Goal: Transaction & Acquisition: Obtain resource

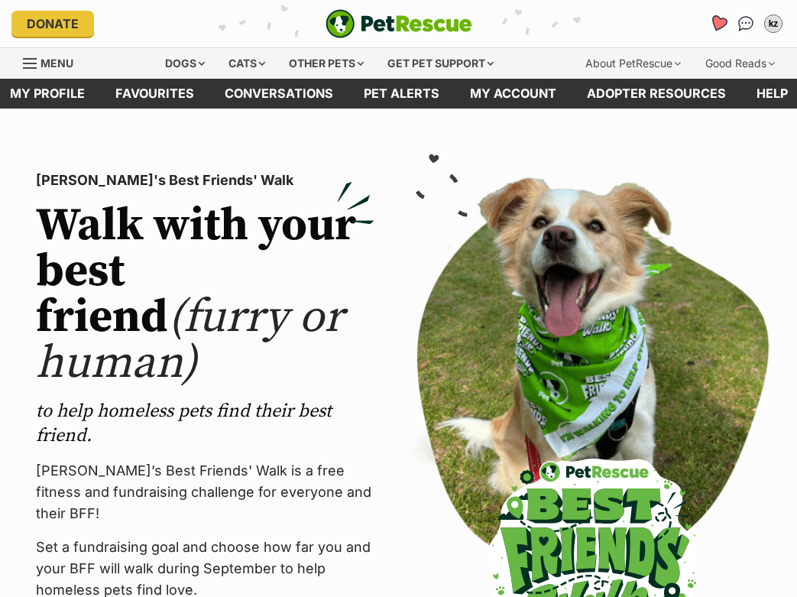
click at [709, 21] on link "Favourites" at bounding box center [718, 23] width 31 height 31
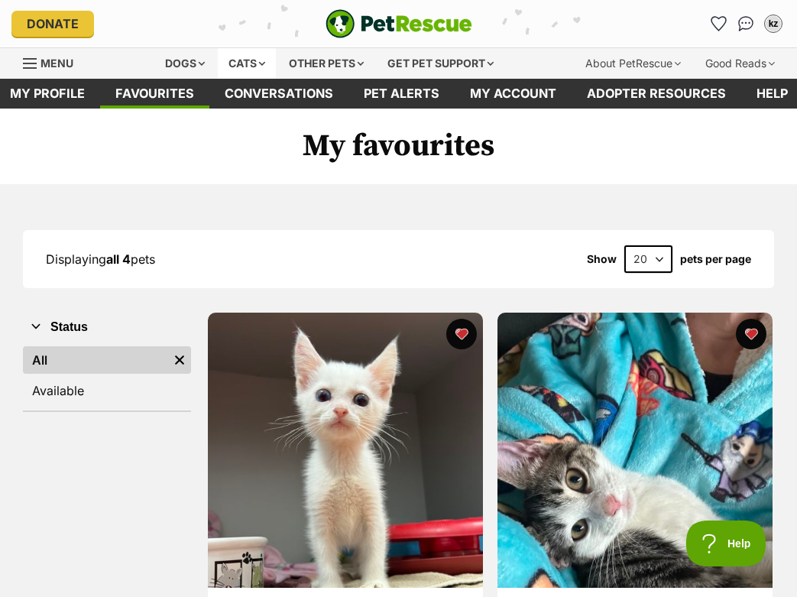
click at [236, 60] on div "Cats" at bounding box center [247, 63] width 58 height 31
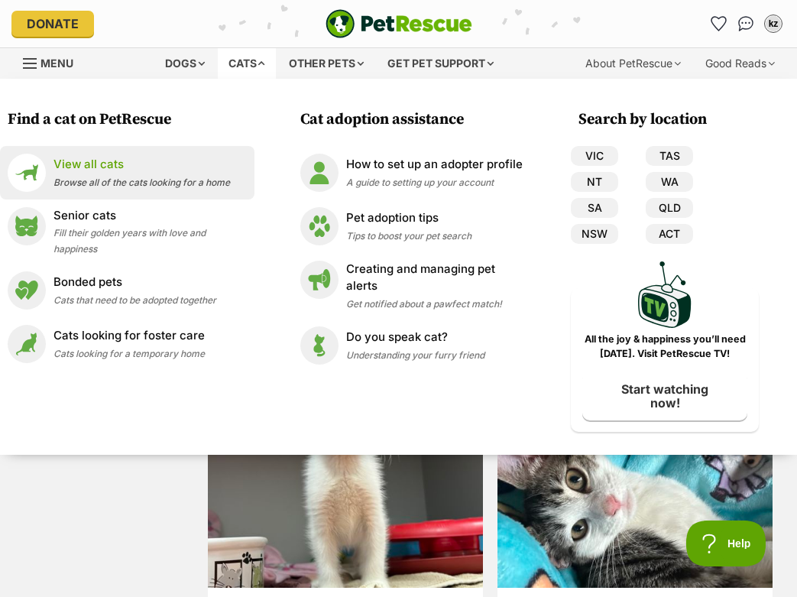
click at [96, 167] on p "View all cats" at bounding box center [142, 165] width 177 height 18
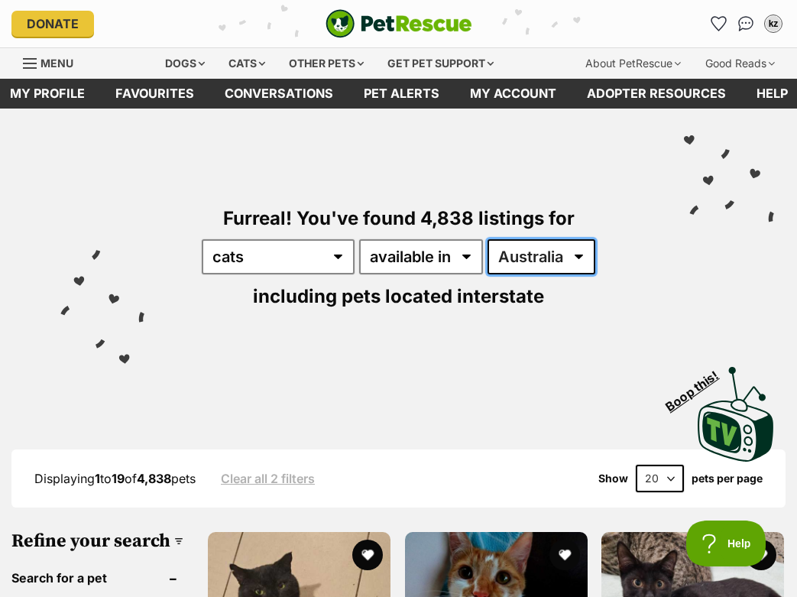
click at [516, 269] on select "[GEOGRAPHIC_DATA] [GEOGRAPHIC_DATA] [GEOGRAPHIC_DATA] [GEOGRAPHIC_DATA] [GEOGRA…" at bounding box center [542, 256] width 108 height 35
select select "QLD"
click at [488, 239] on select "[GEOGRAPHIC_DATA] [GEOGRAPHIC_DATA] [GEOGRAPHIC_DATA] [GEOGRAPHIC_DATA] [GEOGRA…" at bounding box center [542, 256] width 108 height 35
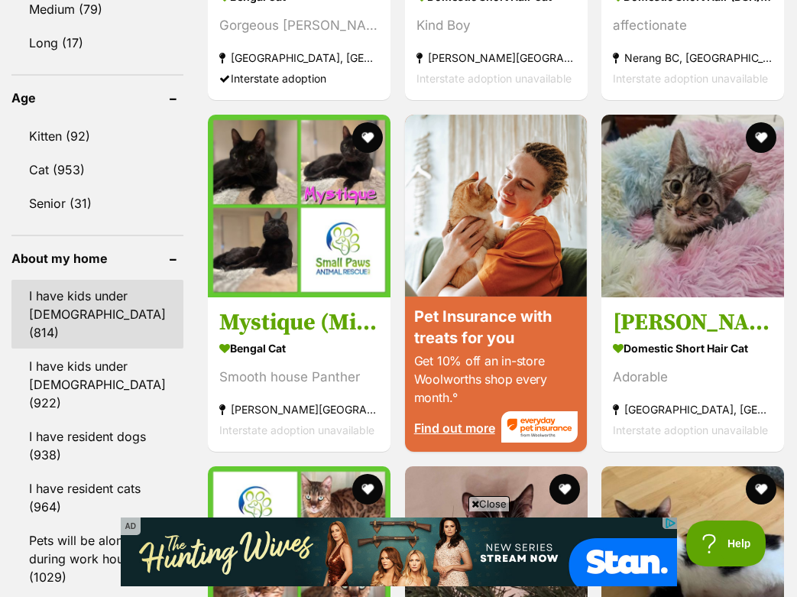
scroll to position [1587, 0]
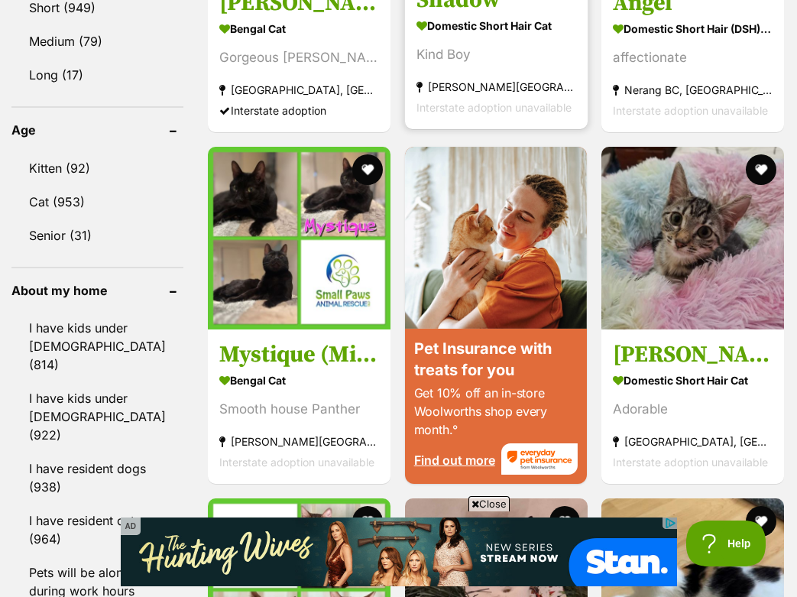
drag, startPoint x: 301, startPoint y: 252, endPoint x: 528, endPoint y: 0, distance: 338.9
click at [0, 0] on div "Displaying 1 to 19 of 1,045 pets Clear all 3 filters Show 20 40 60 pets per pag…" at bounding box center [398, 371] width 797 height 3019
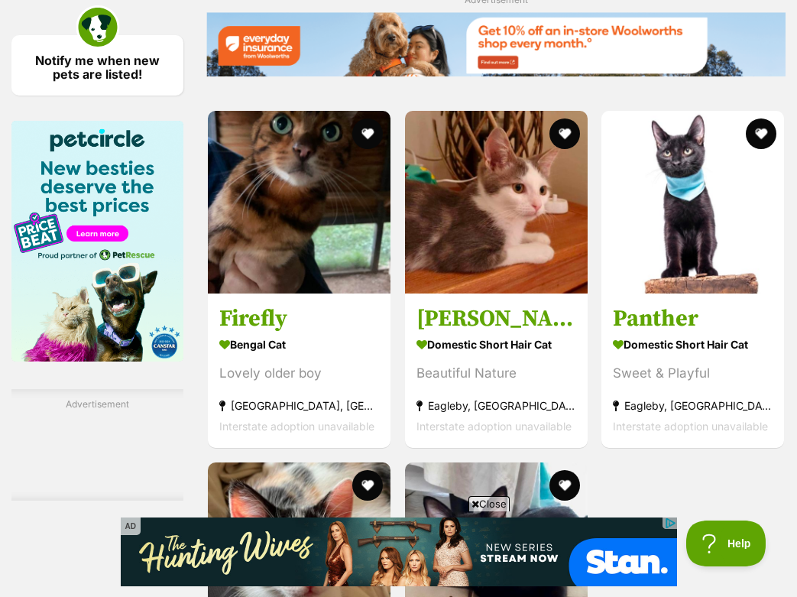
scroll to position [1355, 0]
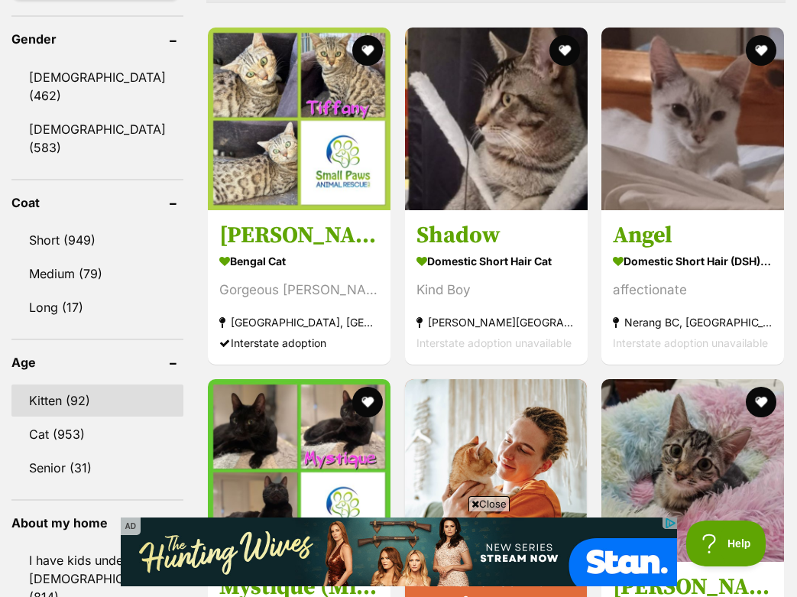
click at [81, 385] on link "Kitten (92)" at bounding box center [97, 401] width 172 height 32
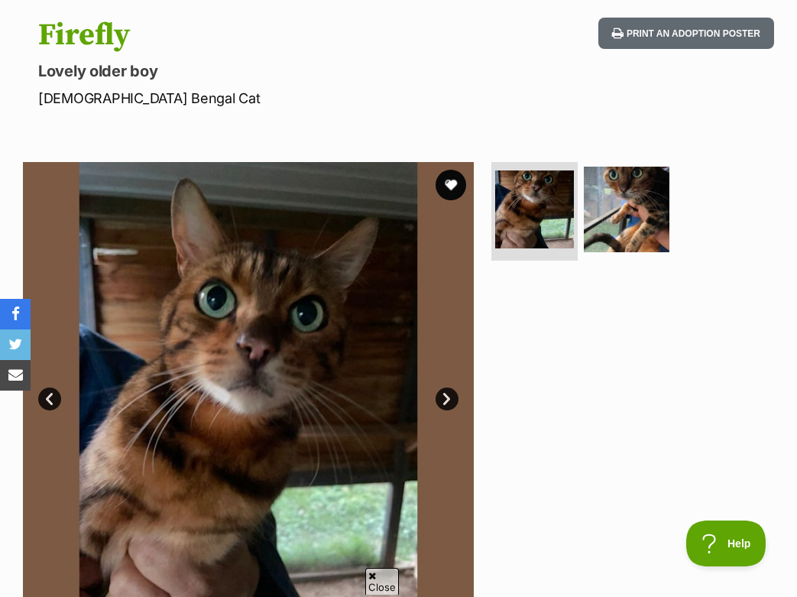
scroll to position [157, 0]
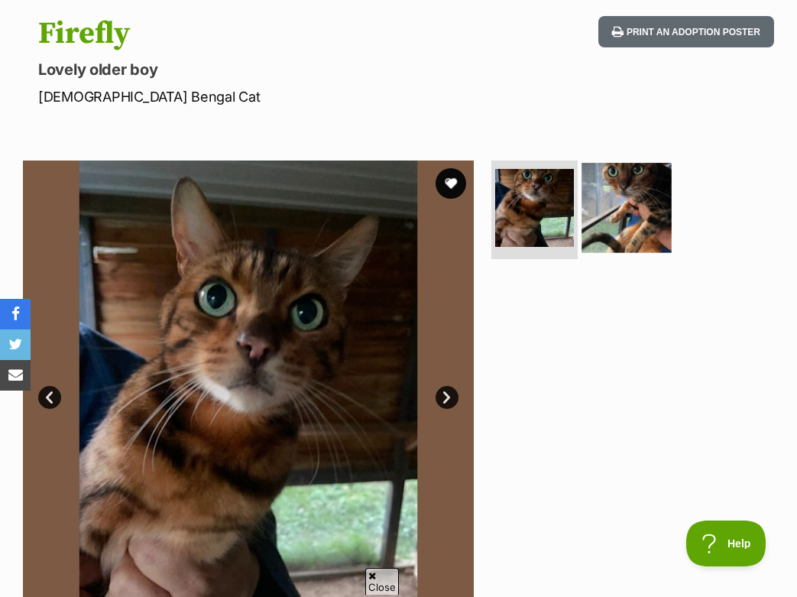
click at [633, 193] on img at bounding box center [627, 208] width 90 height 90
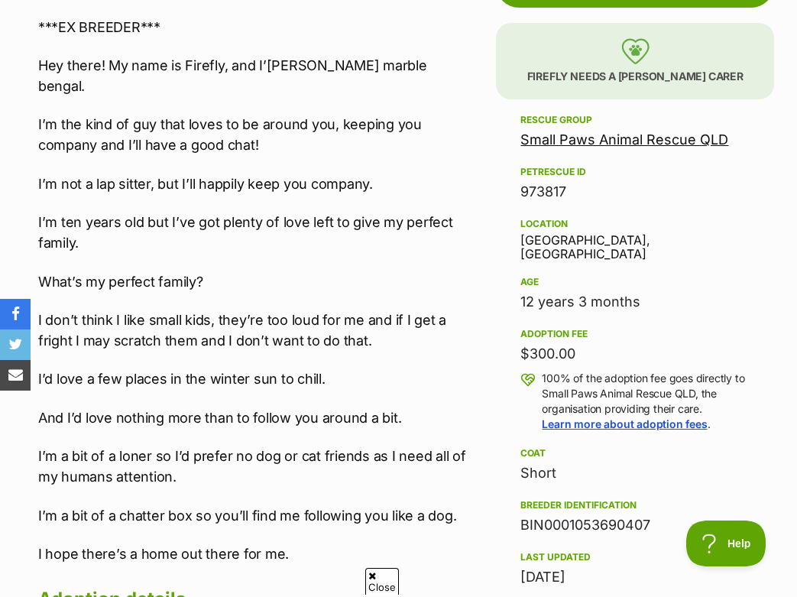
scroll to position [1355, 0]
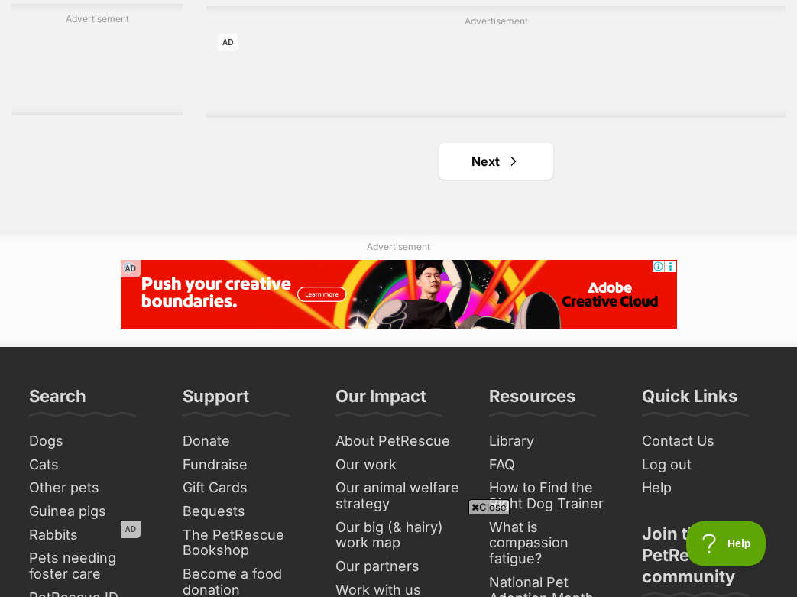
scroll to position [3280, 0]
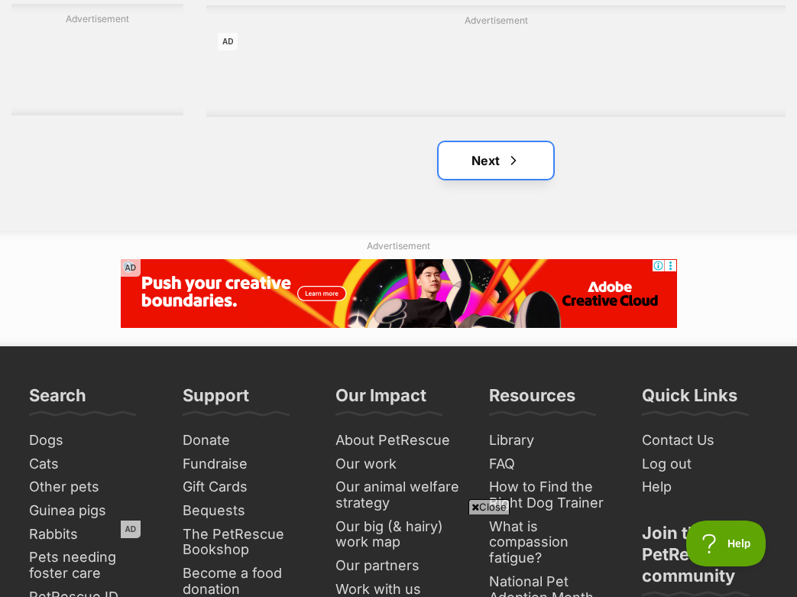
click at [466, 179] on link "Next" at bounding box center [496, 160] width 115 height 37
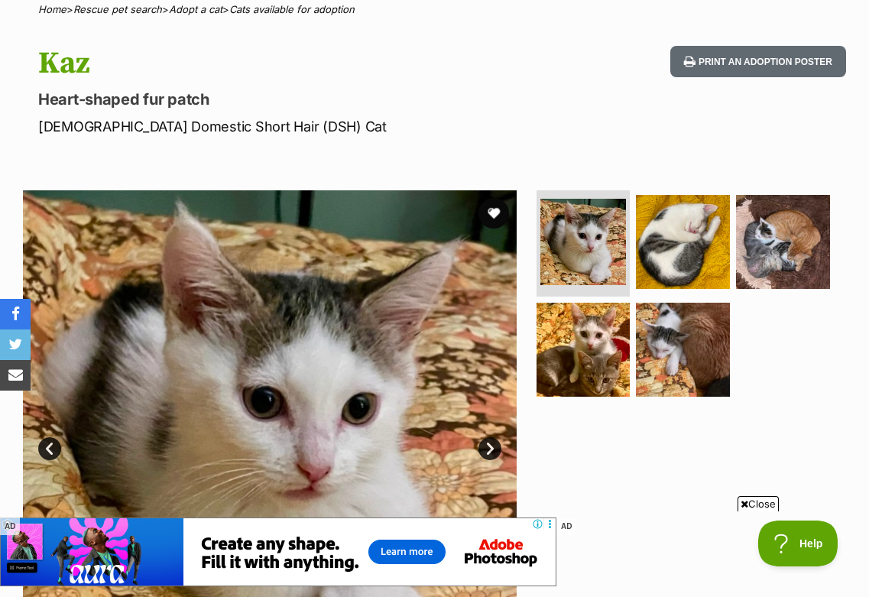
scroll to position [134, 0]
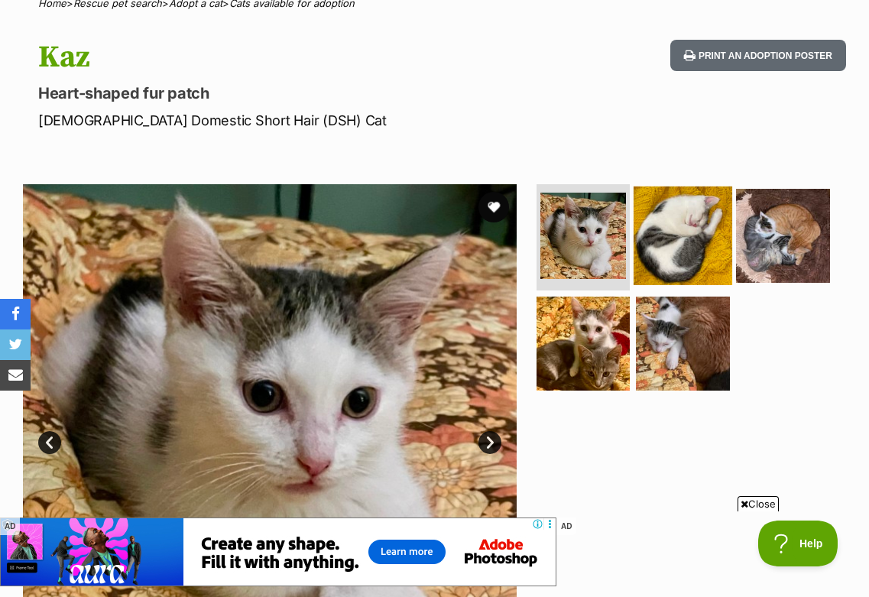
click at [668, 242] on img at bounding box center [683, 236] width 99 height 99
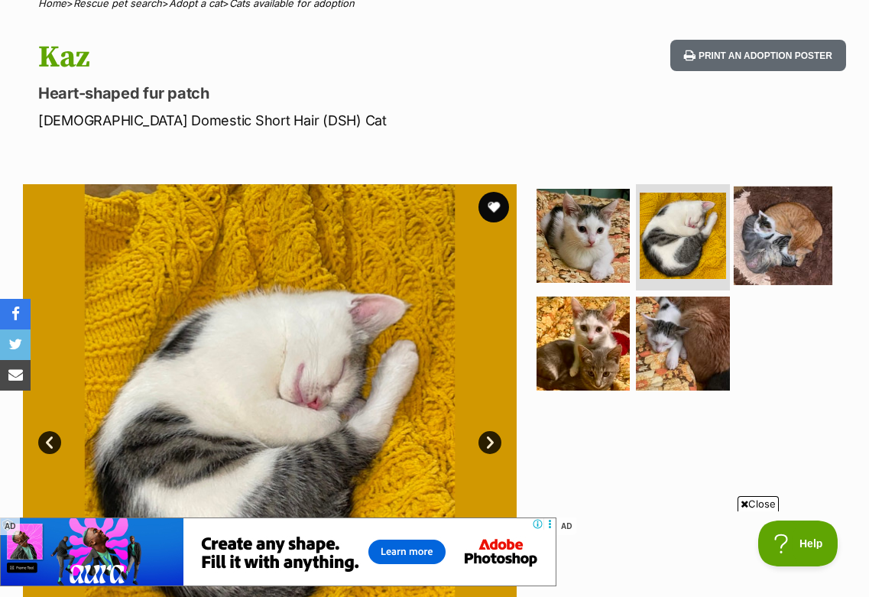
click at [794, 221] on img at bounding box center [783, 236] width 99 height 99
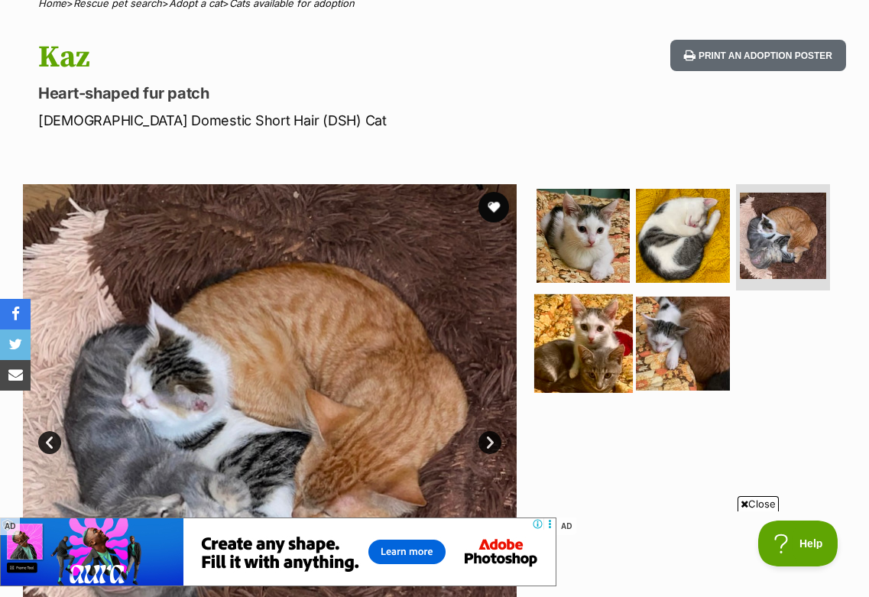
click at [602, 345] on img at bounding box center [583, 343] width 99 height 99
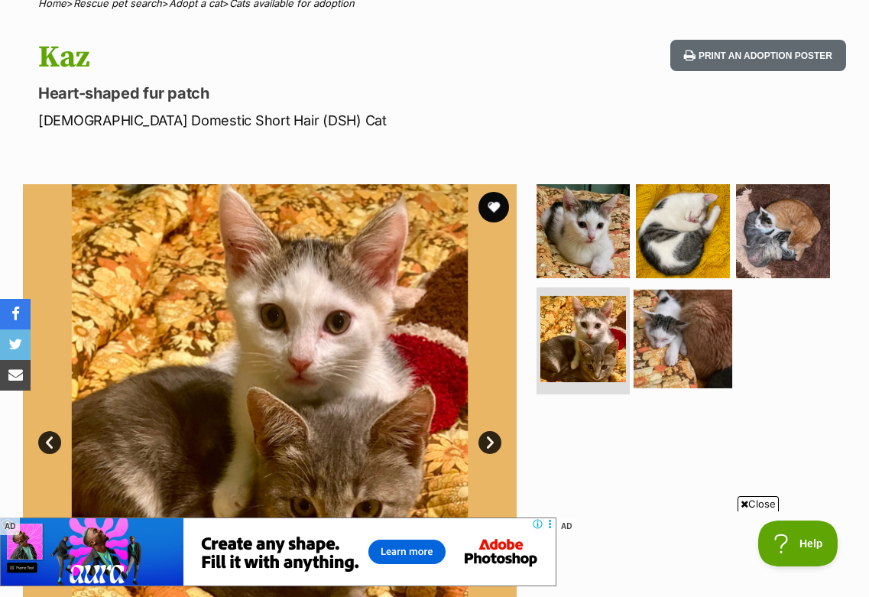
click at [666, 347] on img at bounding box center [683, 339] width 99 height 99
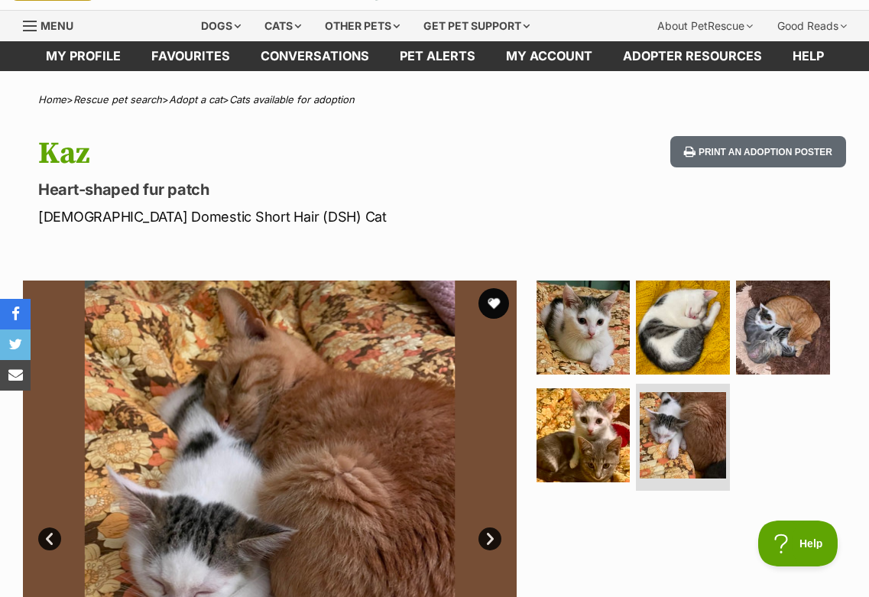
scroll to position [0, 0]
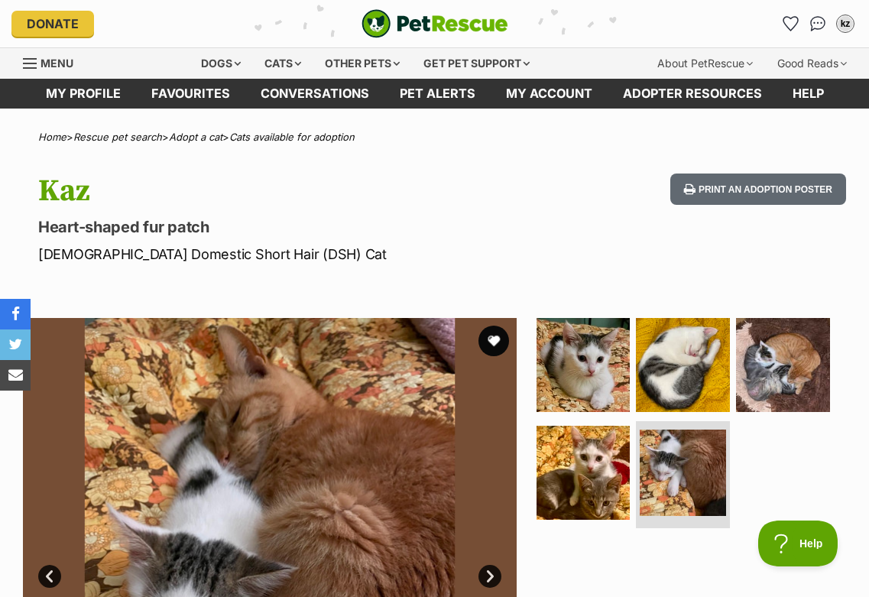
click at [222, 137] on link "Adopt a cat" at bounding box center [196, 137] width 54 height 12
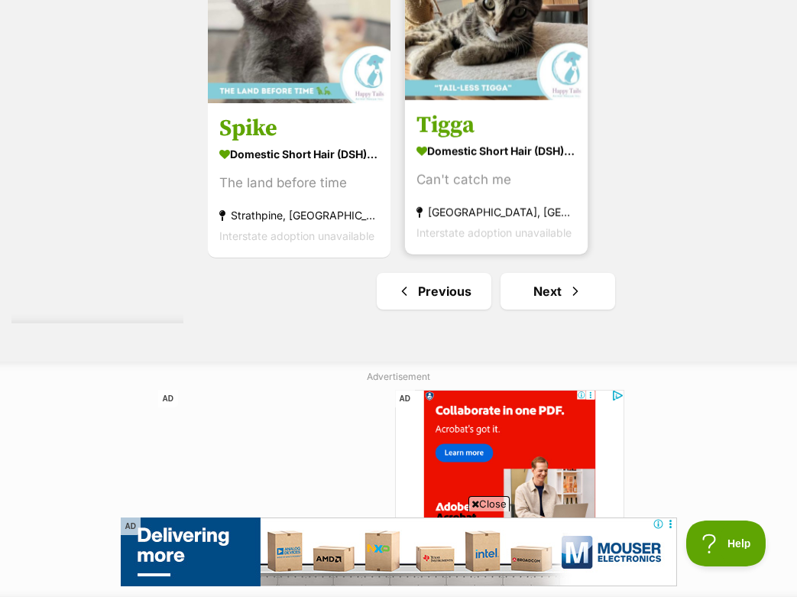
scroll to position [3159, 0]
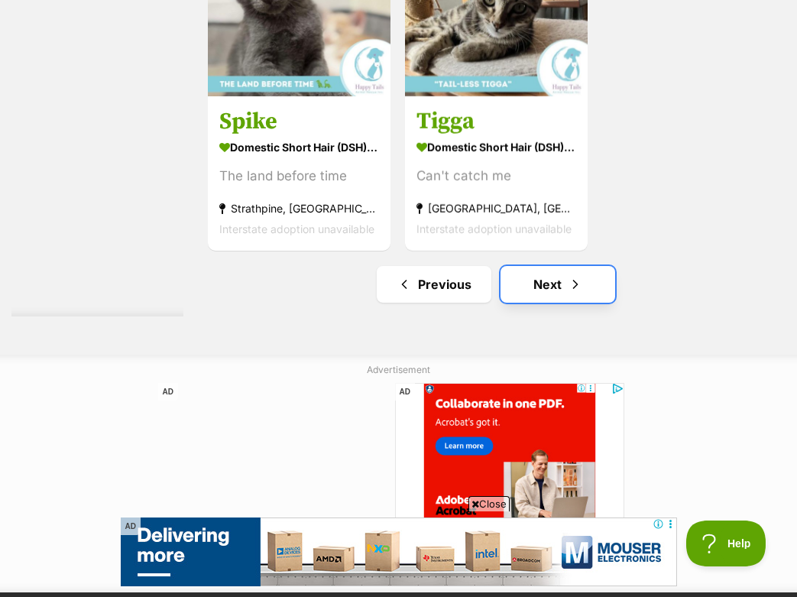
click at [549, 303] on link "Next" at bounding box center [558, 284] width 115 height 37
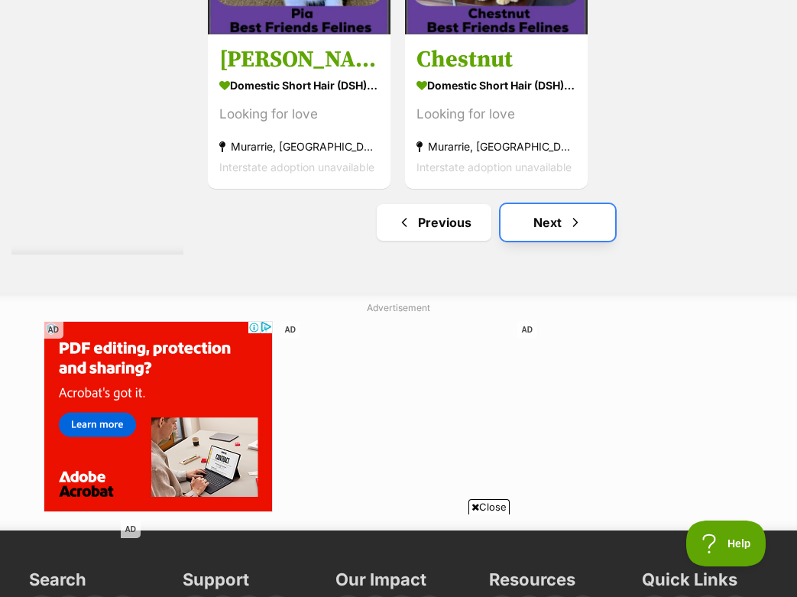
click at [521, 241] on link "Next" at bounding box center [558, 222] width 115 height 37
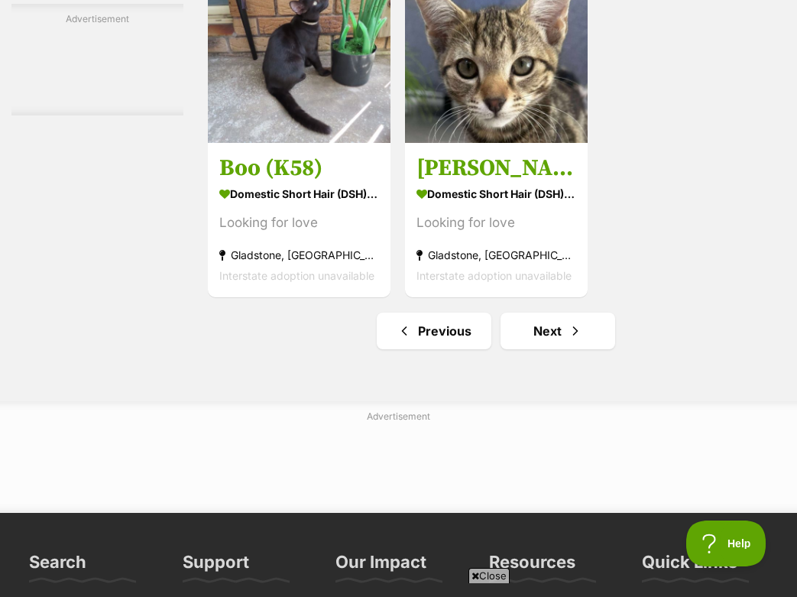
scroll to position [3385, 0]
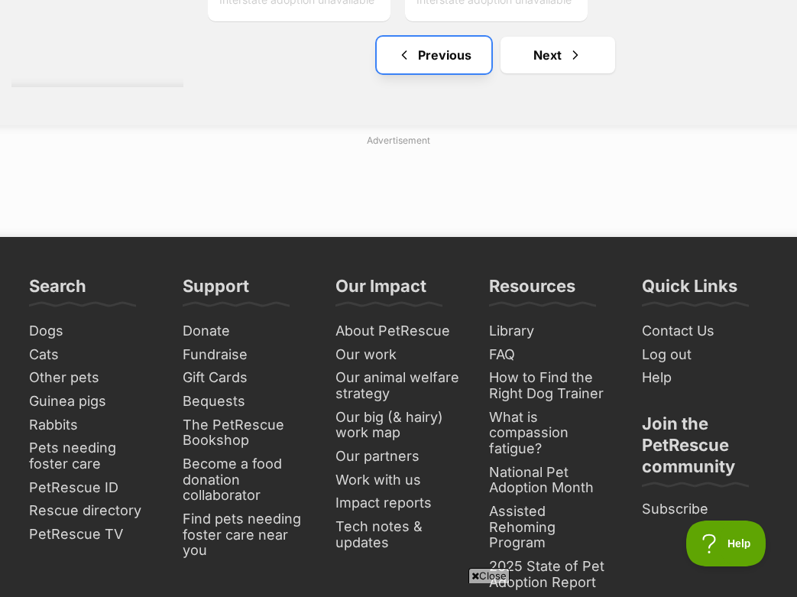
click at [426, 73] on link "Previous" at bounding box center [434, 55] width 115 height 37
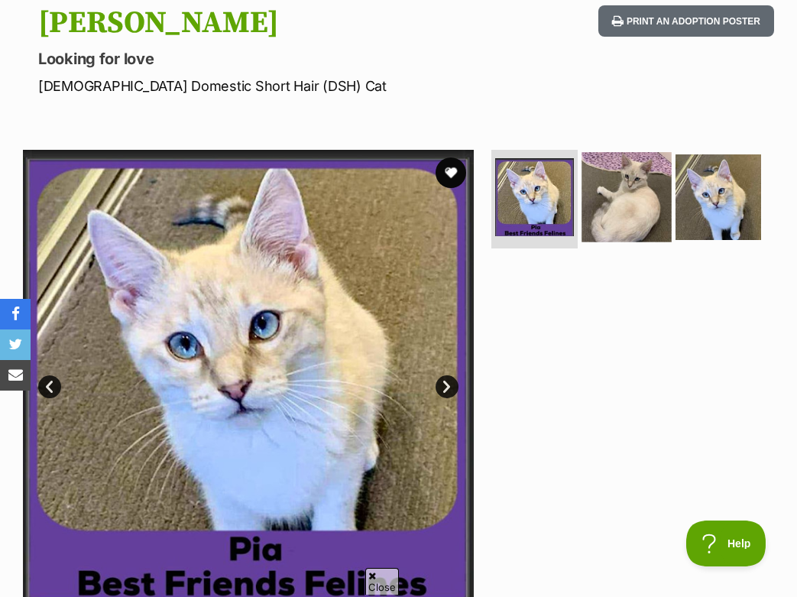
scroll to position [198, 0]
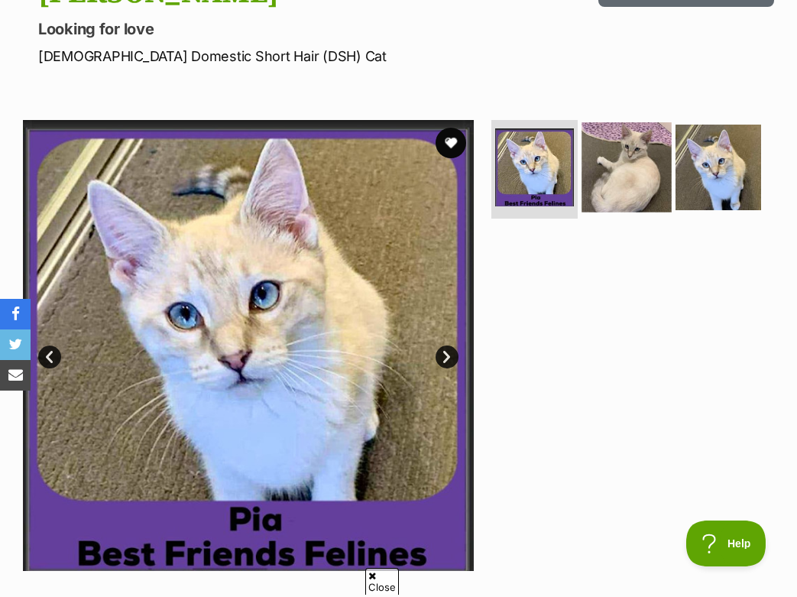
click at [621, 163] on img at bounding box center [627, 167] width 90 height 90
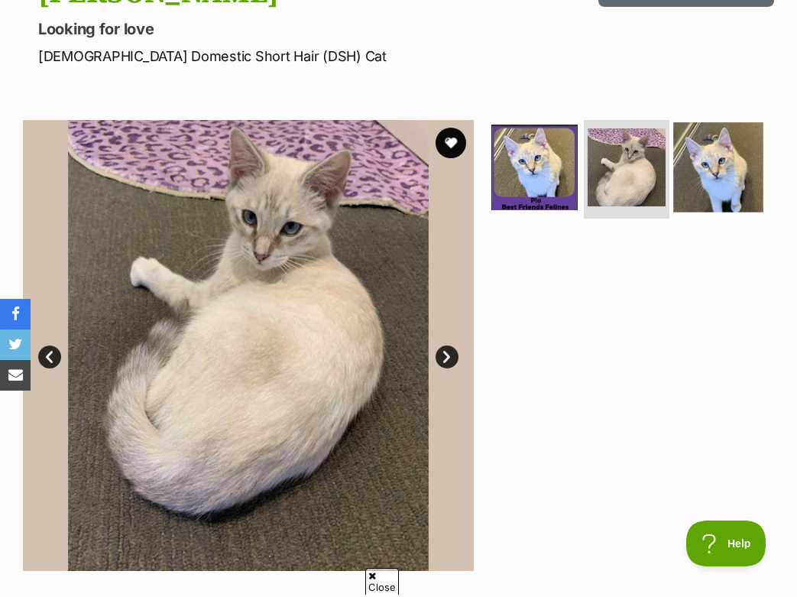
click at [714, 186] on img at bounding box center [719, 167] width 90 height 90
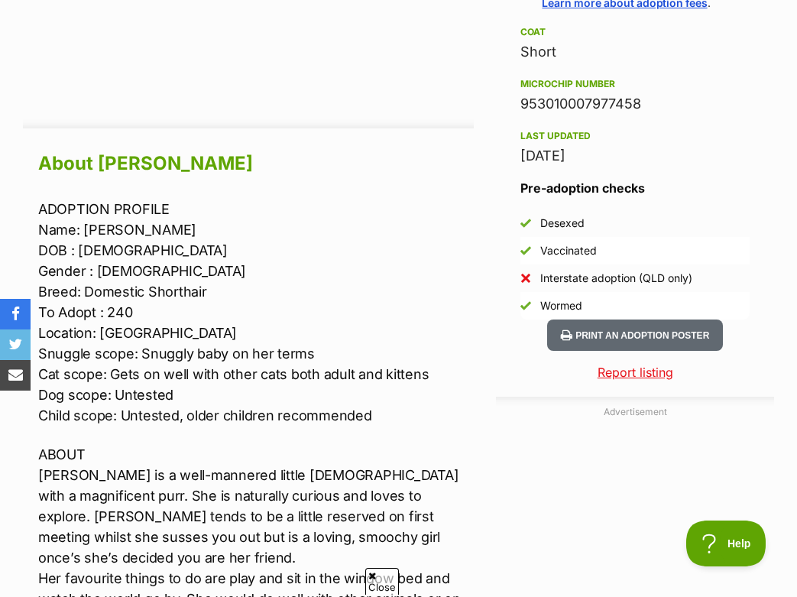
scroll to position [1178, 0]
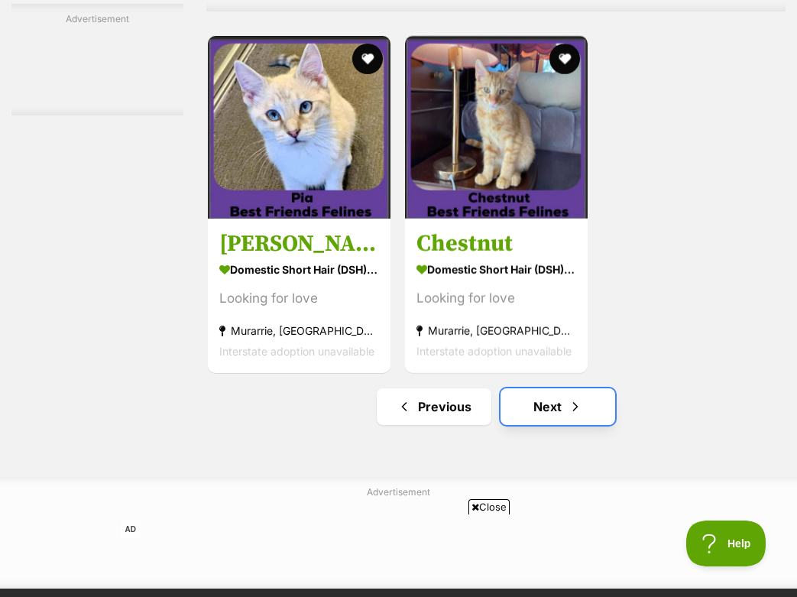
click at [508, 425] on link "Next" at bounding box center [558, 406] width 115 height 37
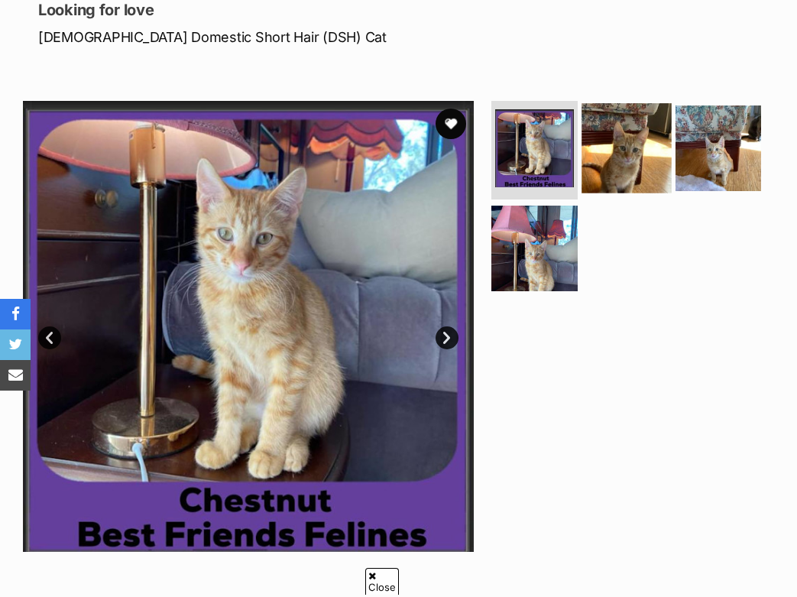
click at [602, 156] on img at bounding box center [627, 148] width 90 height 90
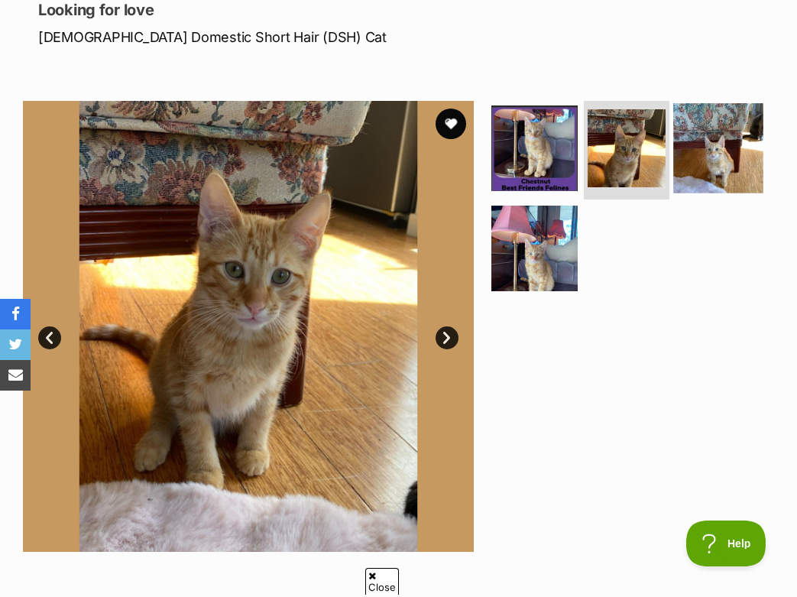
click at [713, 173] on img at bounding box center [719, 148] width 90 height 90
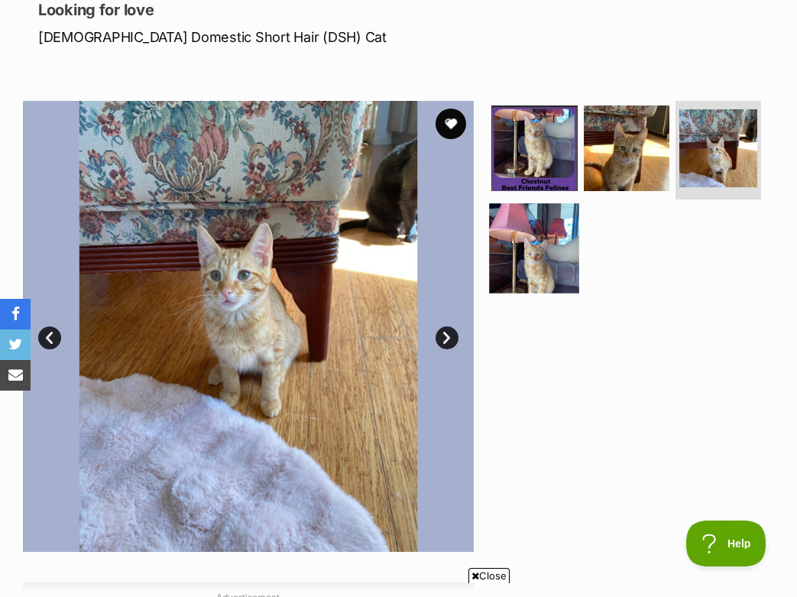
click at [563, 265] on img at bounding box center [535, 248] width 90 height 90
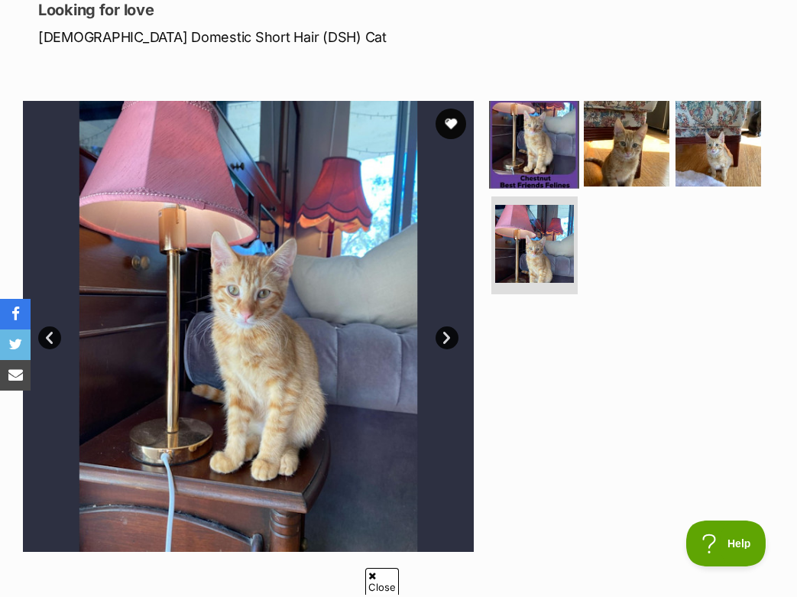
click at [542, 167] on img at bounding box center [535, 144] width 90 height 90
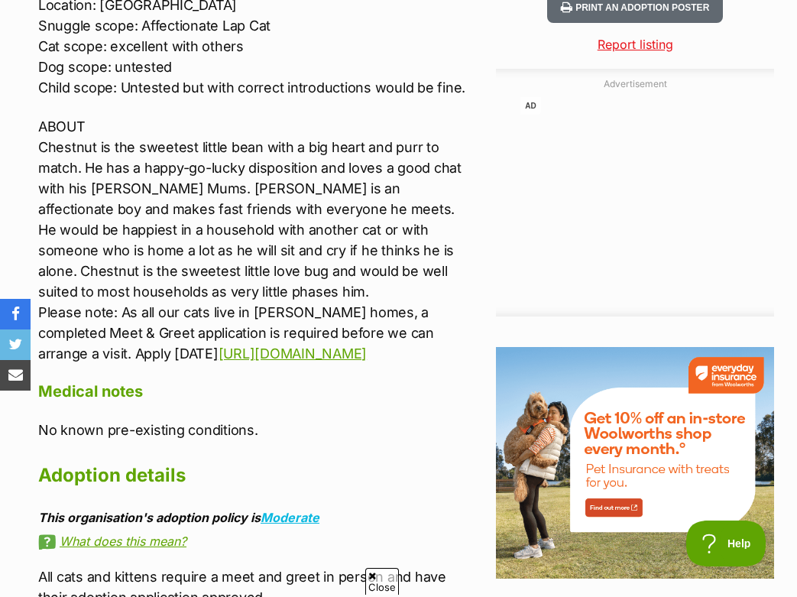
scroll to position [1506, 0]
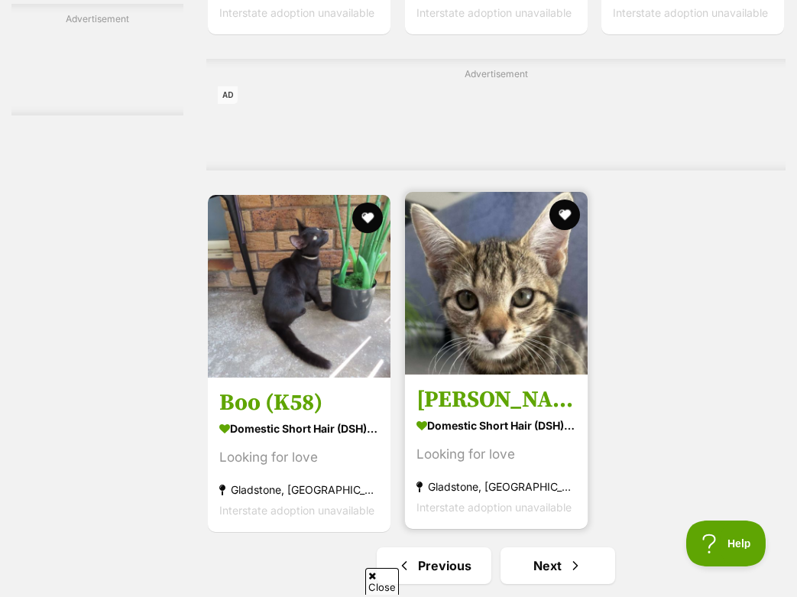
scroll to position [3097, 0]
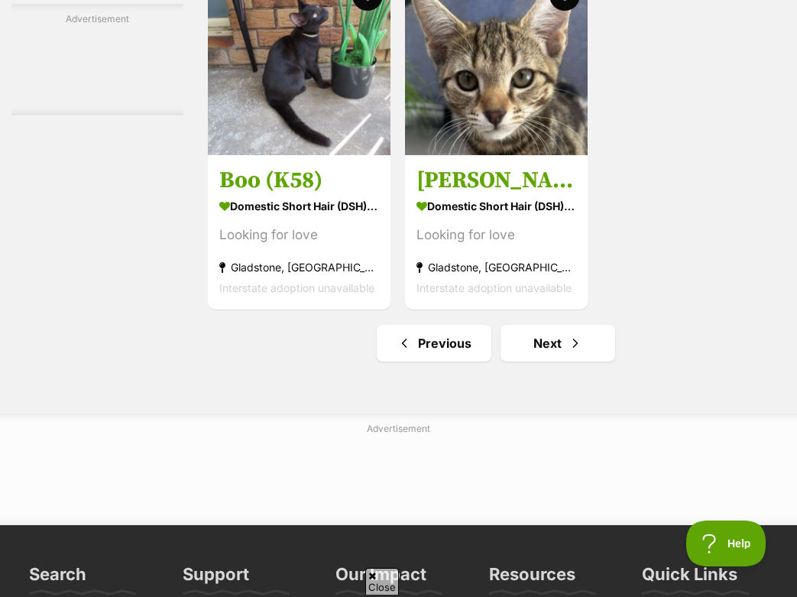
click at [553, 362] on link "Next" at bounding box center [558, 343] width 115 height 37
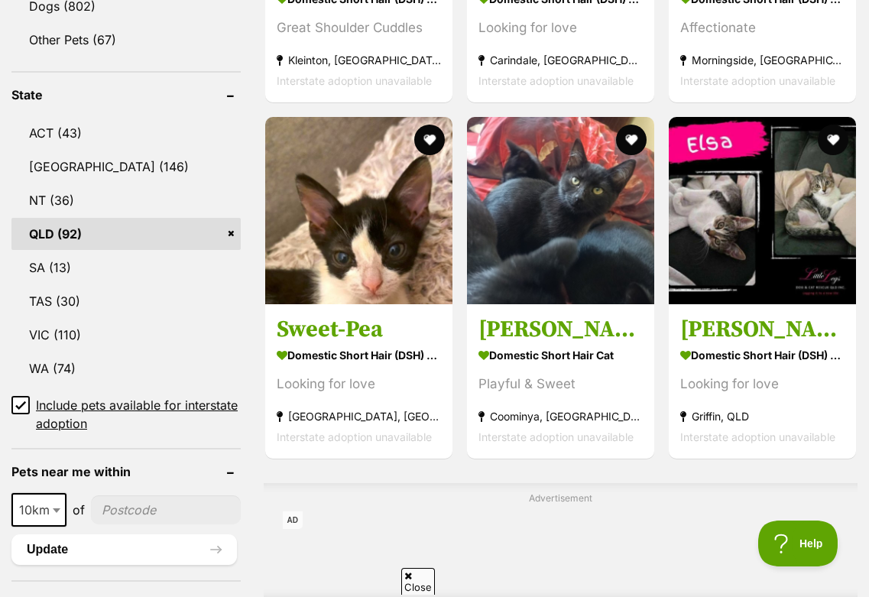
scroll to position [699, 0]
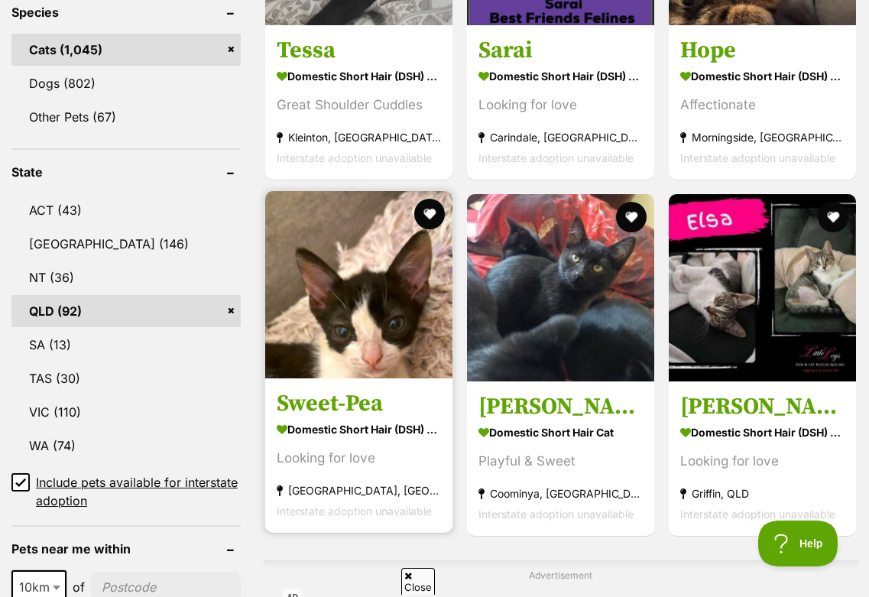
click at [401, 336] on img at bounding box center [358, 284] width 187 height 187
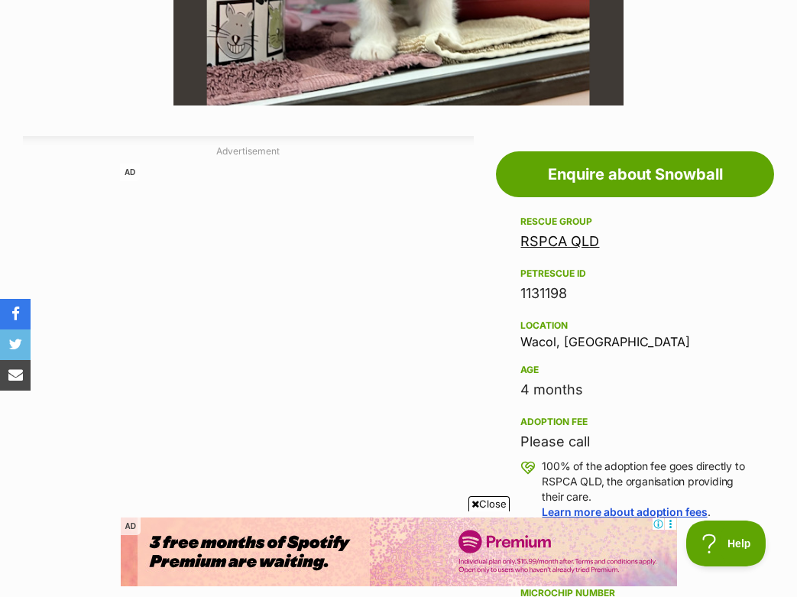
scroll to position [671, 0]
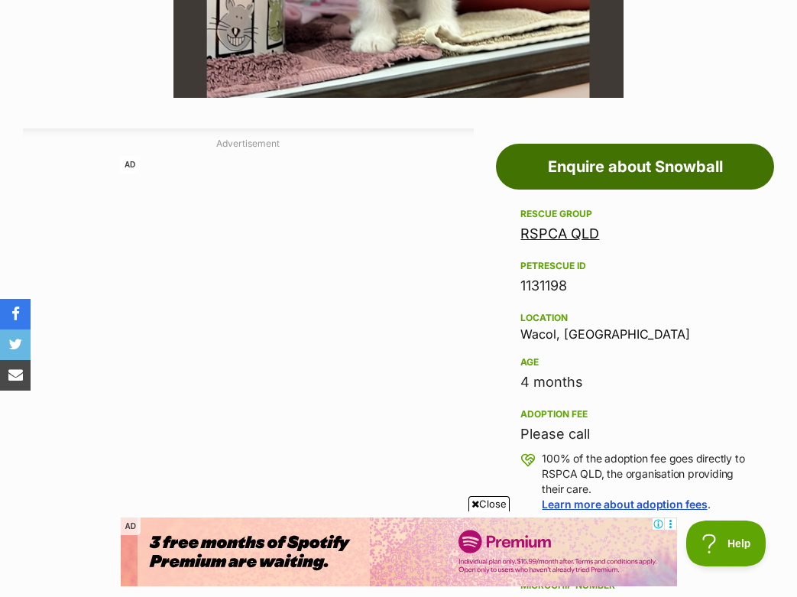
click at [625, 178] on link "Enquire about Snowball" at bounding box center [635, 167] width 278 height 46
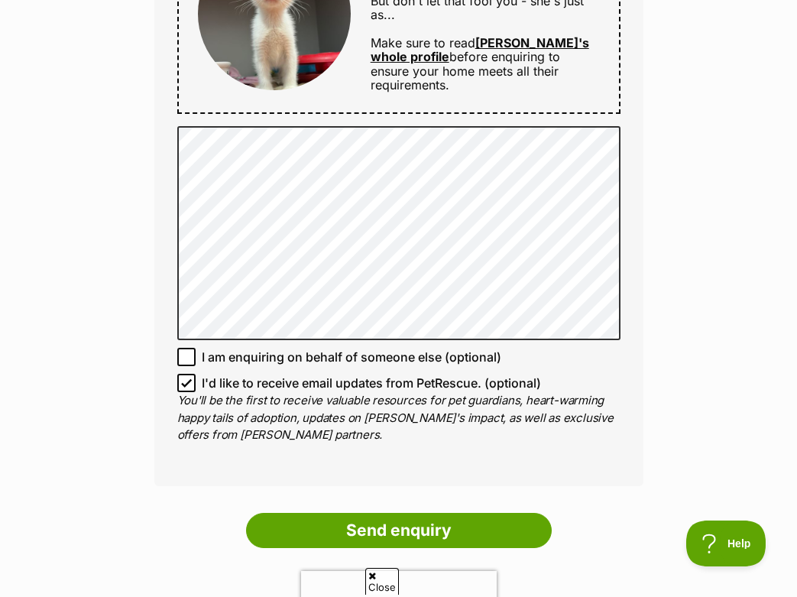
scroll to position [1043, 0]
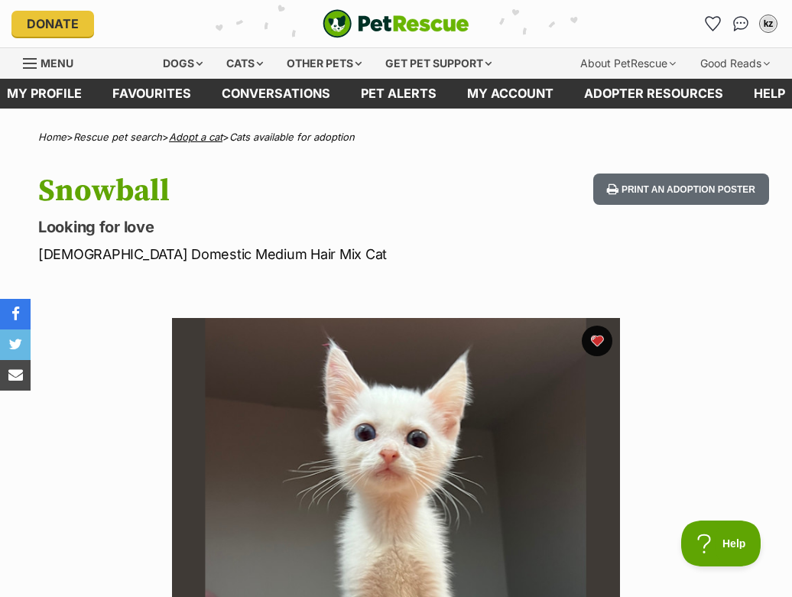
click at [216, 141] on link "Adopt a cat" at bounding box center [196, 137] width 54 height 12
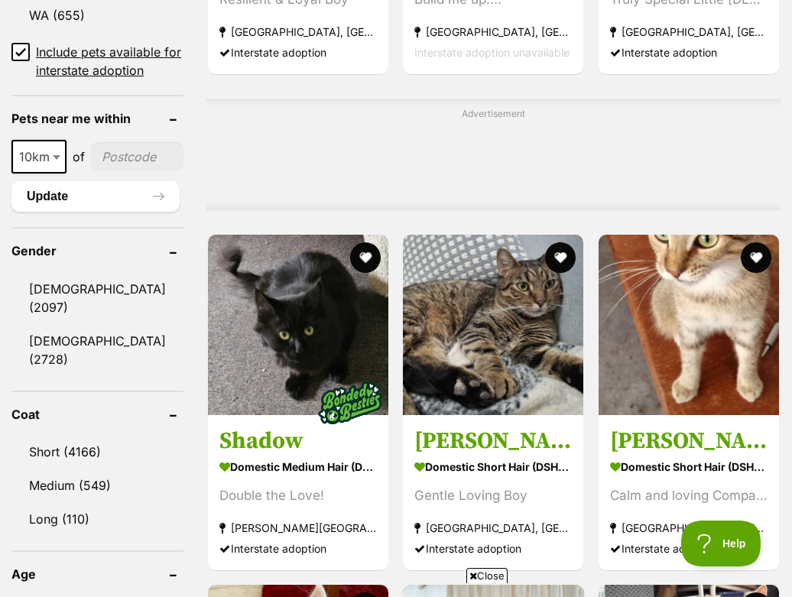
scroll to position [896, 0]
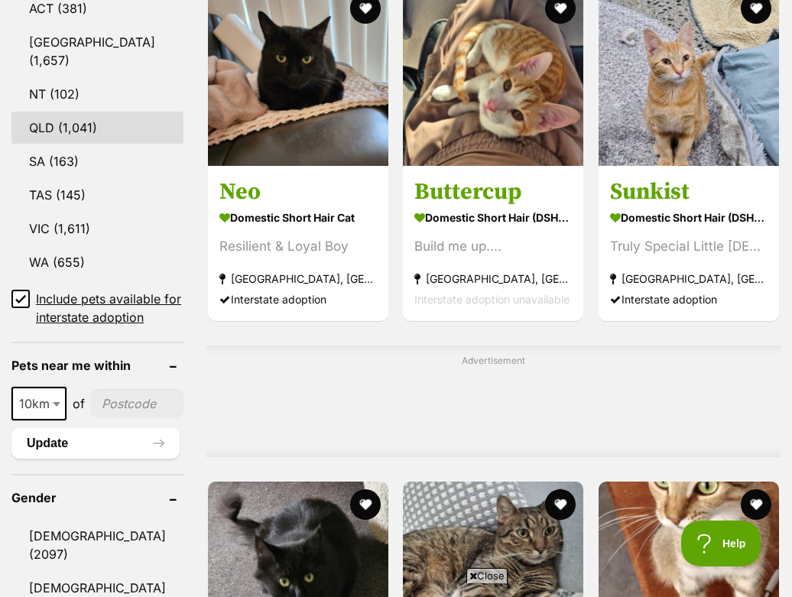
click at [58, 125] on link "QLD (1,041)" at bounding box center [97, 128] width 172 height 32
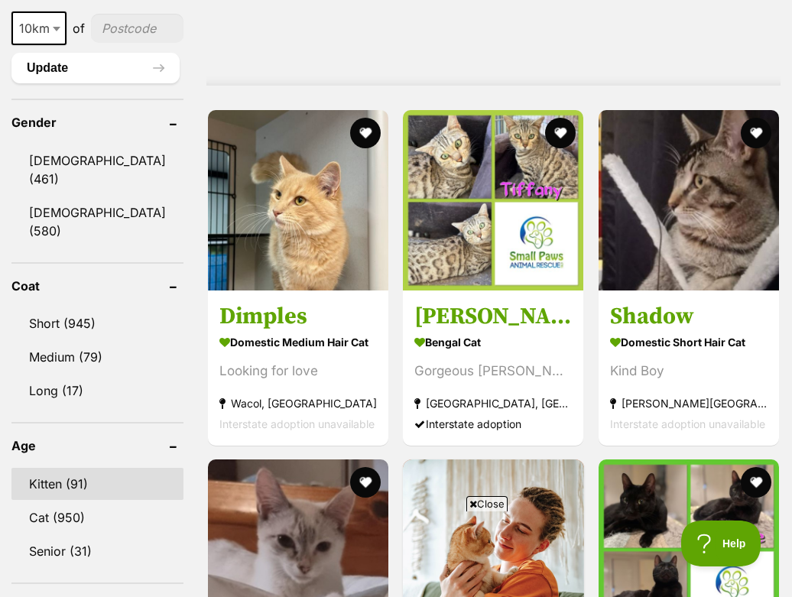
click at [67, 470] on link "Kitten (91)" at bounding box center [97, 484] width 172 height 32
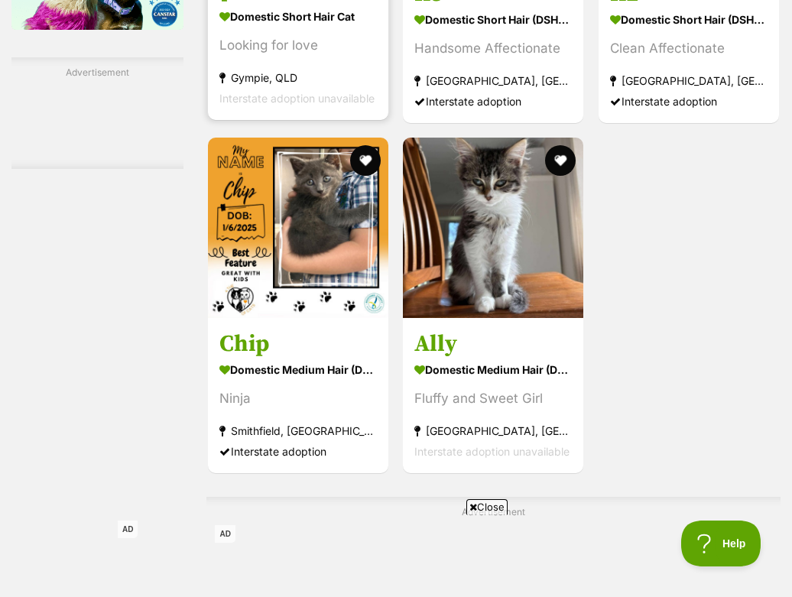
scroll to position [3184, 0]
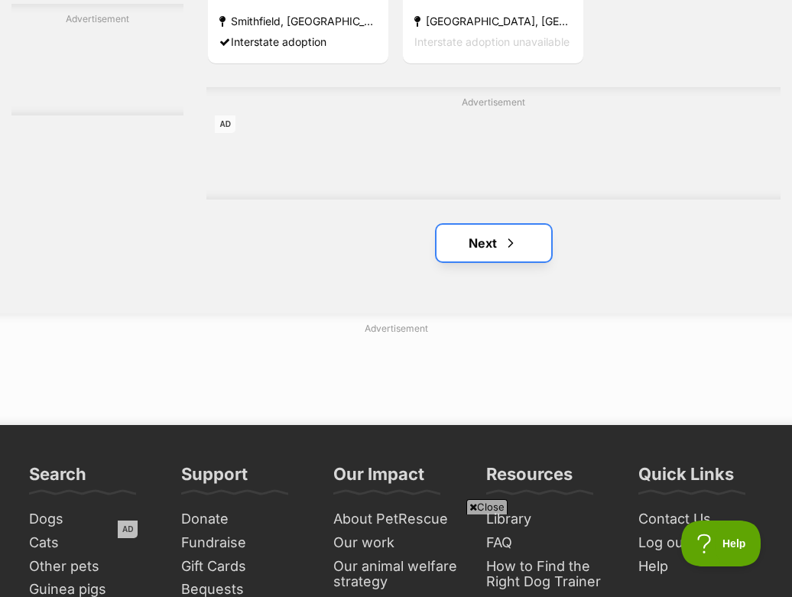
click at [520, 261] on link "Next" at bounding box center [494, 243] width 115 height 37
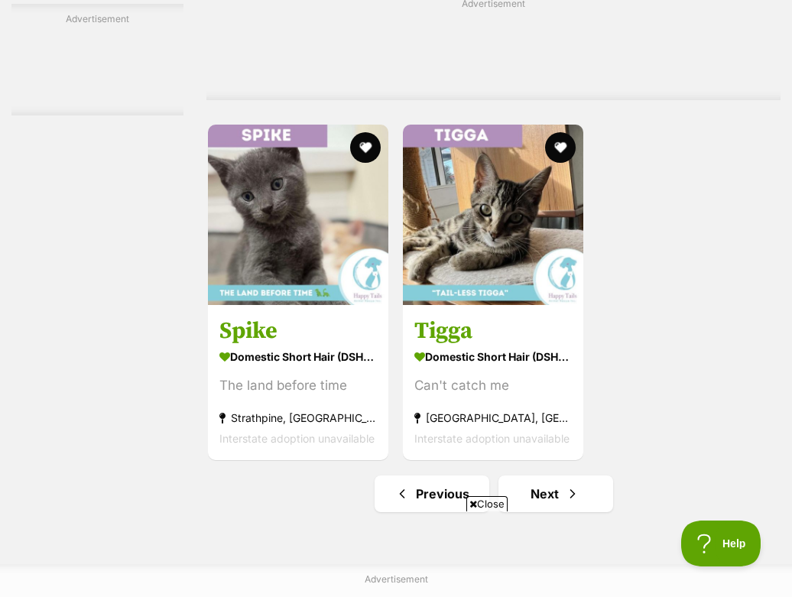
scroll to position [3205, 0]
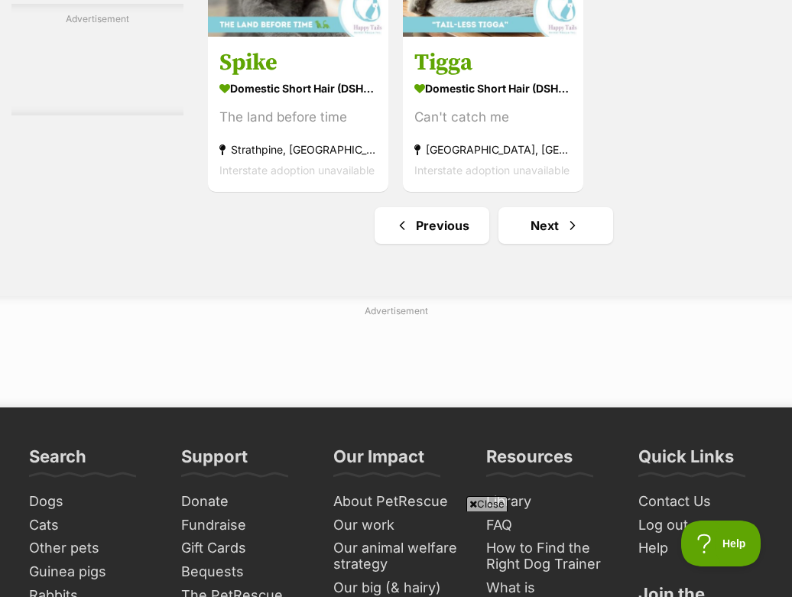
click at [518, 244] on link "Next" at bounding box center [555, 225] width 115 height 37
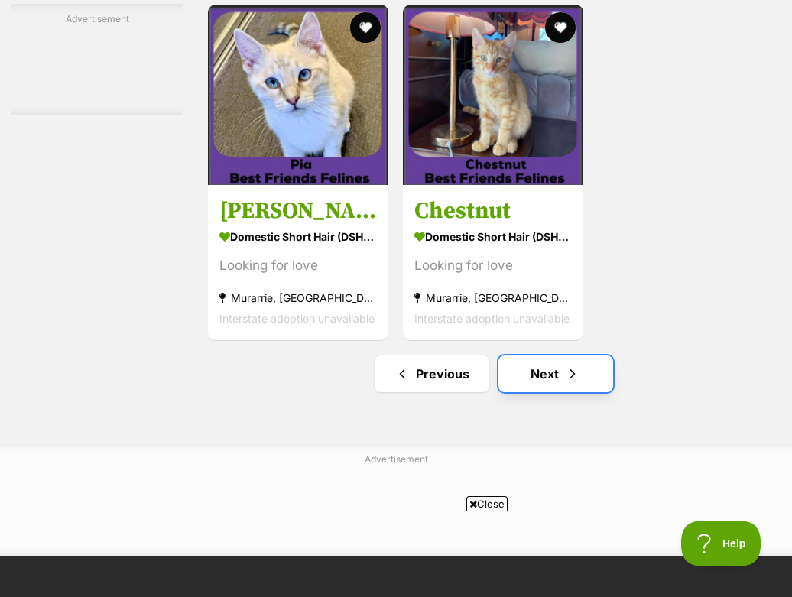
click at [550, 392] on link "Next" at bounding box center [555, 374] width 115 height 37
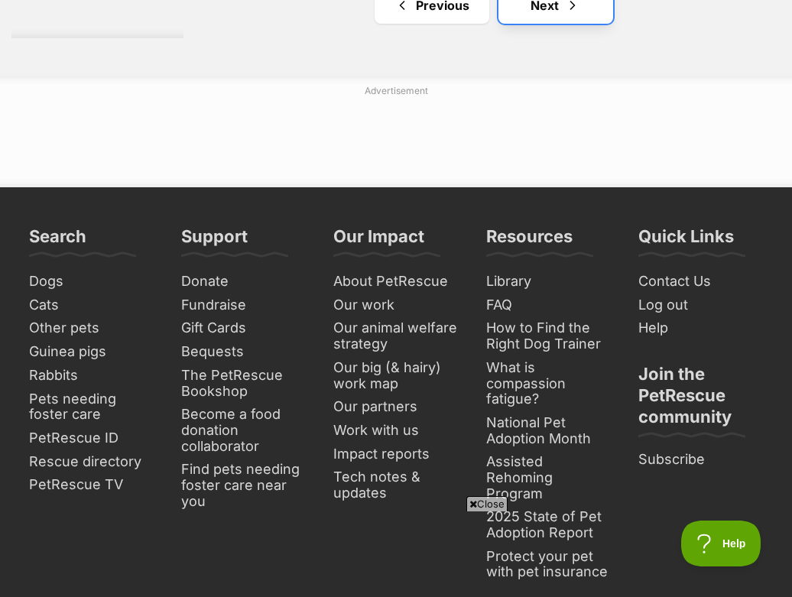
click at [565, 15] on span "Next page" at bounding box center [572, 5] width 15 height 18
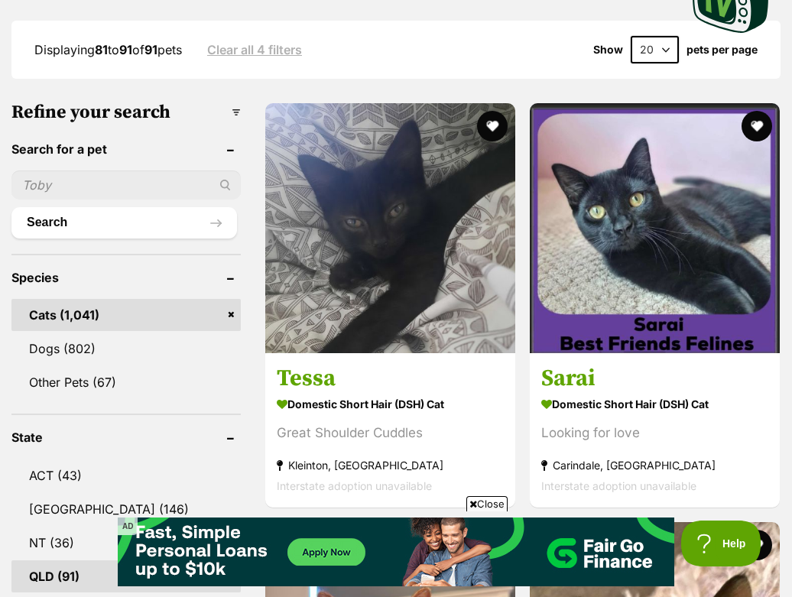
scroll to position [431, 0]
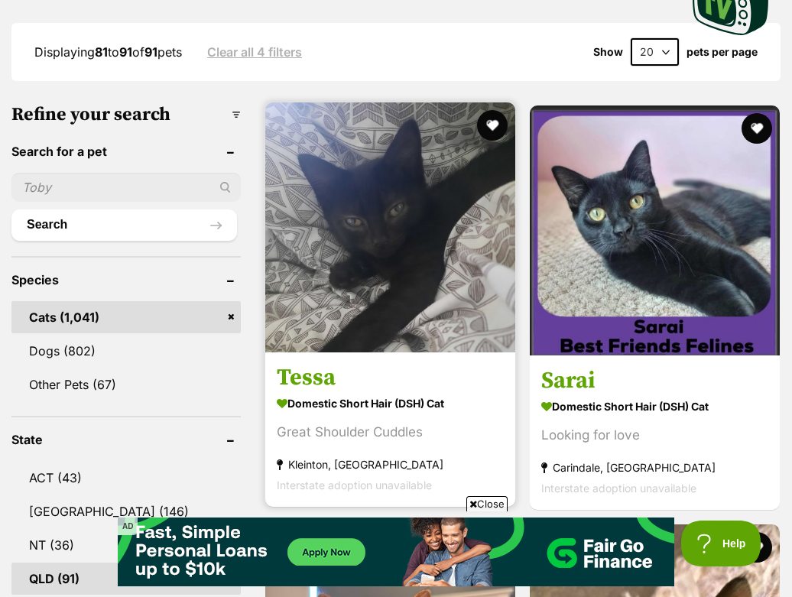
click at [399, 296] on img at bounding box center [390, 227] width 250 height 250
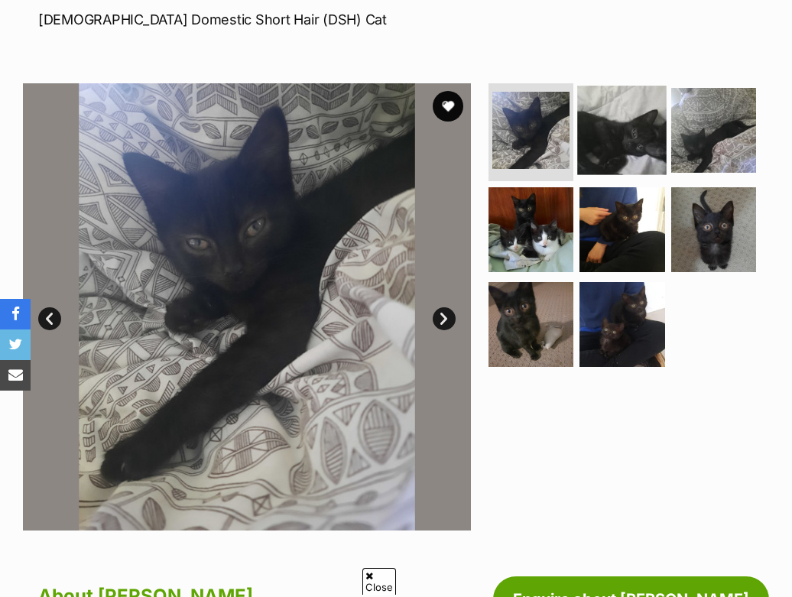
click at [592, 119] on img at bounding box center [622, 130] width 89 height 89
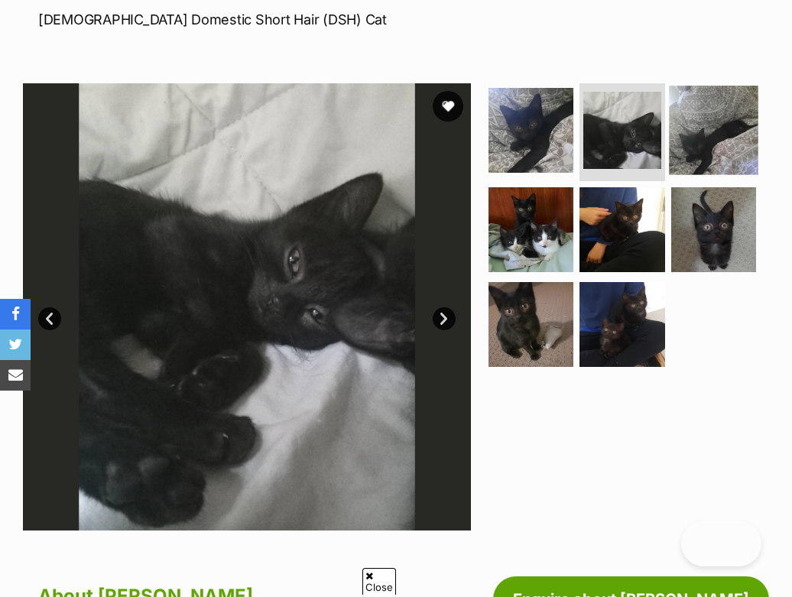
click at [695, 148] on img at bounding box center [713, 130] width 89 height 89
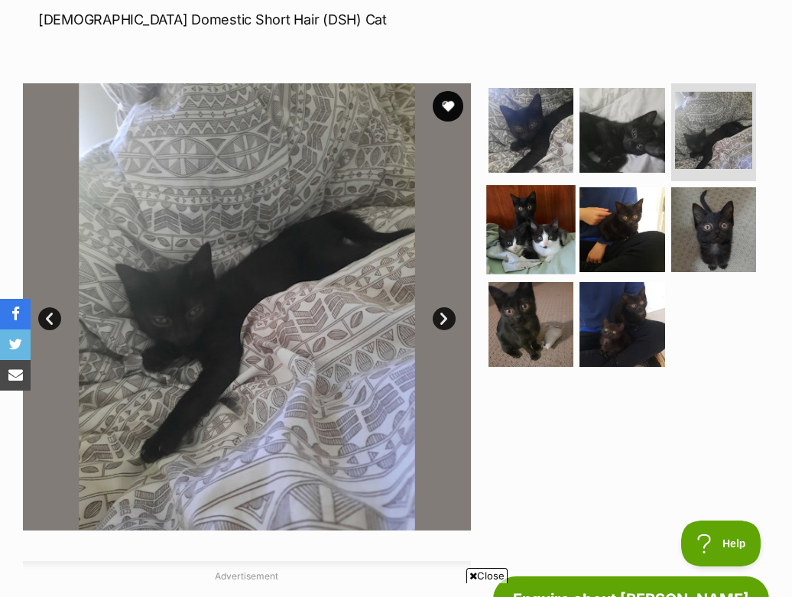
click at [536, 210] on img at bounding box center [530, 229] width 89 height 89
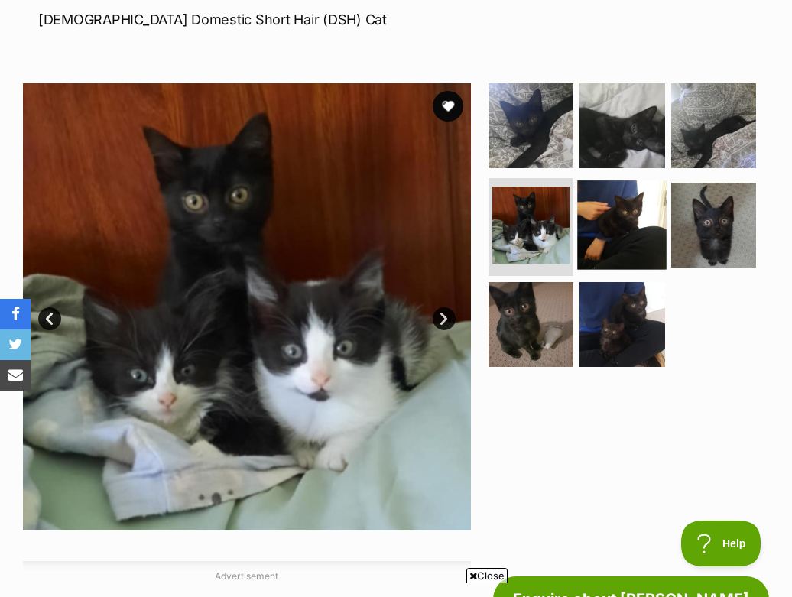
click at [599, 226] on img at bounding box center [622, 224] width 89 height 89
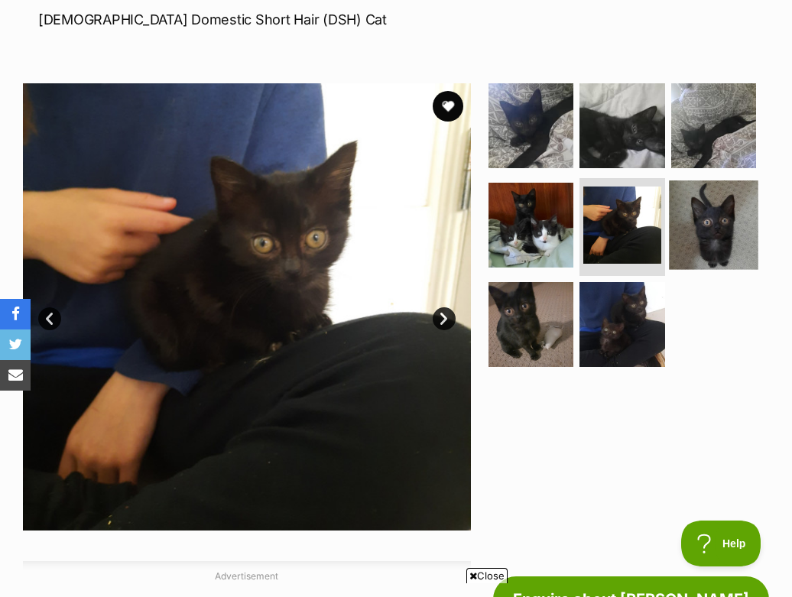
click at [693, 249] on img at bounding box center [713, 224] width 89 height 89
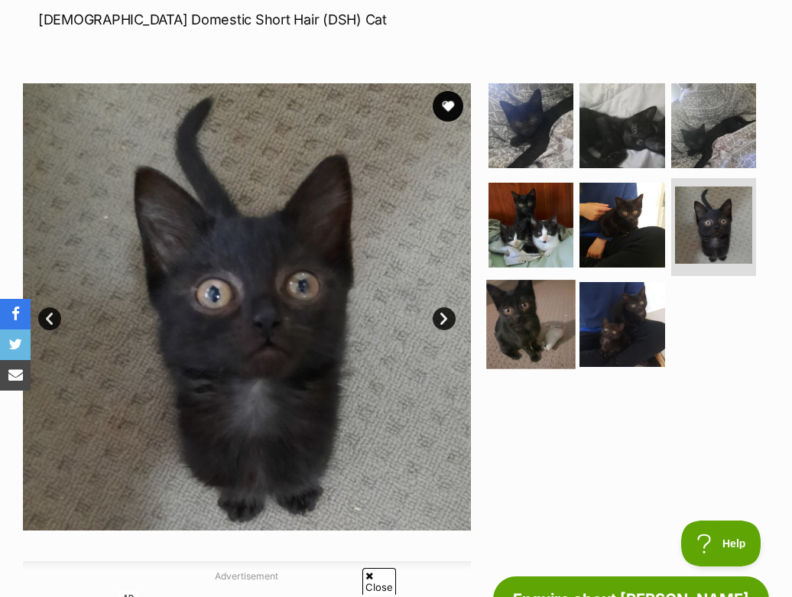
click at [533, 347] on img at bounding box center [530, 324] width 89 height 89
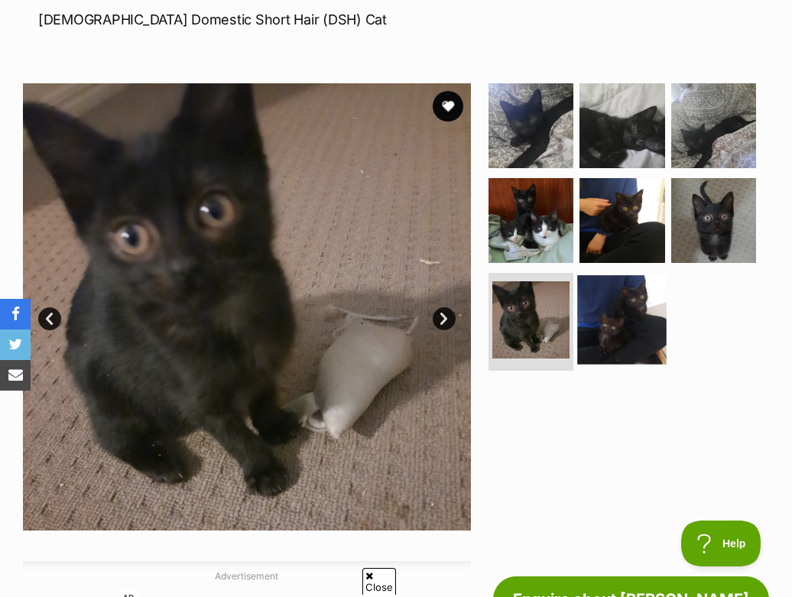
click at [579, 339] on img at bounding box center [622, 319] width 89 height 89
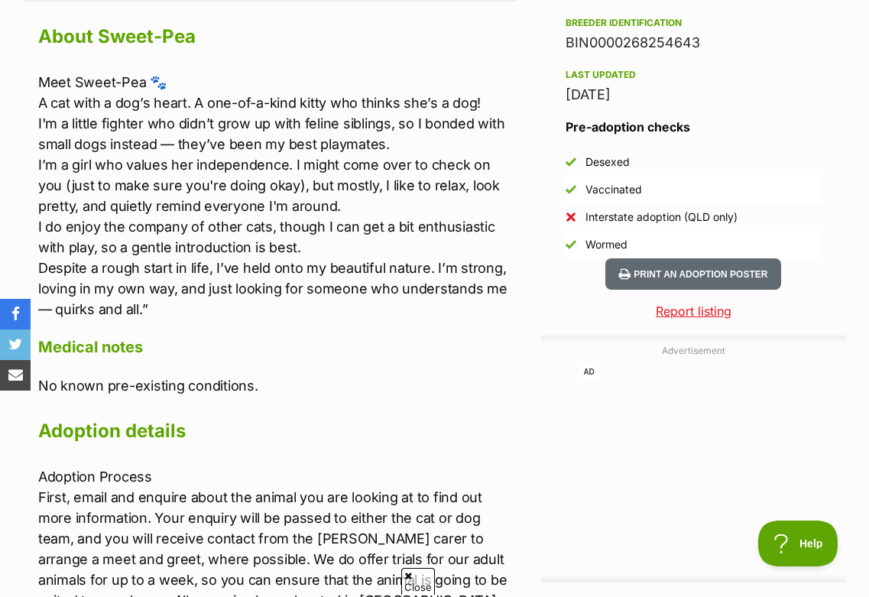
scroll to position [1404, 0]
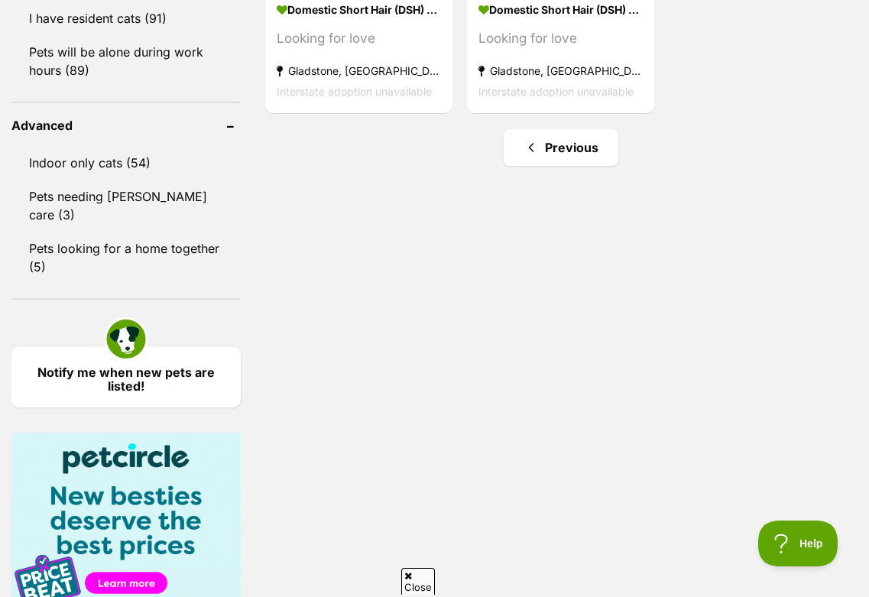
scroll to position [1797, 0]
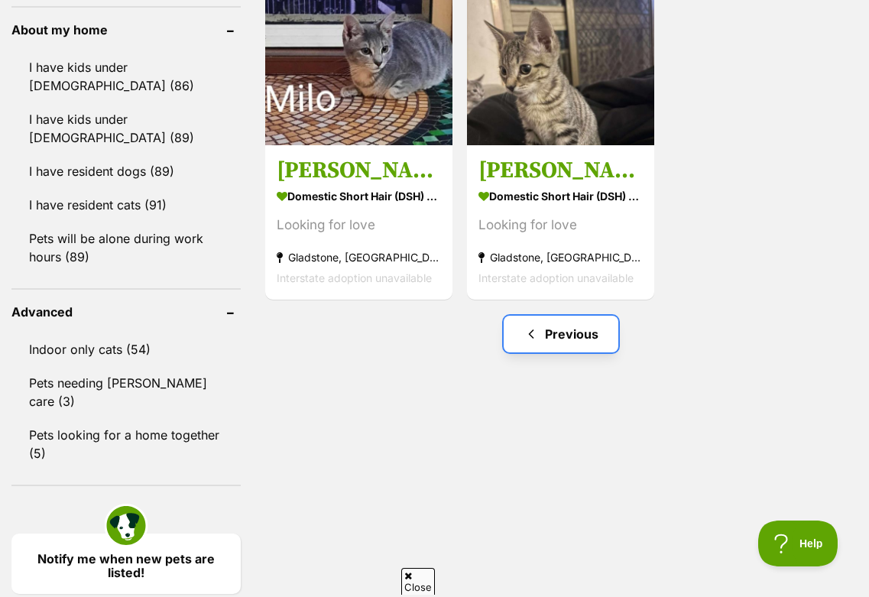
click at [556, 342] on link "Previous" at bounding box center [561, 334] width 115 height 37
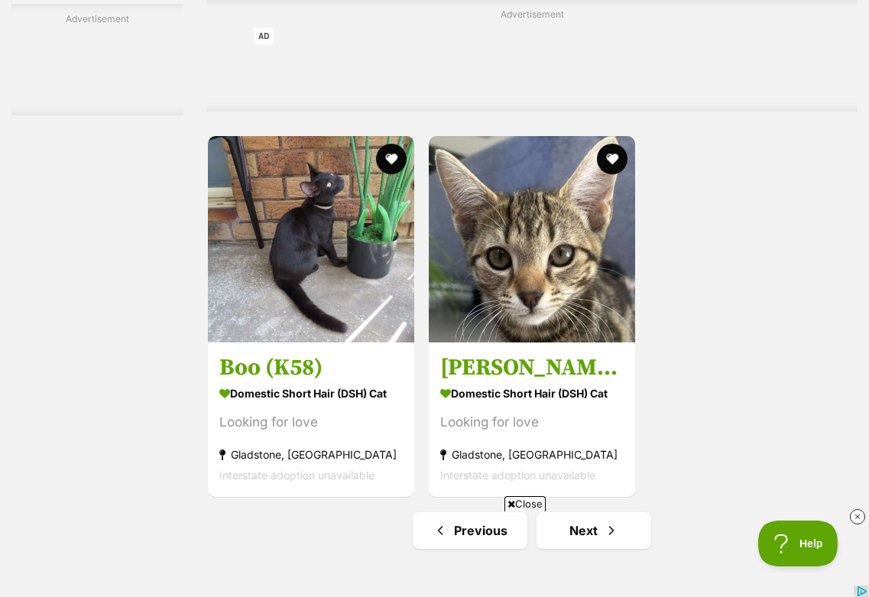
scroll to position [3187, 0]
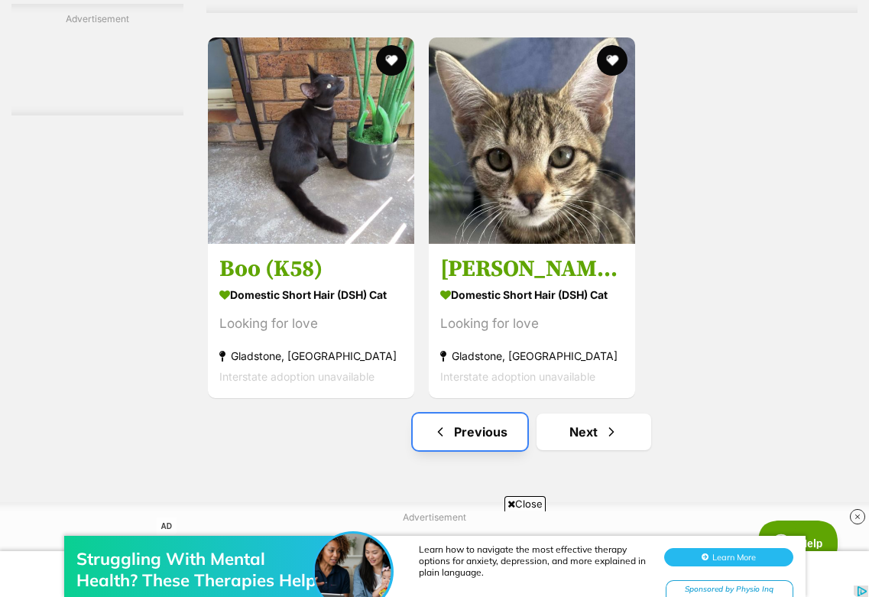
click at [470, 450] on link "Previous" at bounding box center [470, 432] width 115 height 37
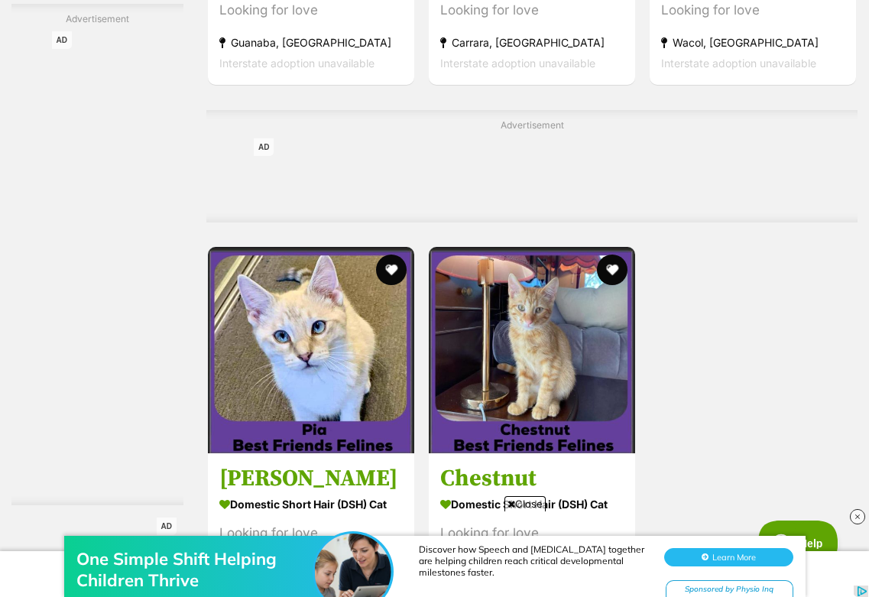
scroll to position [3409, 0]
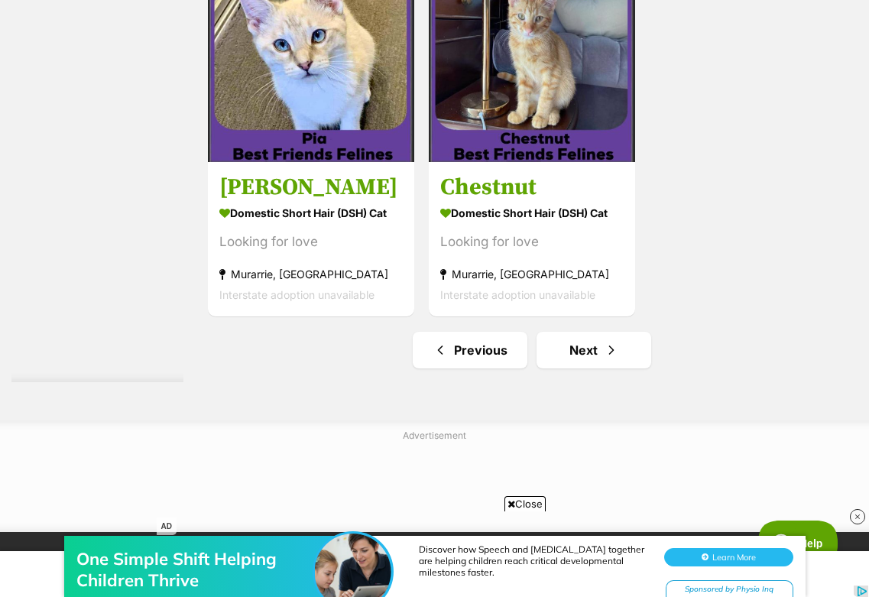
click at [433, 359] on span "Previous page" at bounding box center [440, 350] width 15 height 18
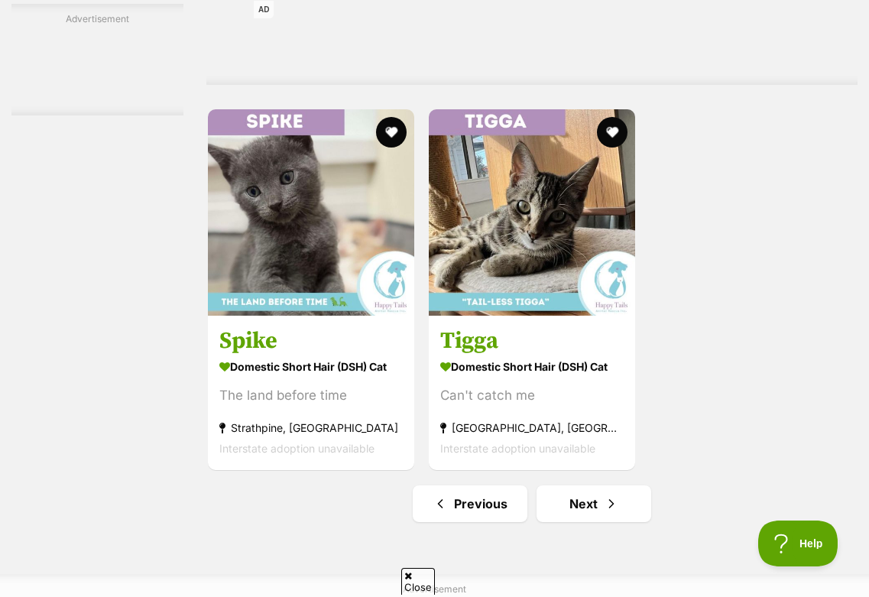
scroll to position [3167, 0]
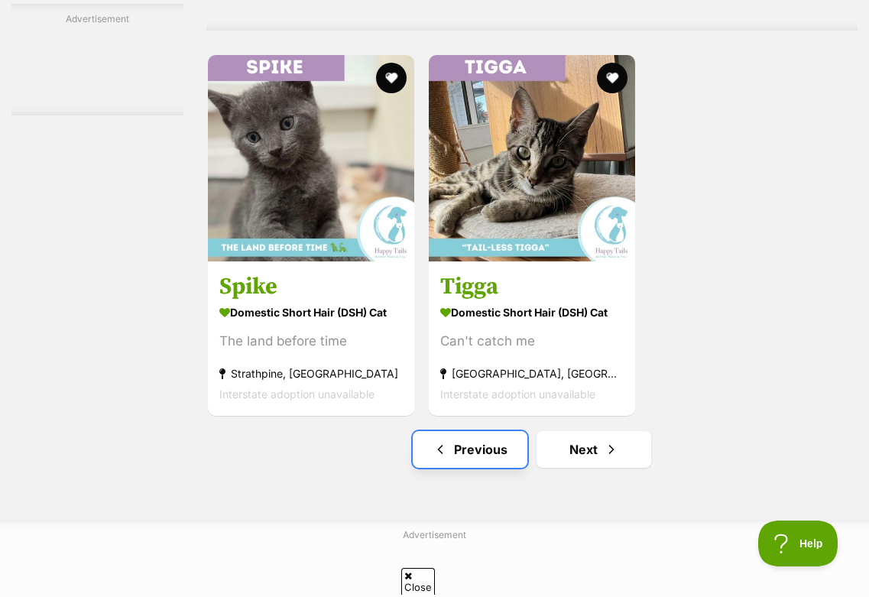
click at [446, 468] on link "Previous" at bounding box center [470, 449] width 115 height 37
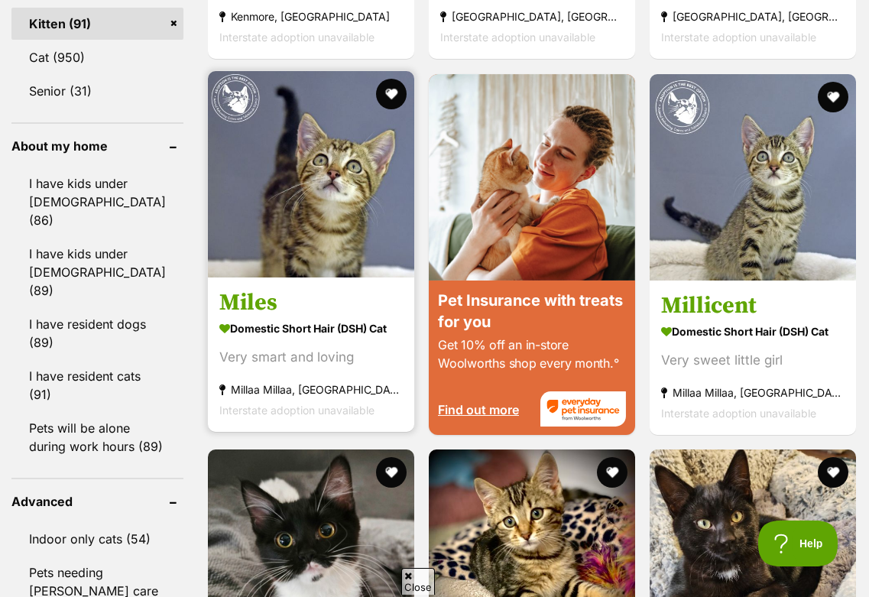
scroll to position [1735, 0]
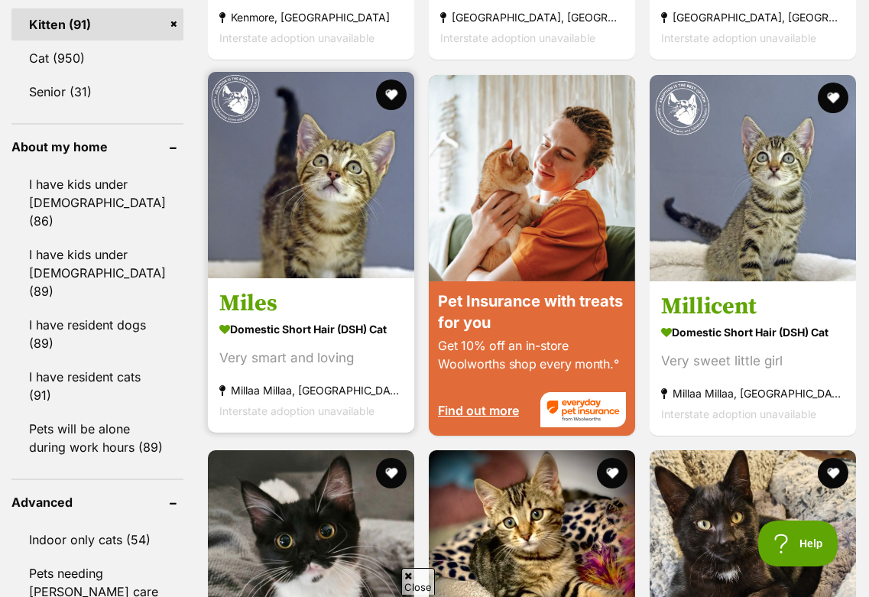
click at [300, 278] on img at bounding box center [311, 175] width 206 height 206
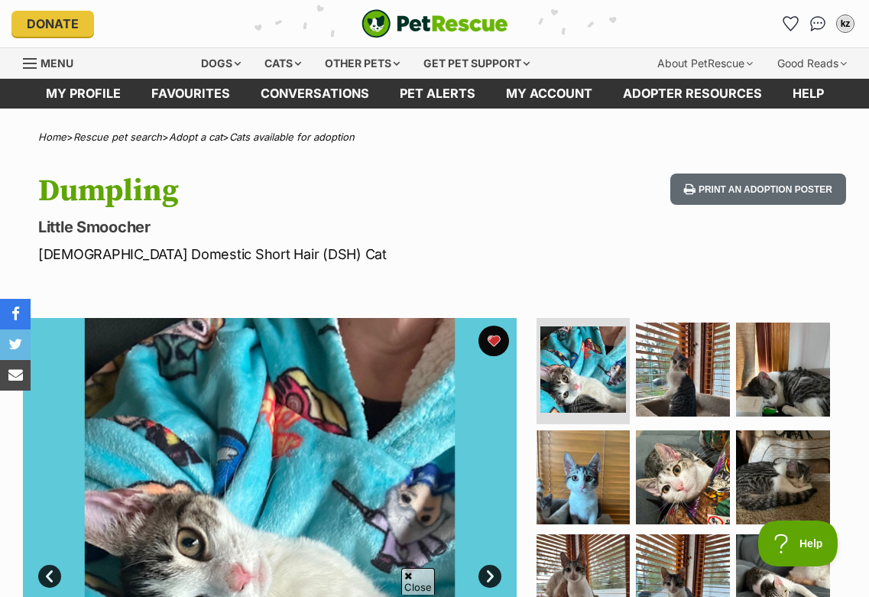
scroll to position [226, 0]
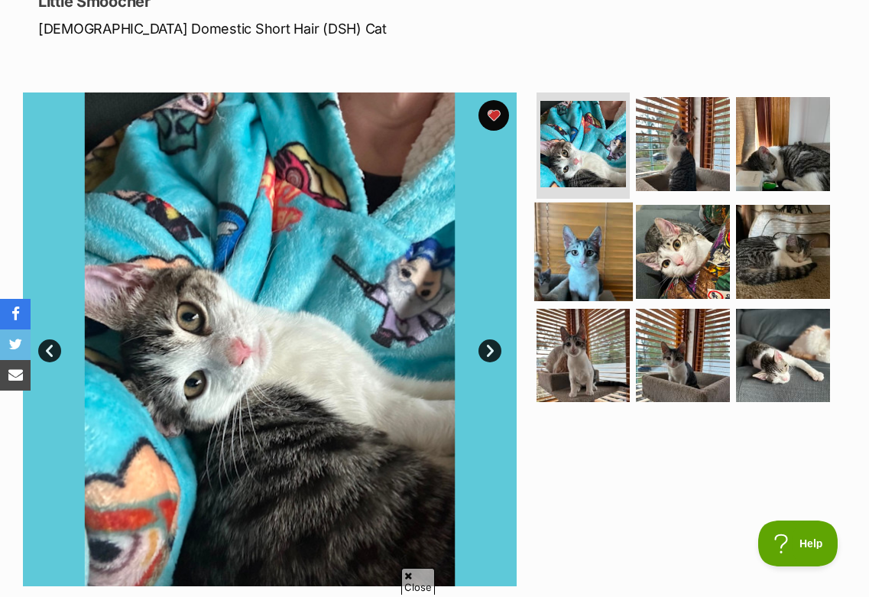
click at [578, 245] on img at bounding box center [583, 252] width 99 height 99
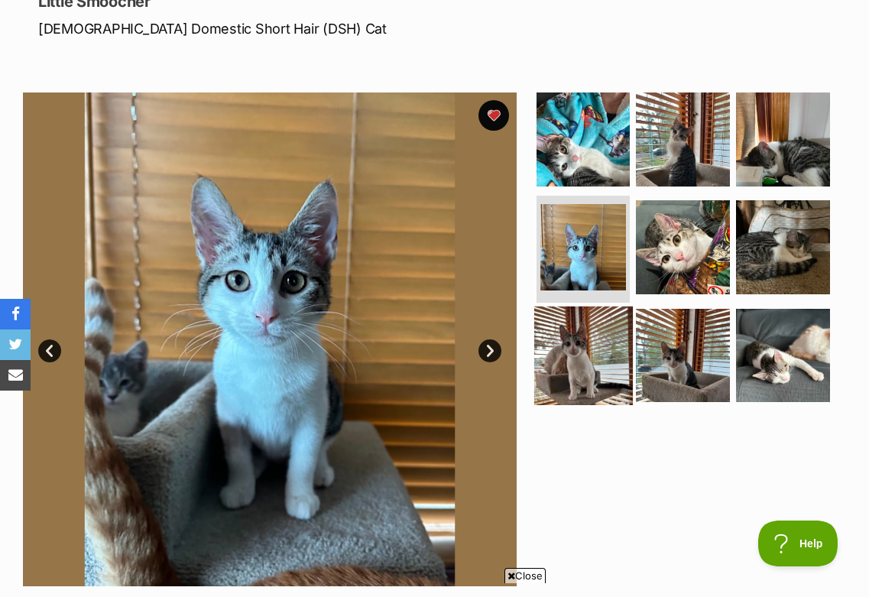
click at [605, 338] on img at bounding box center [583, 356] width 99 height 99
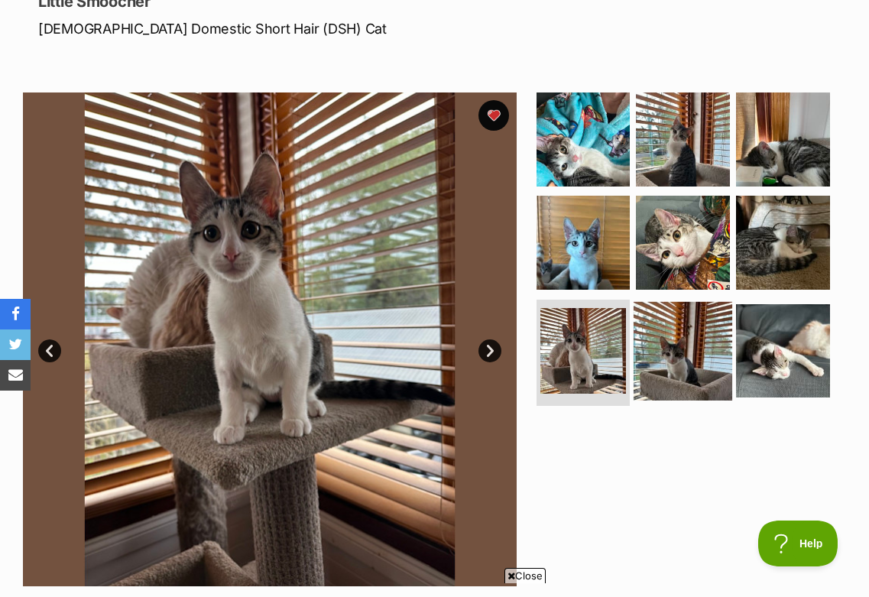
click at [677, 332] on img at bounding box center [683, 351] width 99 height 99
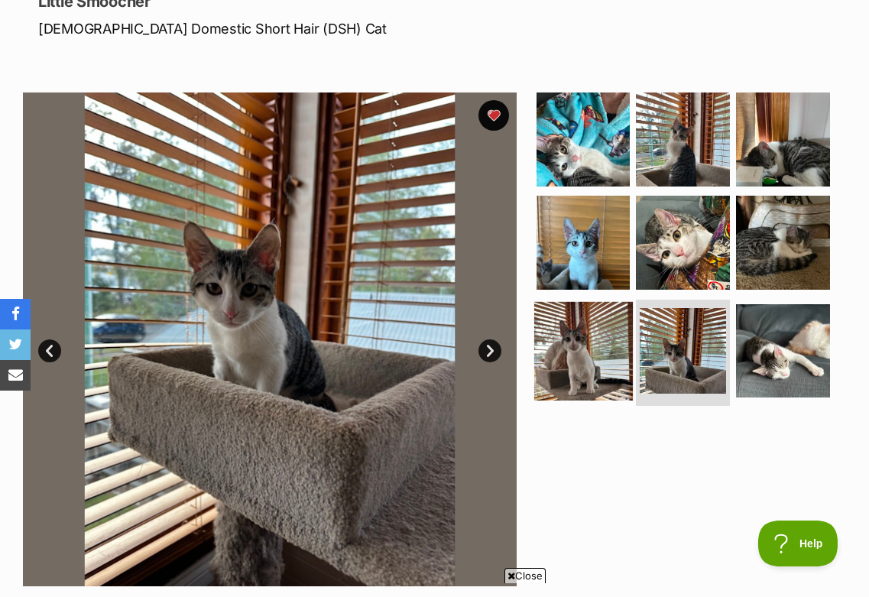
click at [596, 323] on img at bounding box center [583, 351] width 99 height 99
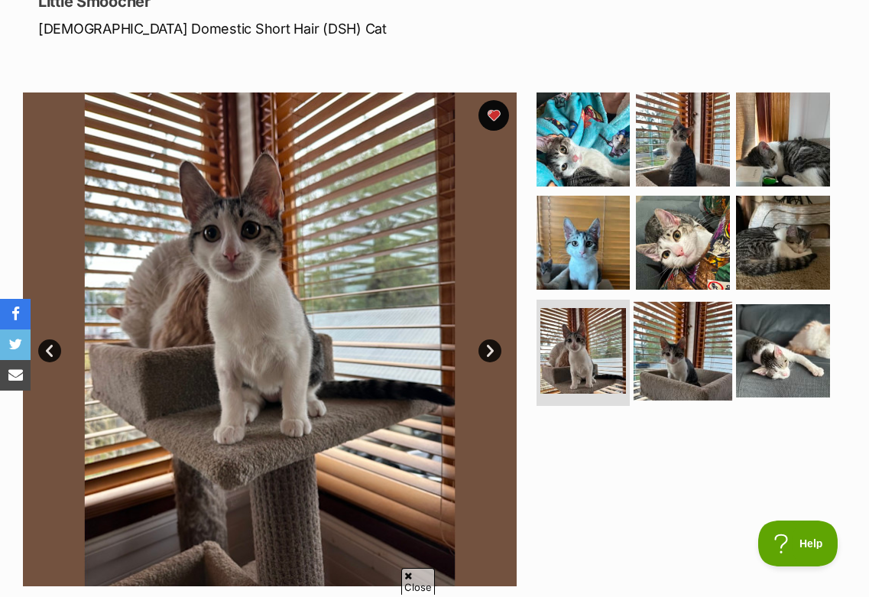
click at [640, 337] on img at bounding box center [683, 351] width 99 height 99
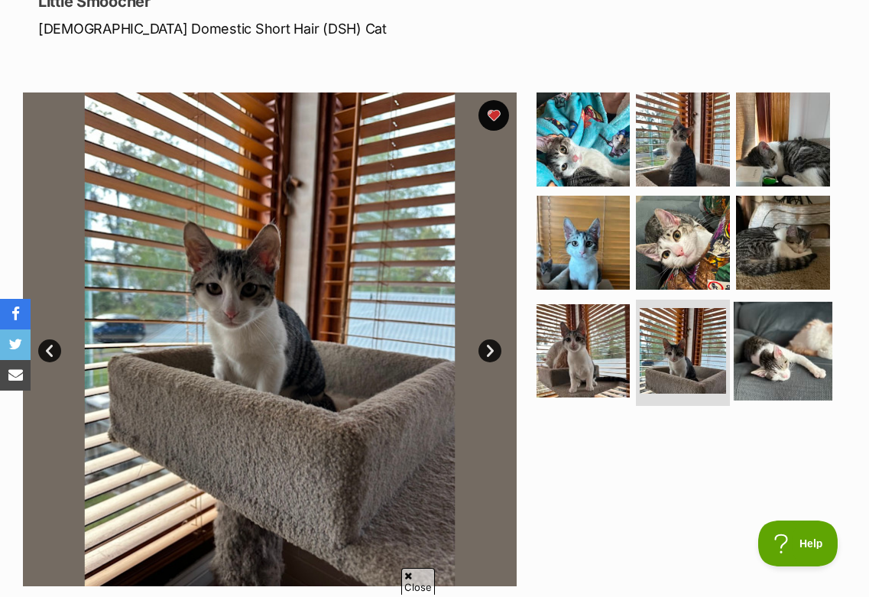
click at [766, 336] on img at bounding box center [783, 351] width 99 height 99
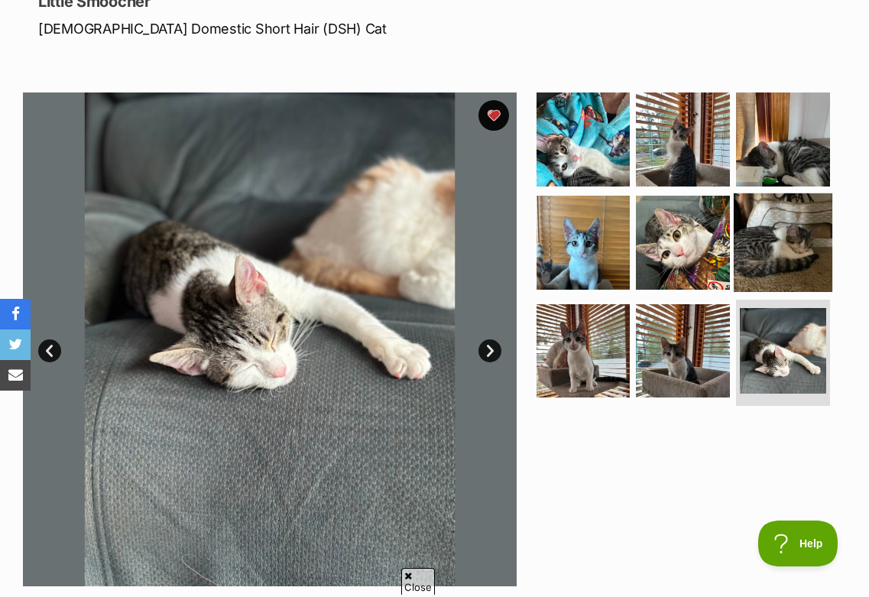
click at [787, 268] on img at bounding box center [783, 242] width 99 height 99
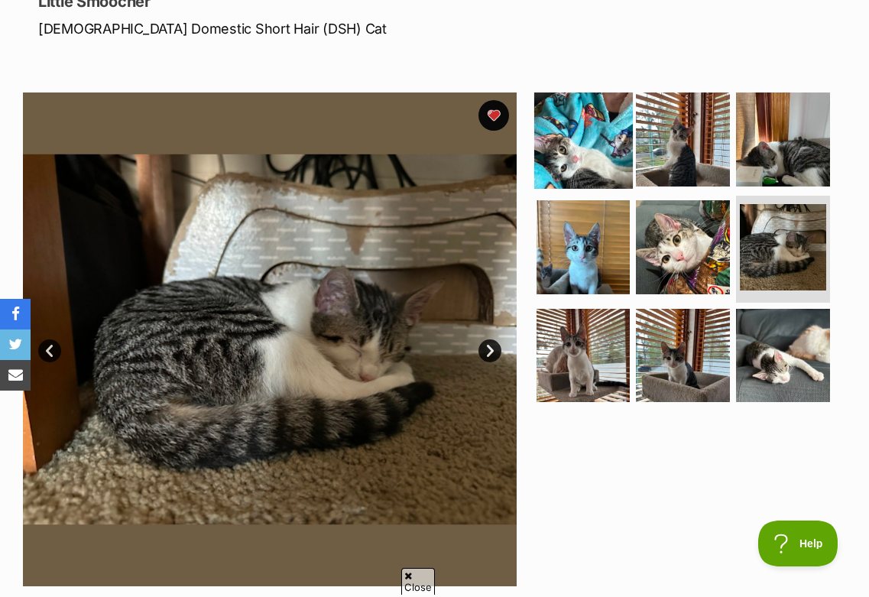
click at [589, 157] on img at bounding box center [583, 139] width 99 height 99
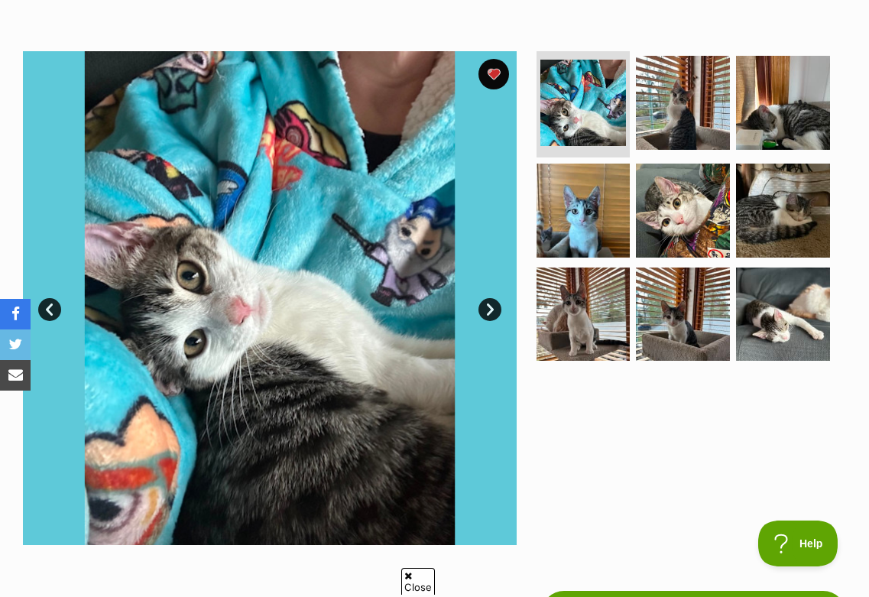
scroll to position [269, 0]
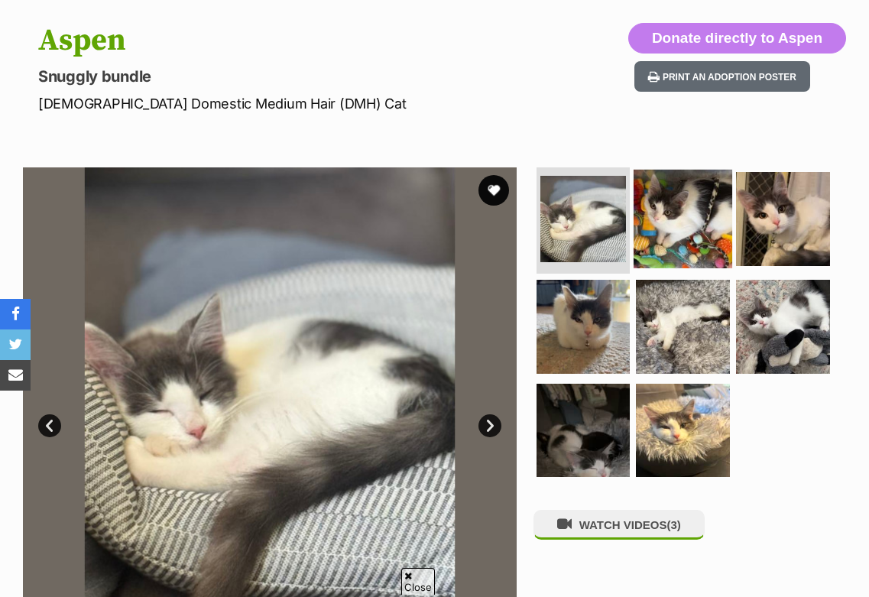
click at [674, 250] on img at bounding box center [683, 219] width 99 height 99
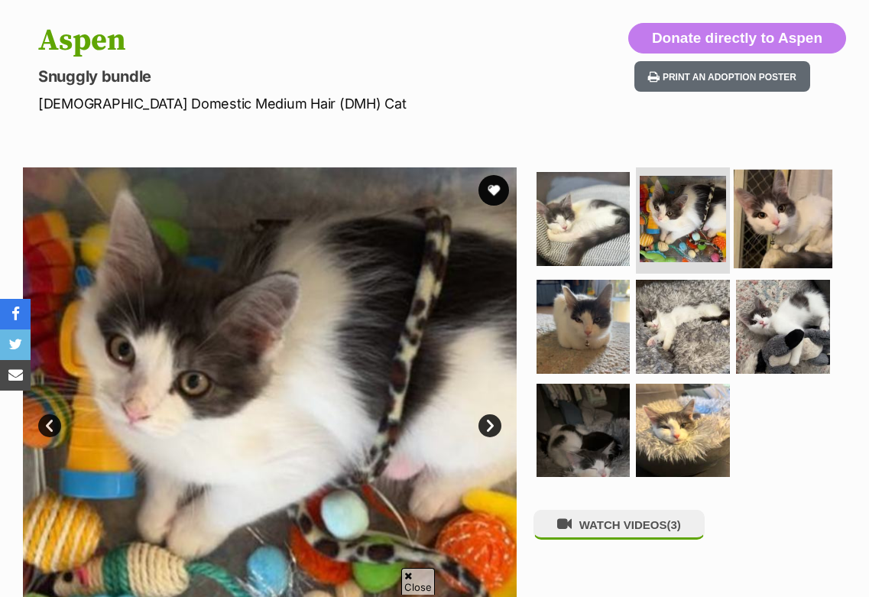
click at [756, 239] on img at bounding box center [783, 219] width 99 height 99
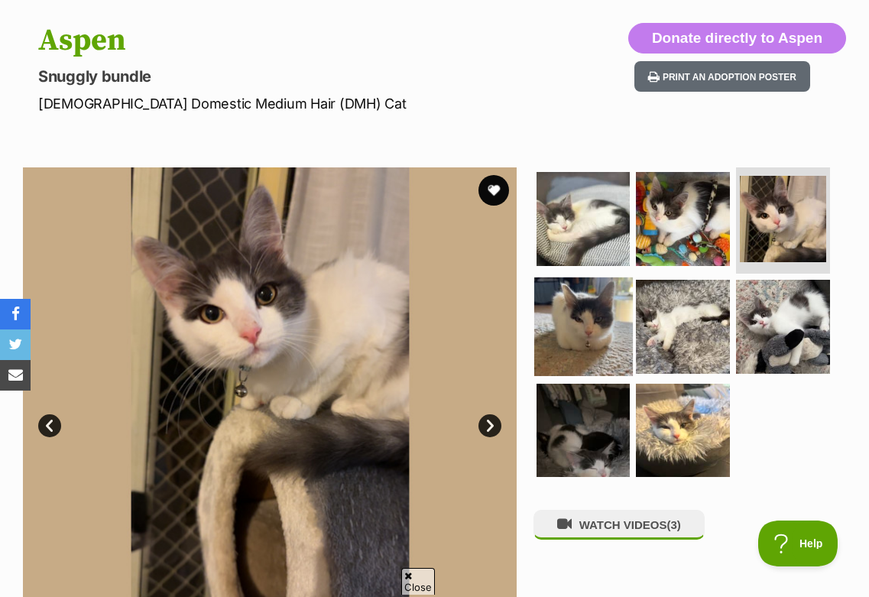
click at [589, 307] on img at bounding box center [583, 327] width 99 height 99
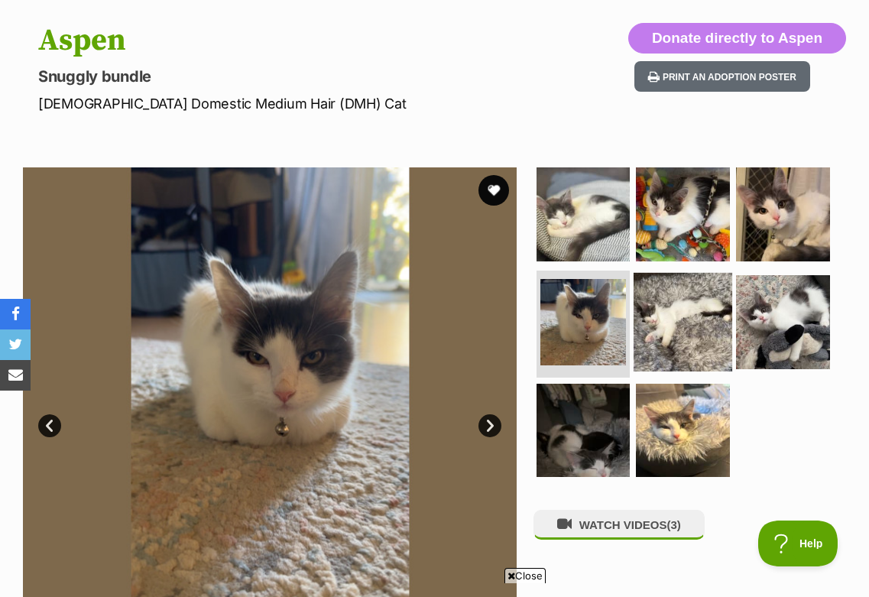
click at [677, 300] on img at bounding box center [683, 322] width 99 height 99
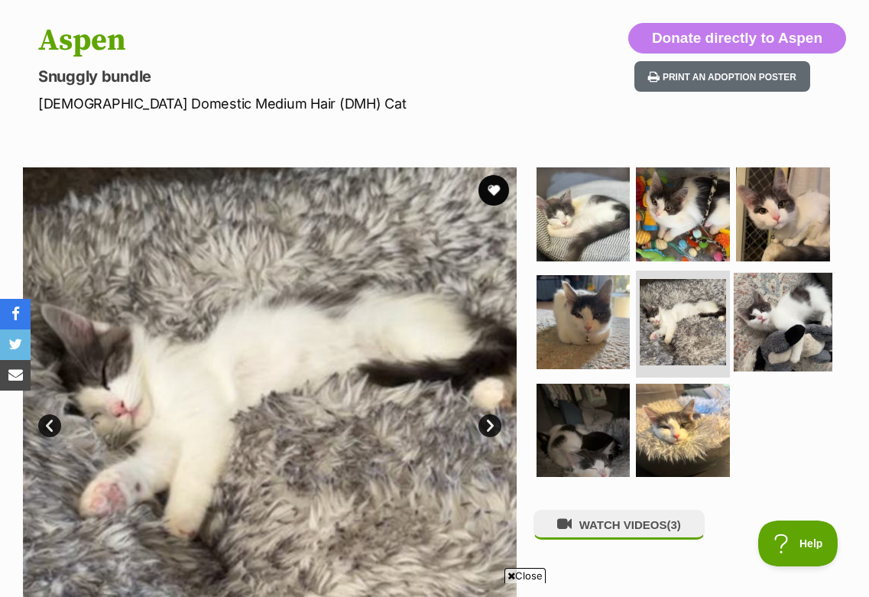
click at [779, 296] on img at bounding box center [783, 322] width 99 height 99
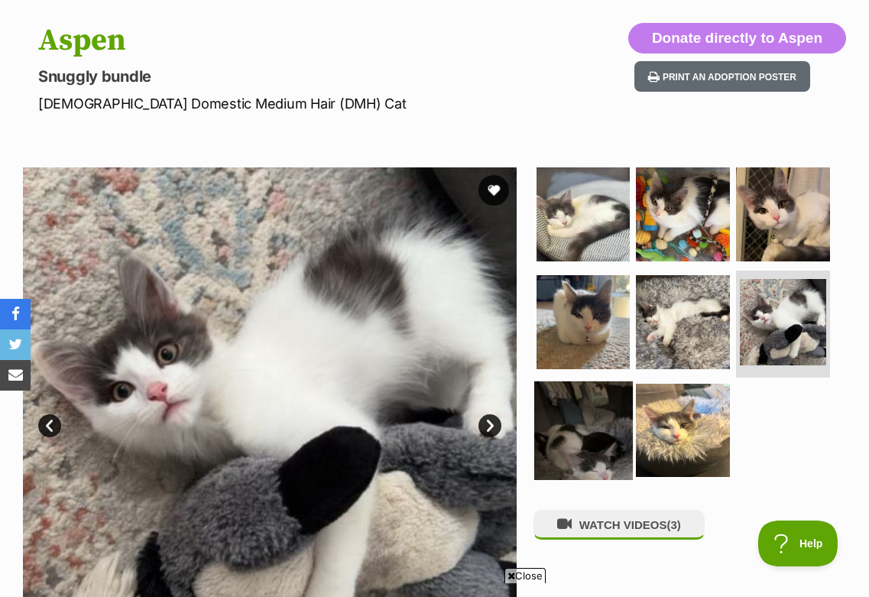
click at [584, 413] on img at bounding box center [583, 430] width 99 height 99
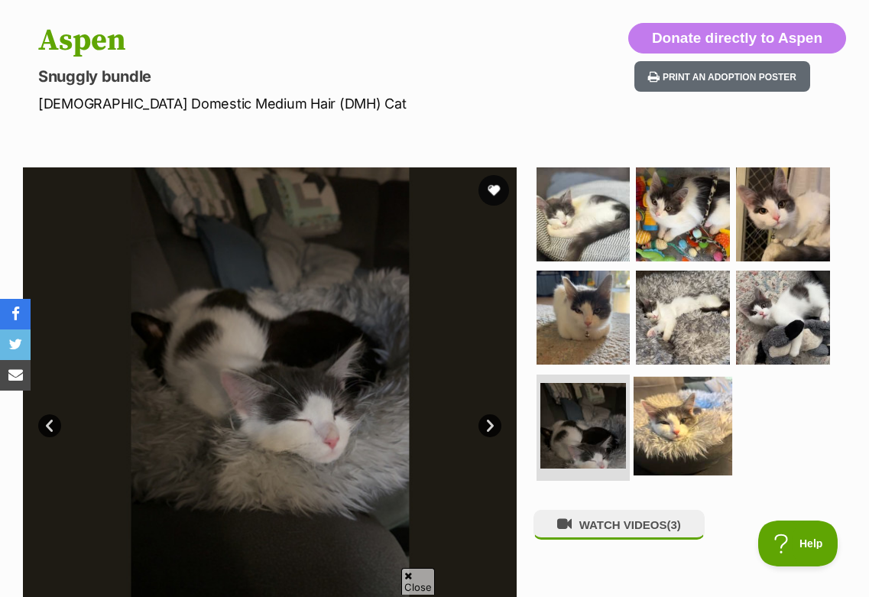
click at [666, 404] on img at bounding box center [683, 426] width 99 height 99
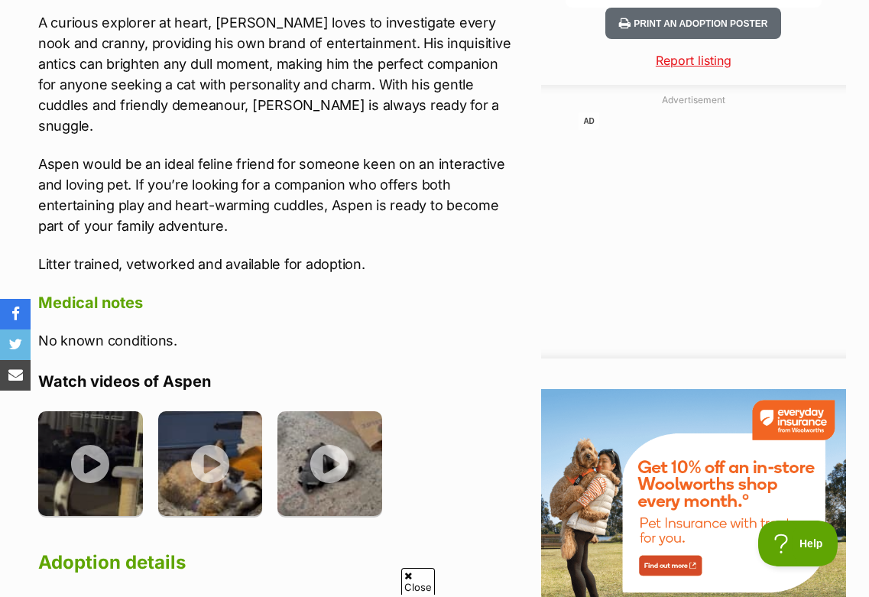
scroll to position [1540, 0]
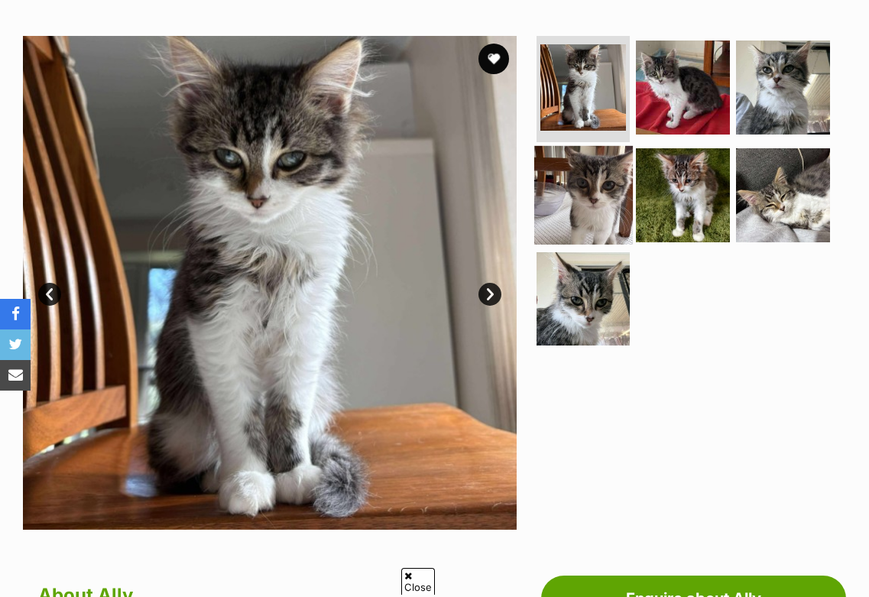
click at [593, 177] on img at bounding box center [583, 195] width 99 height 99
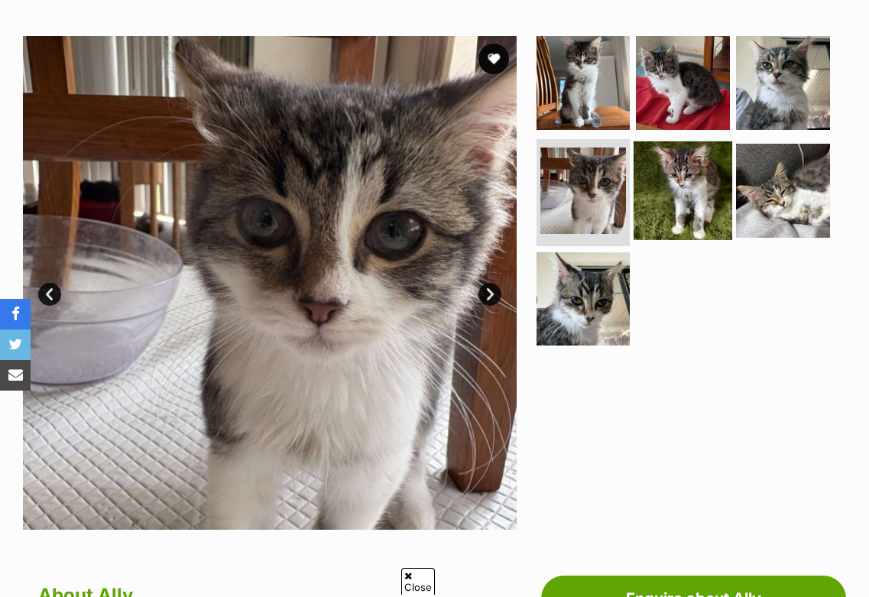
click at [697, 225] on img at bounding box center [683, 190] width 99 height 99
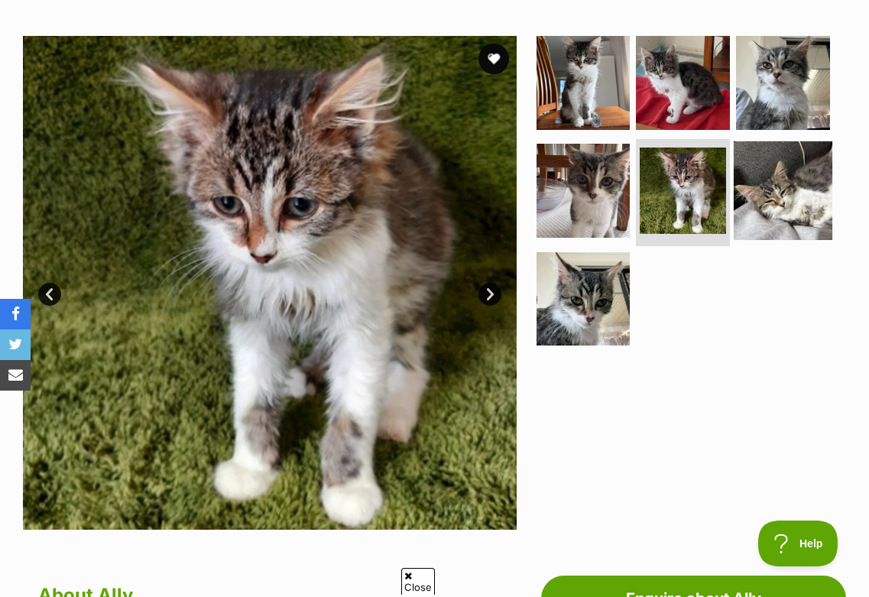
click at [741, 207] on img at bounding box center [783, 190] width 99 height 99
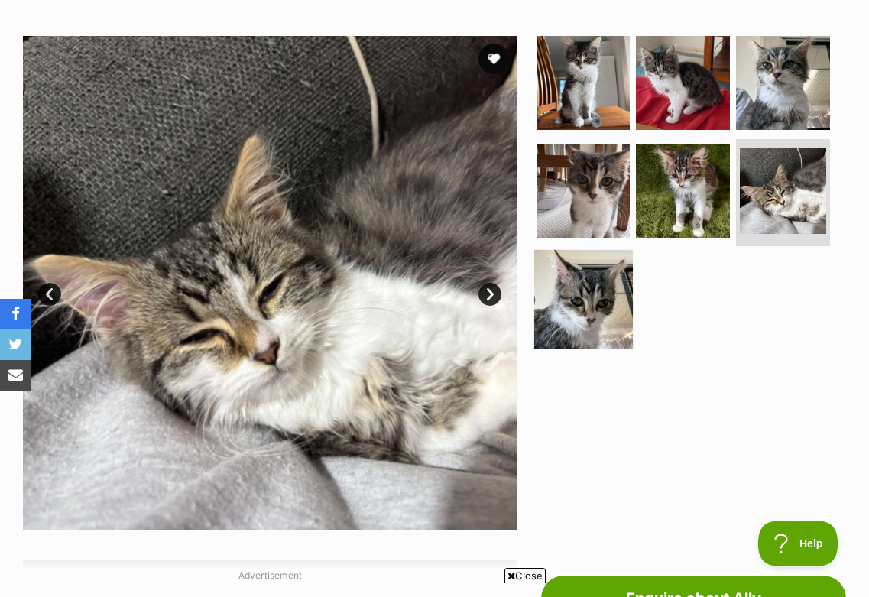
click at [603, 312] on img at bounding box center [583, 299] width 99 height 99
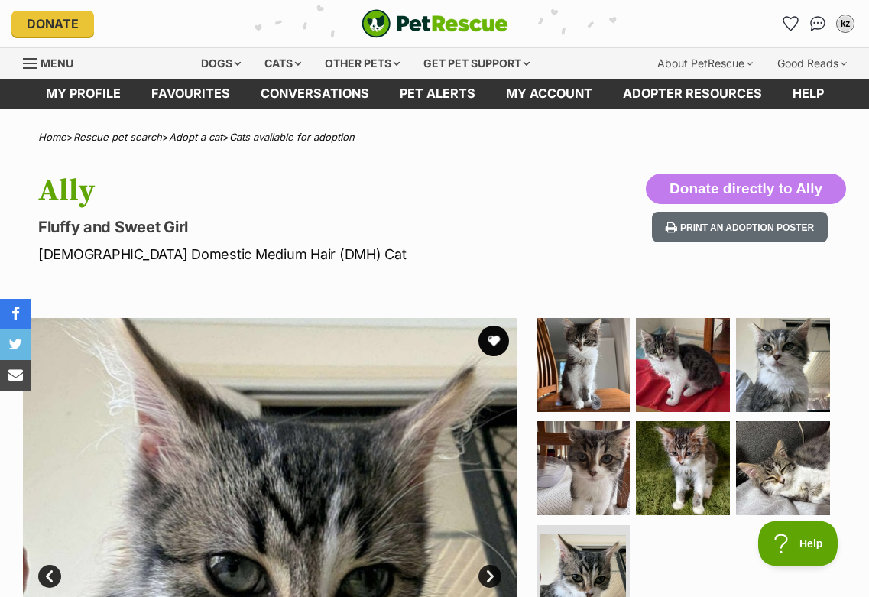
click at [203, 135] on link "Adopt a cat" at bounding box center [196, 137] width 54 height 12
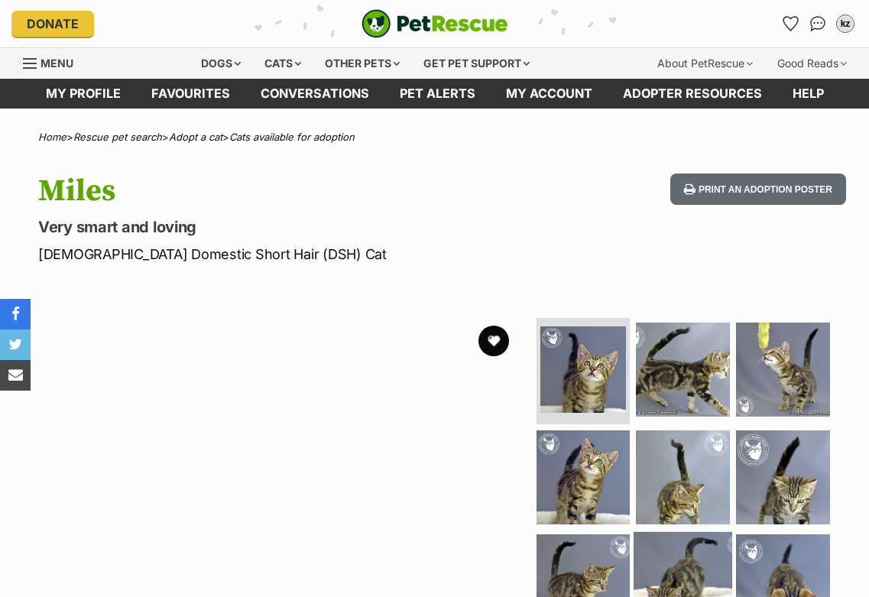
click at [677, 532] on img at bounding box center [683, 581] width 99 height 99
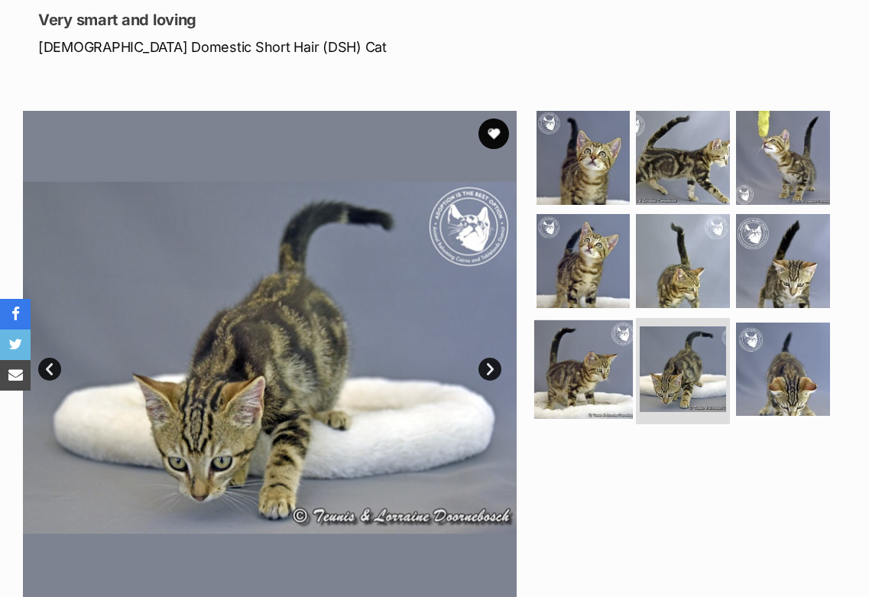
click at [615, 381] on img at bounding box center [583, 369] width 99 height 99
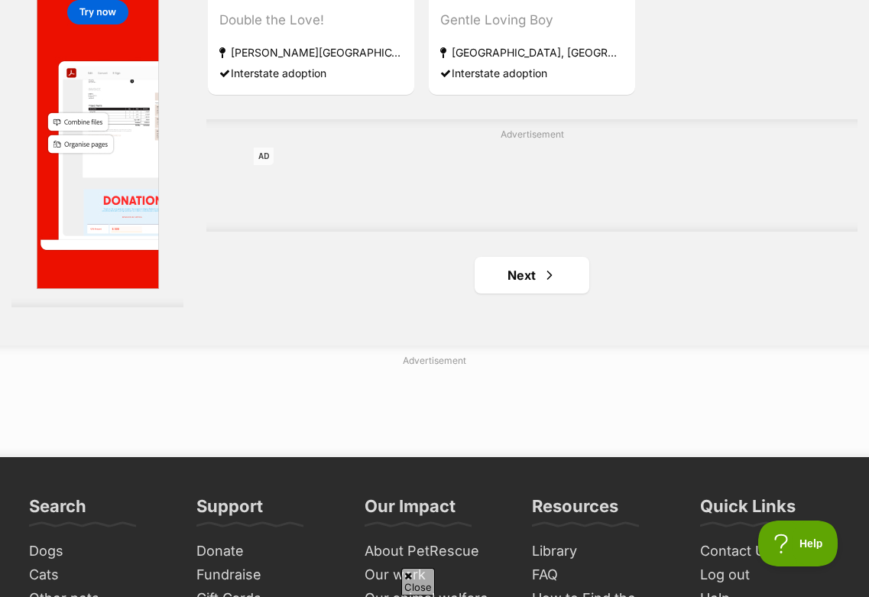
scroll to position [3391, 0]
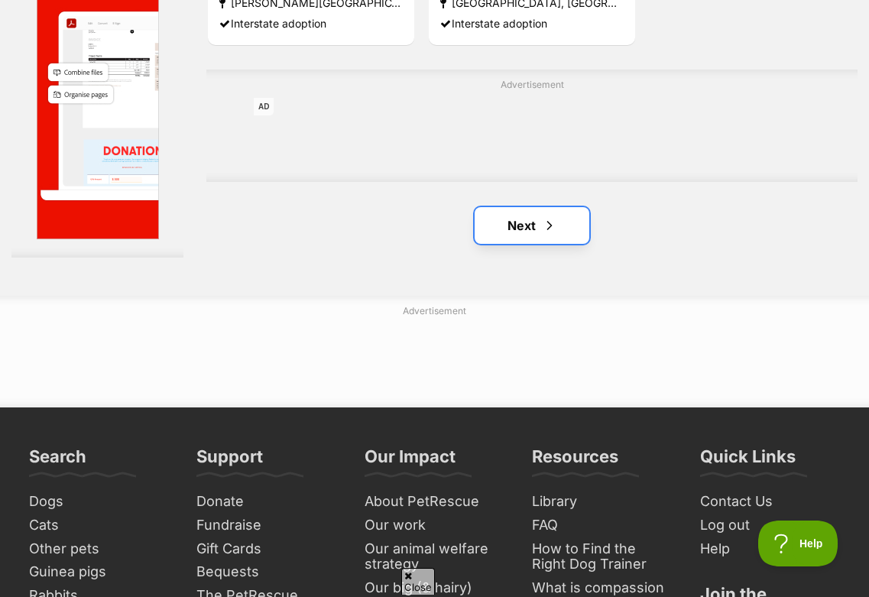
click at [512, 235] on link "Next" at bounding box center [532, 225] width 115 height 37
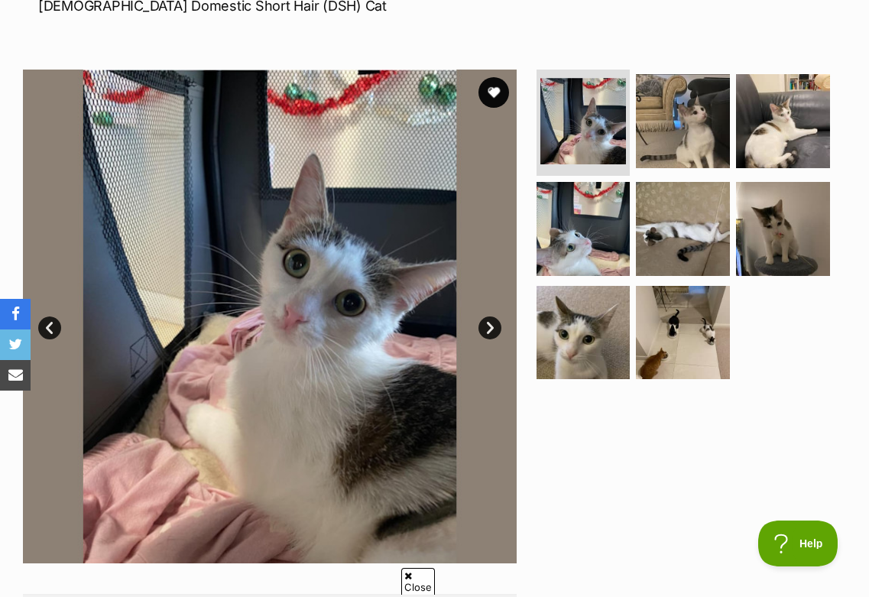
scroll to position [251, 0]
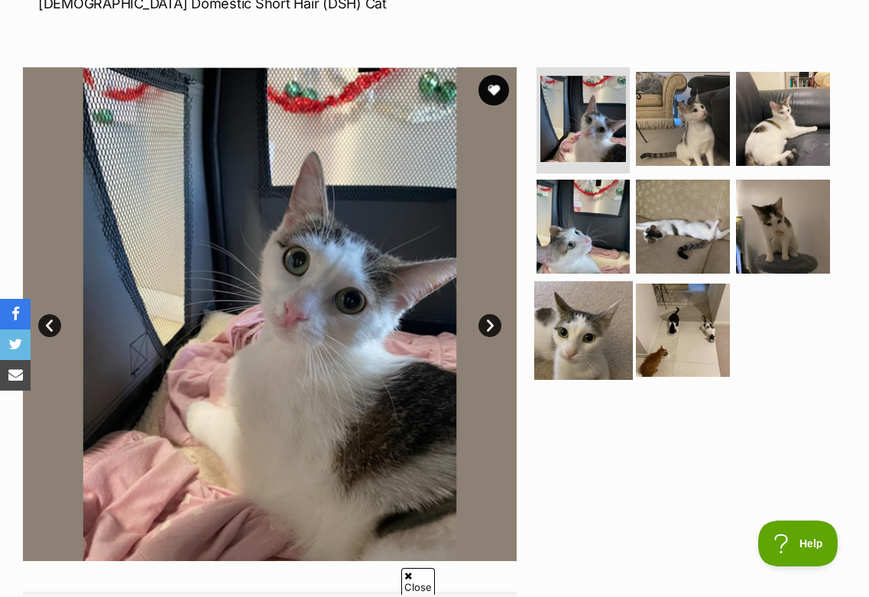
click at [589, 317] on img at bounding box center [583, 330] width 99 height 99
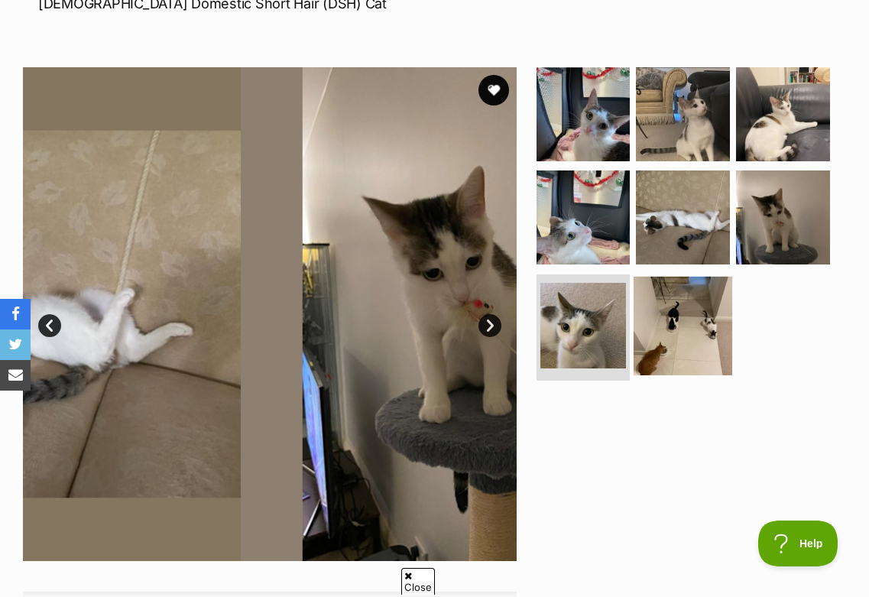
click at [661, 323] on img at bounding box center [683, 326] width 99 height 99
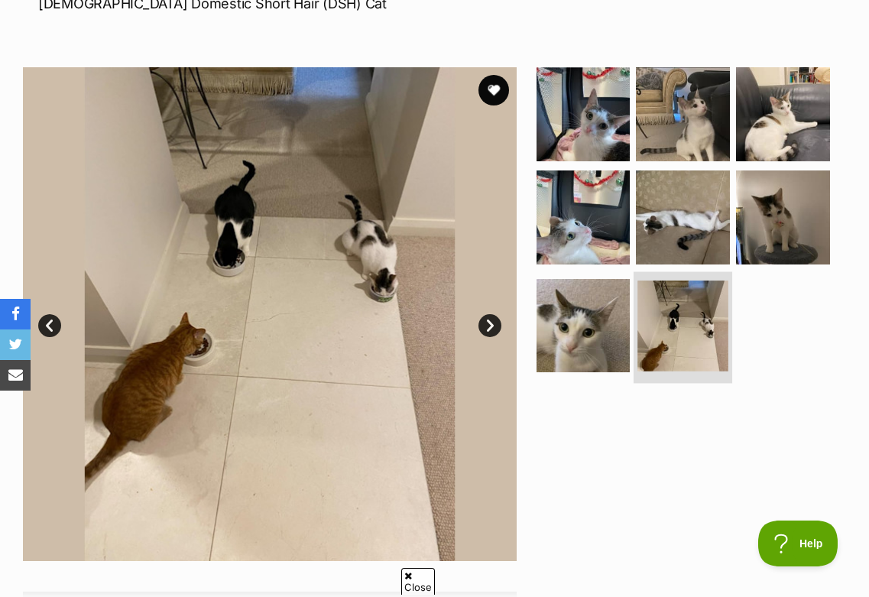
click at [675, 271] on li at bounding box center [683, 327] width 99 height 112
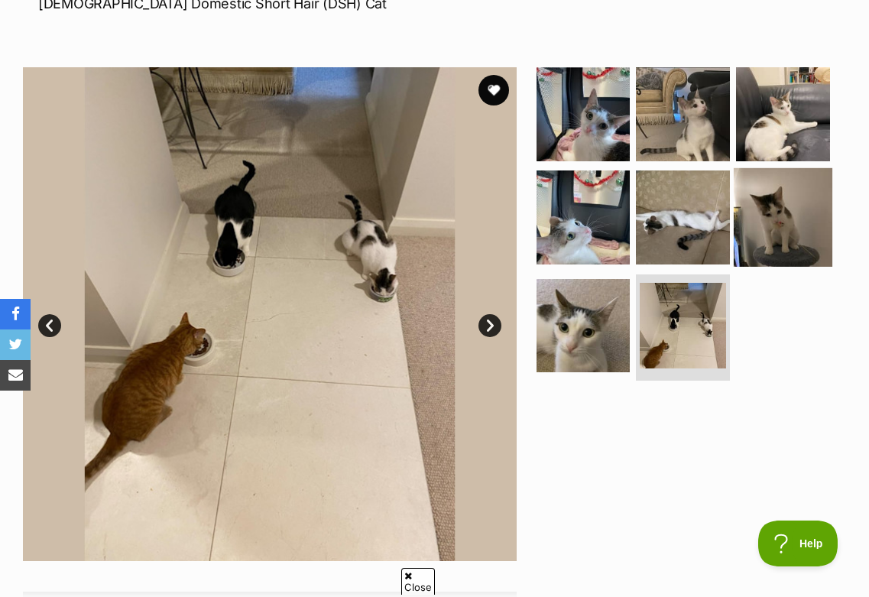
click at [774, 241] on img at bounding box center [783, 217] width 99 height 99
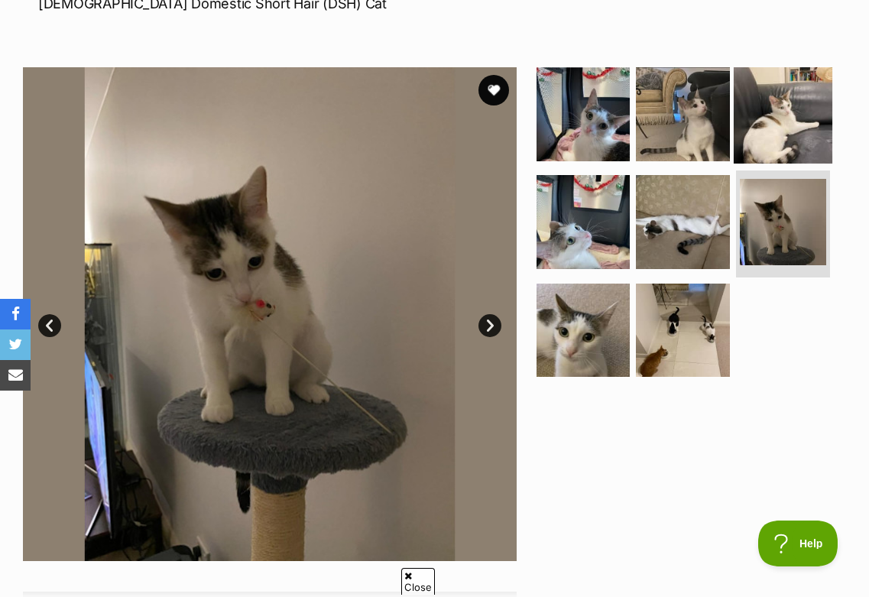
click at [787, 155] on img at bounding box center [783, 114] width 99 height 99
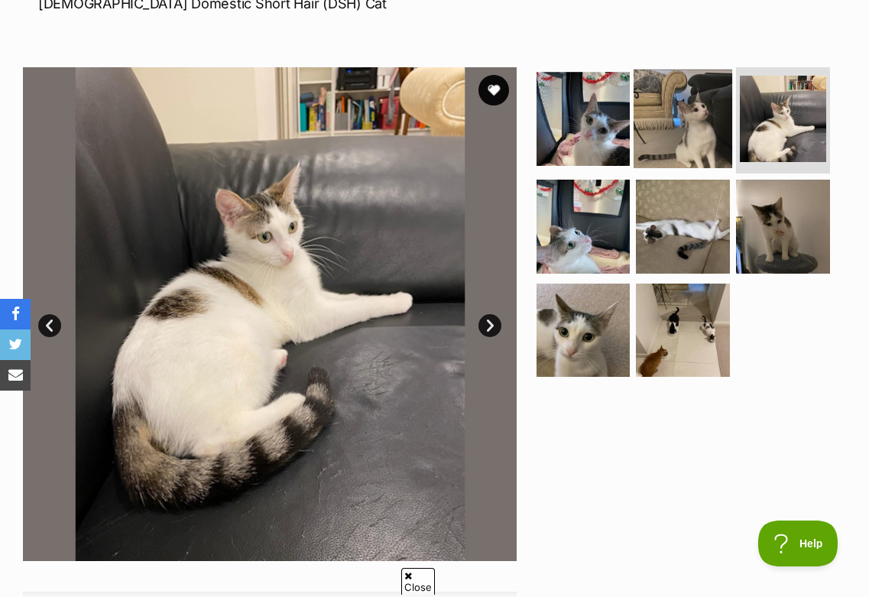
click at [691, 138] on img at bounding box center [683, 119] width 99 height 99
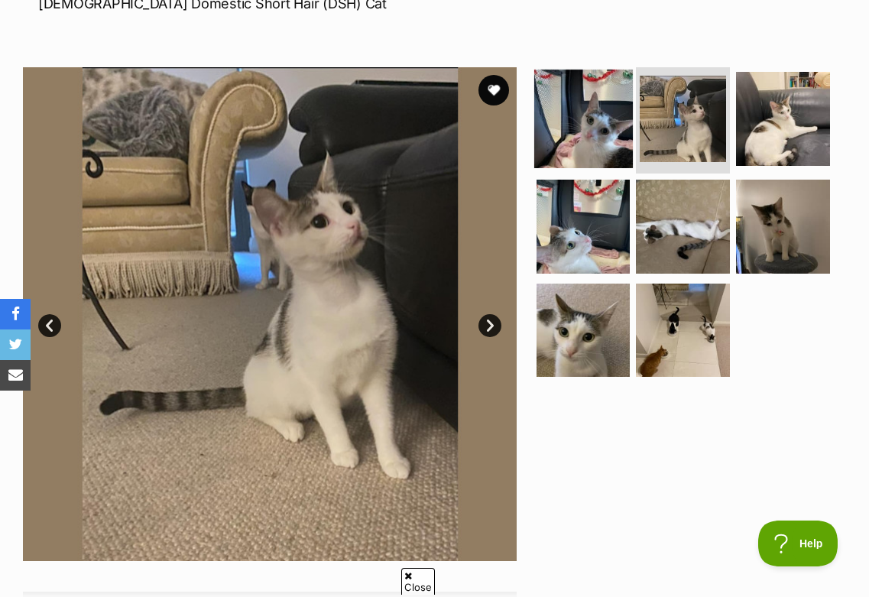
click at [625, 133] on img at bounding box center [583, 119] width 99 height 99
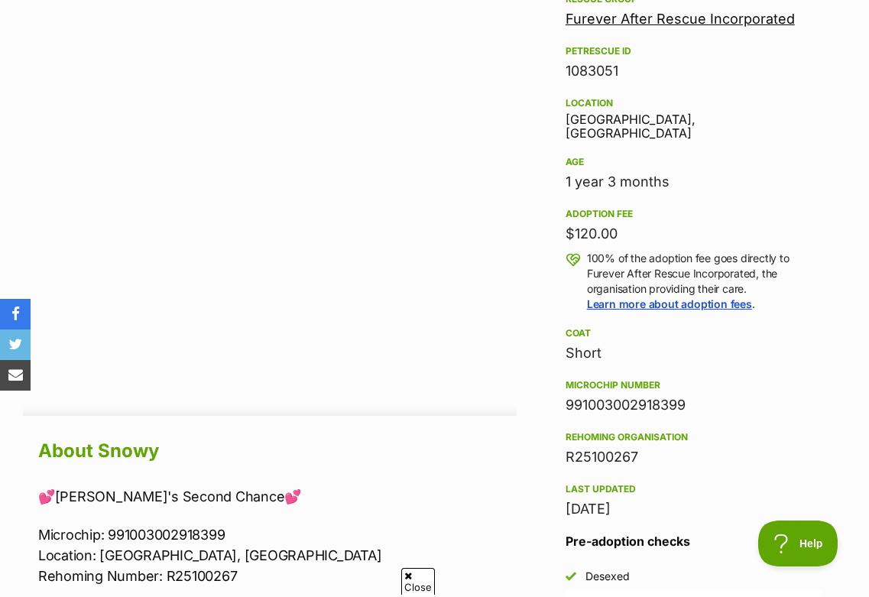
scroll to position [1148, 0]
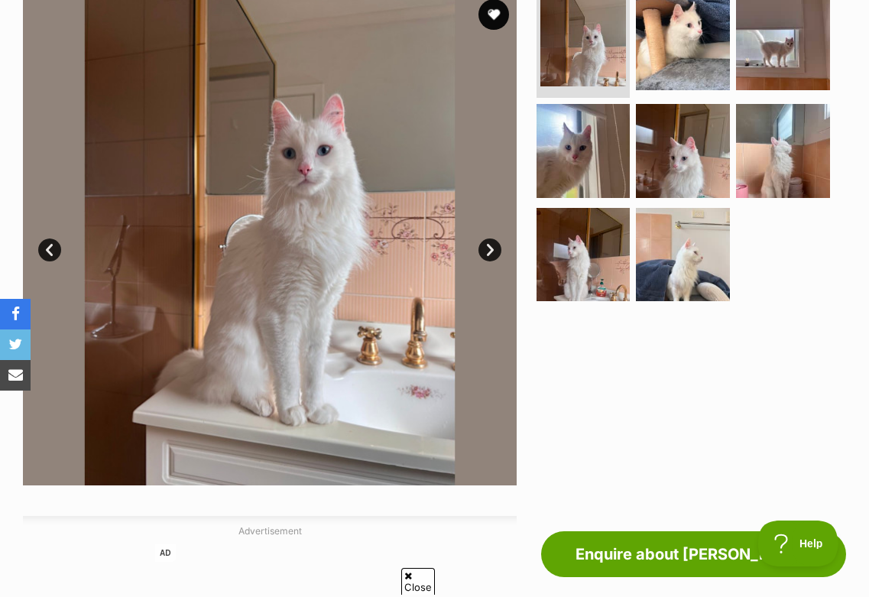
scroll to position [187, 0]
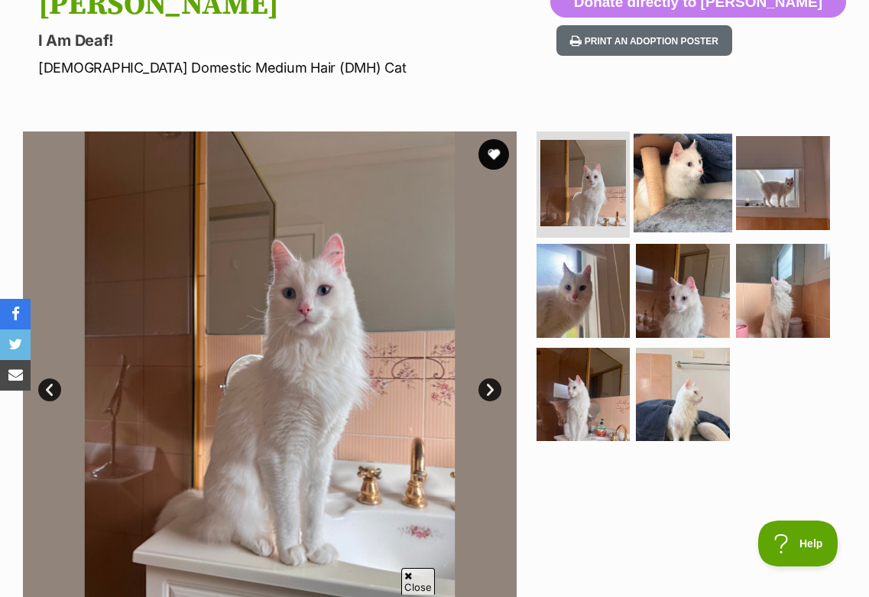
click at [676, 185] on img at bounding box center [683, 183] width 99 height 99
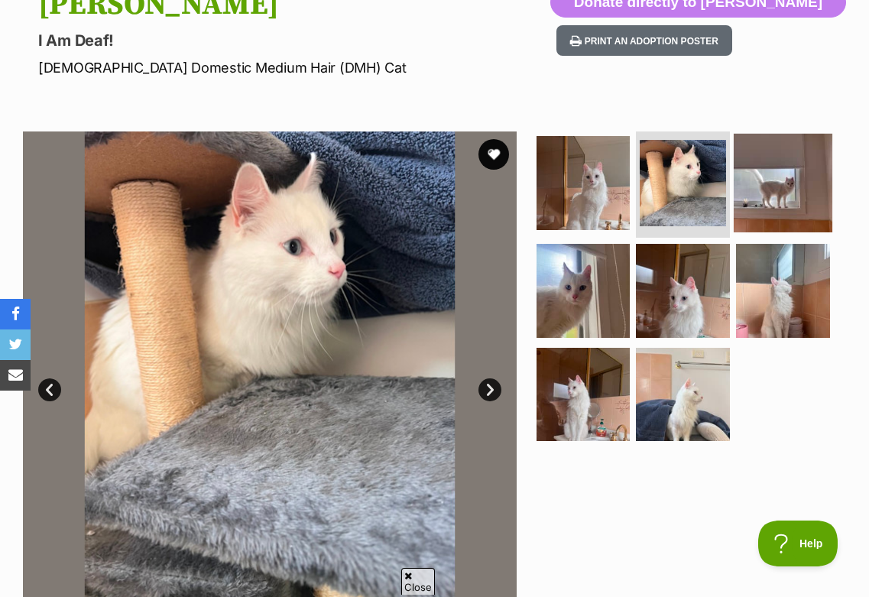
click at [762, 196] on img at bounding box center [783, 183] width 99 height 99
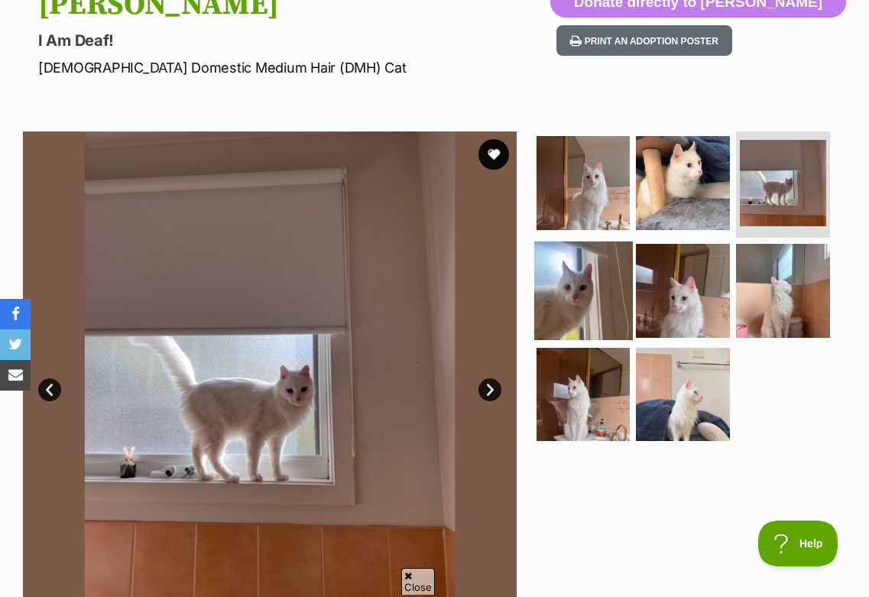
click at [595, 284] on img at bounding box center [583, 291] width 99 height 99
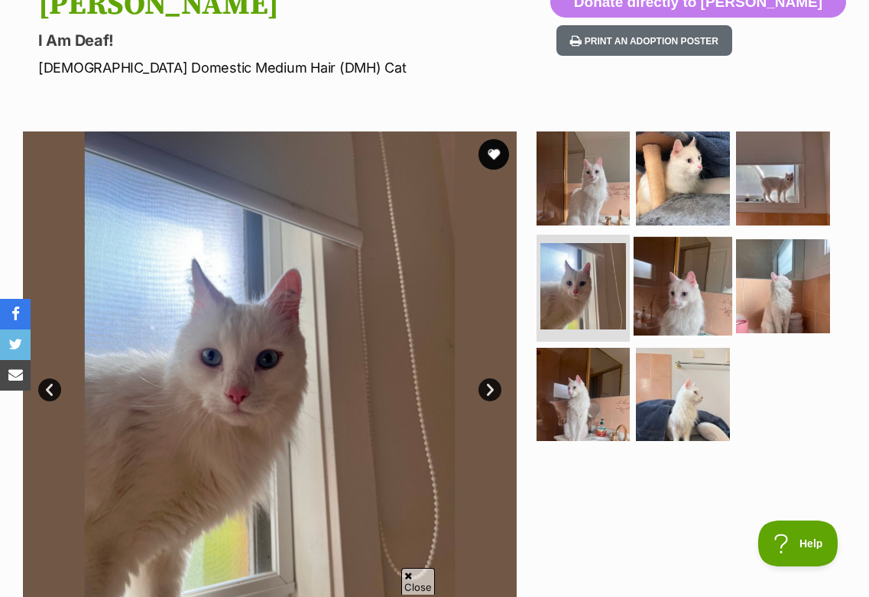
click at [651, 309] on img at bounding box center [683, 286] width 99 height 99
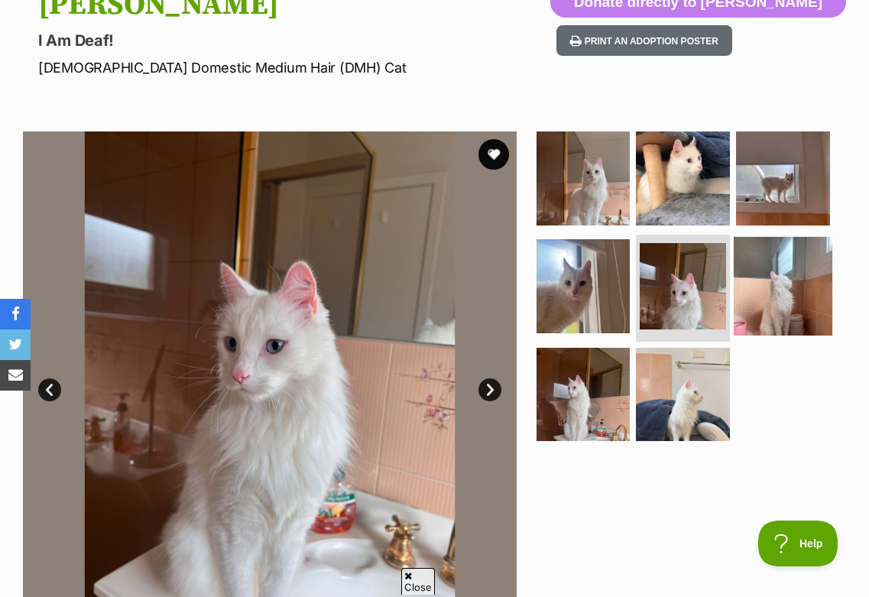
click at [743, 270] on img at bounding box center [783, 286] width 99 height 99
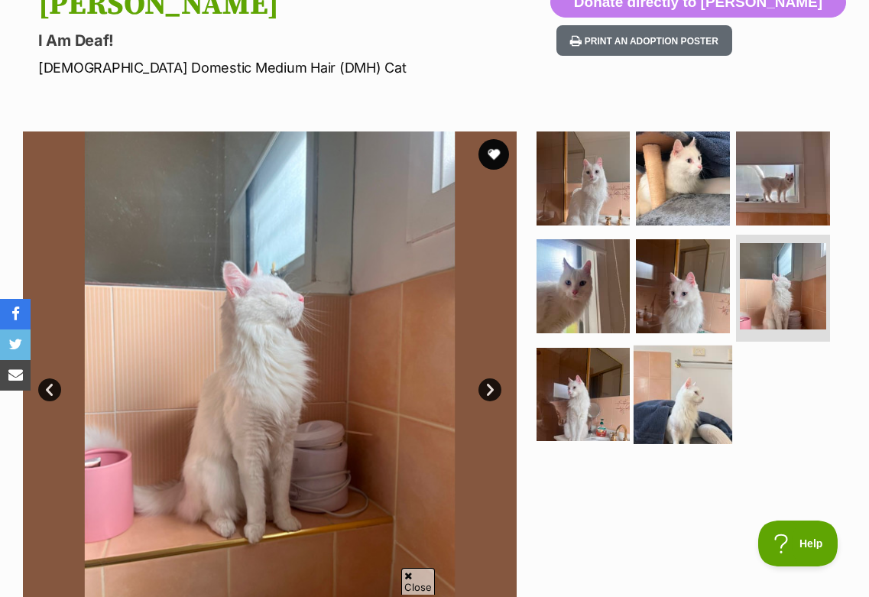
click at [679, 391] on img at bounding box center [683, 395] width 99 height 99
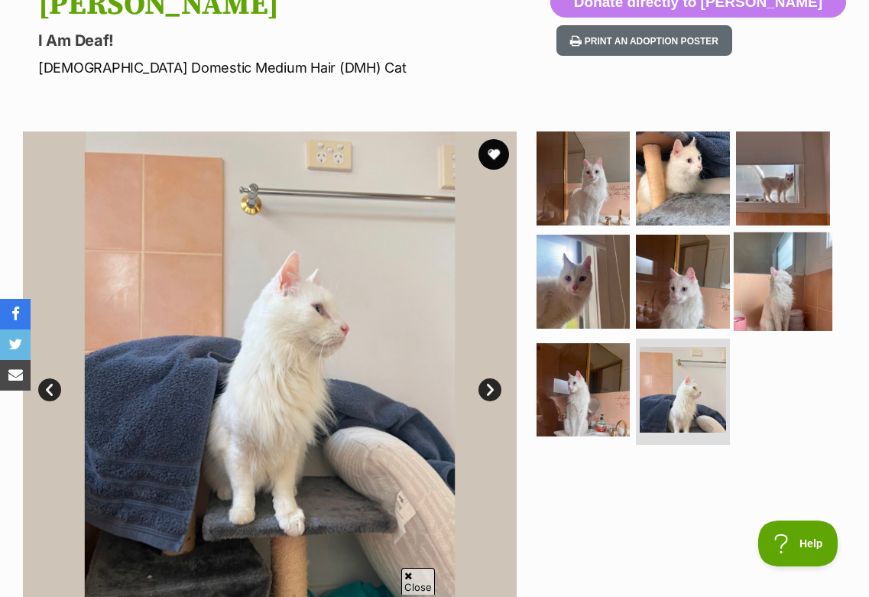
click at [775, 304] on img at bounding box center [783, 281] width 99 height 99
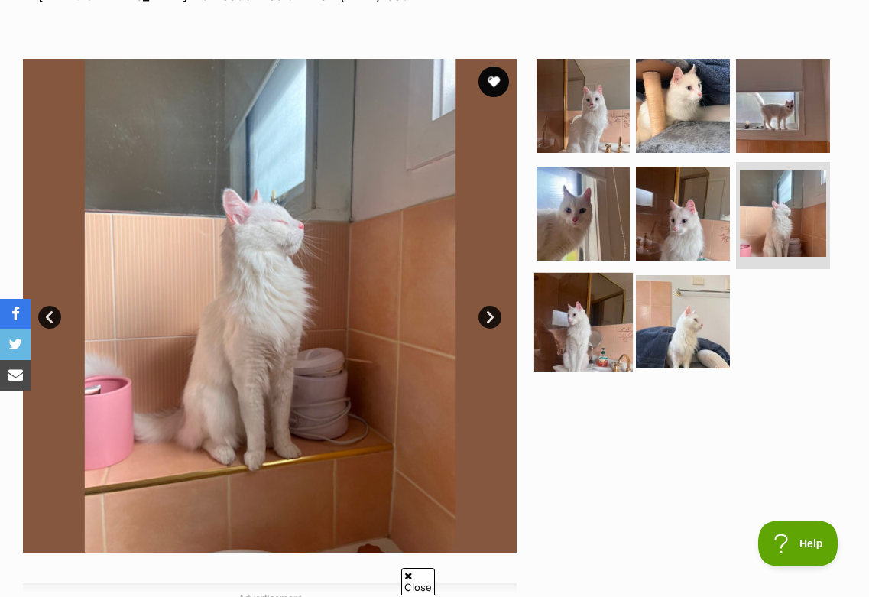
scroll to position [260, 0]
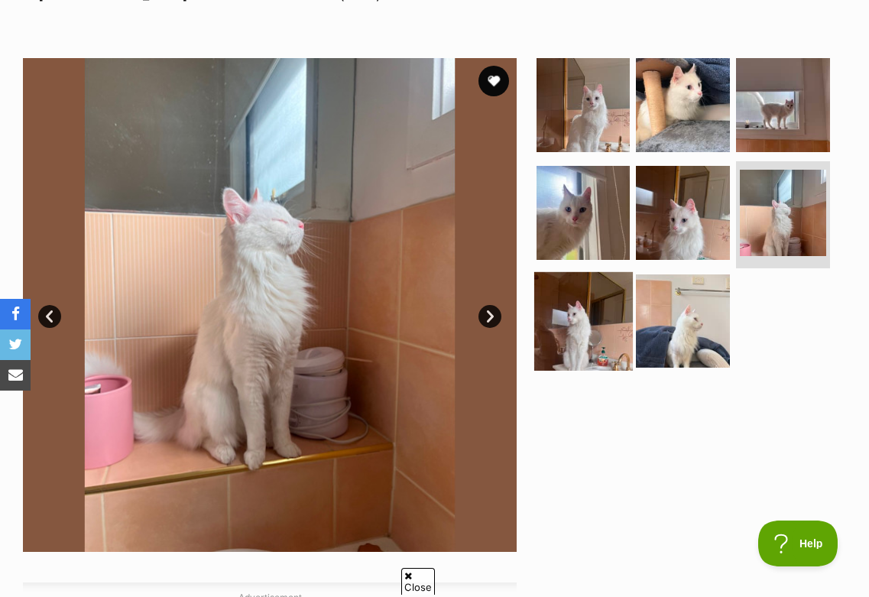
click at [592, 330] on img at bounding box center [583, 321] width 99 height 99
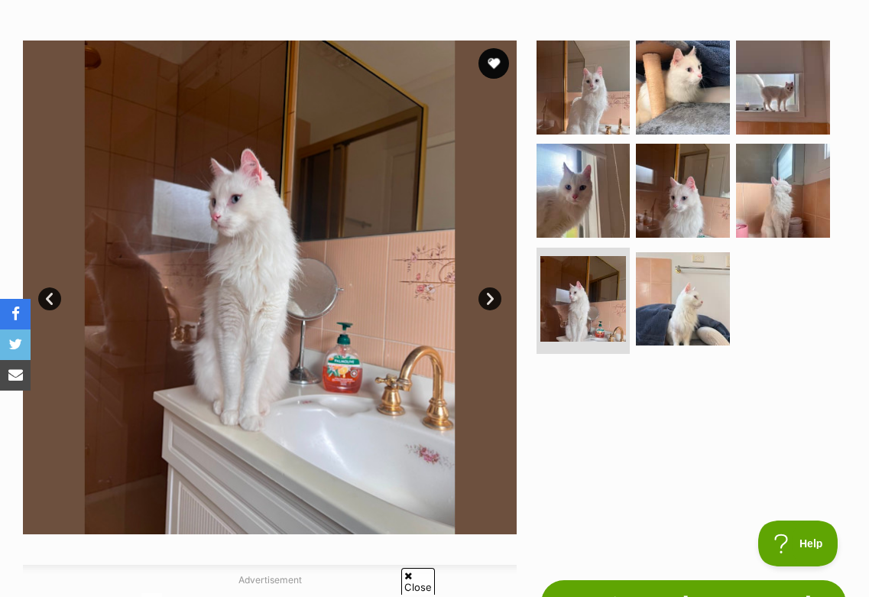
scroll to position [280, 0]
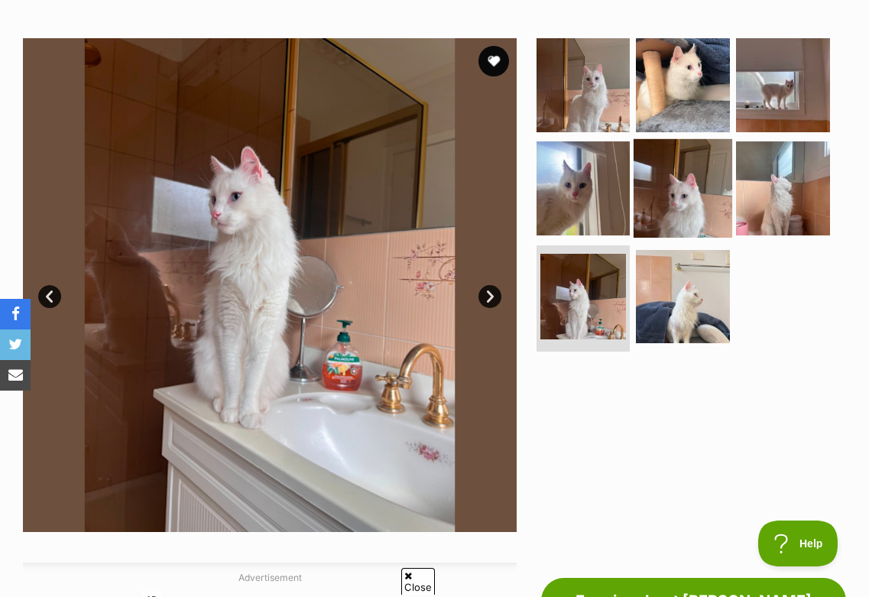
click at [686, 160] on img at bounding box center [683, 188] width 99 height 99
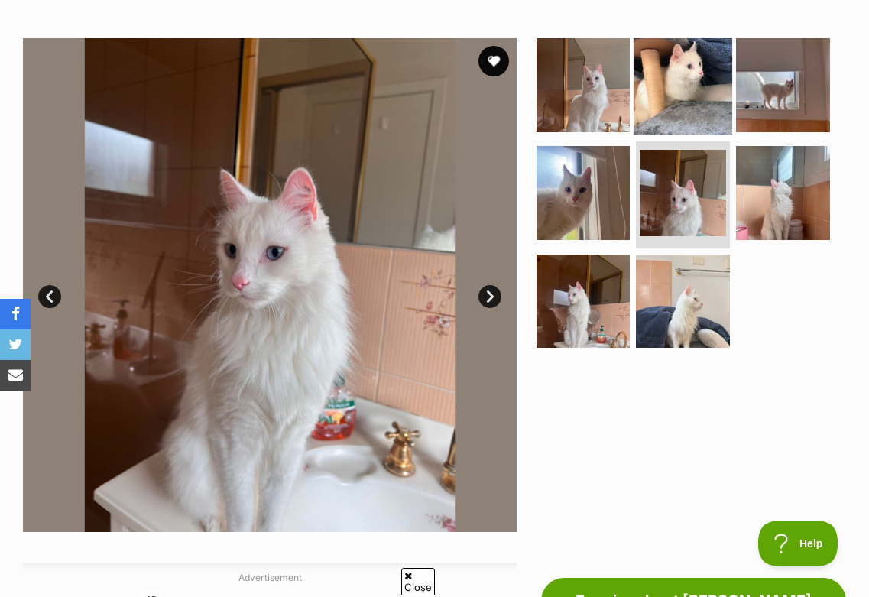
click at [685, 89] on img at bounding box center [683, 85] width 99 height 99
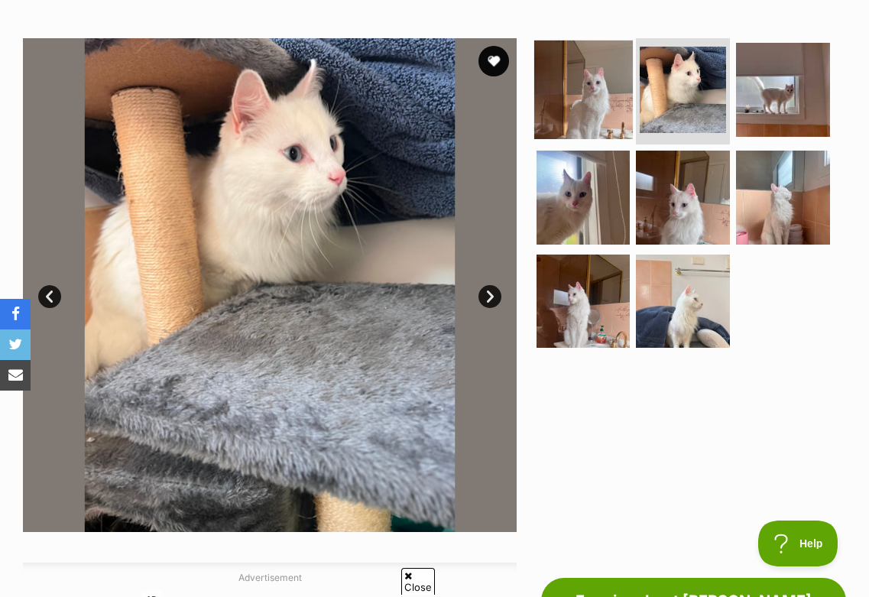
click at [626, 93] on img at bounding box center [583, 90] width 99 height 99
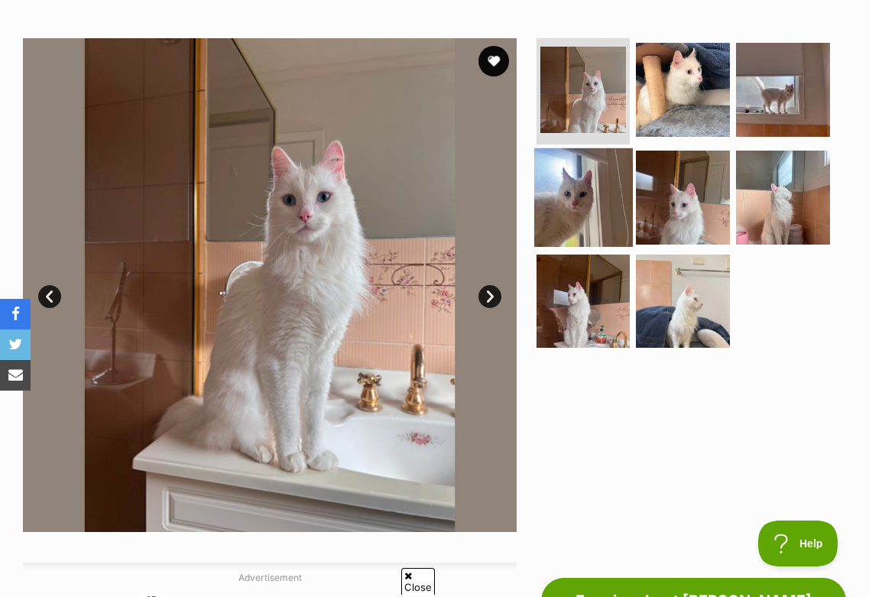
click at [594, 215] on img at bounding box center [583, 197] width 99 height 99
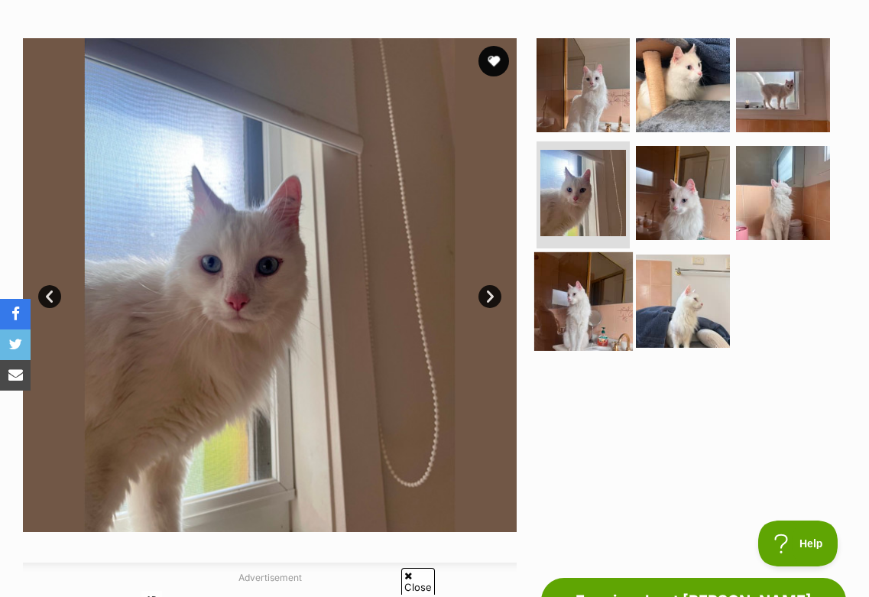
click at [585, 301] on img at bounding box center [583, 301] width 99 height 99
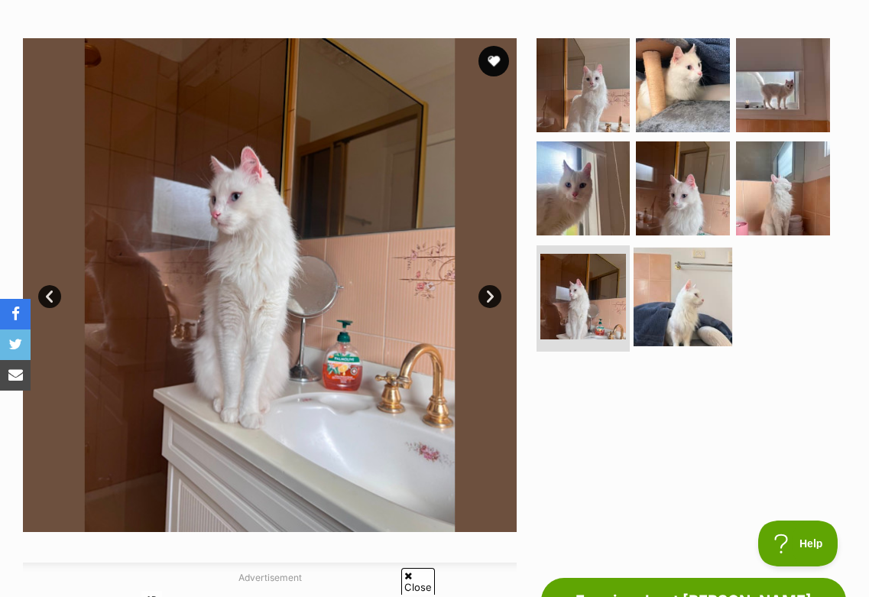
click at [706, 307] on img at bounding box center [683, 297] width 99 height 99
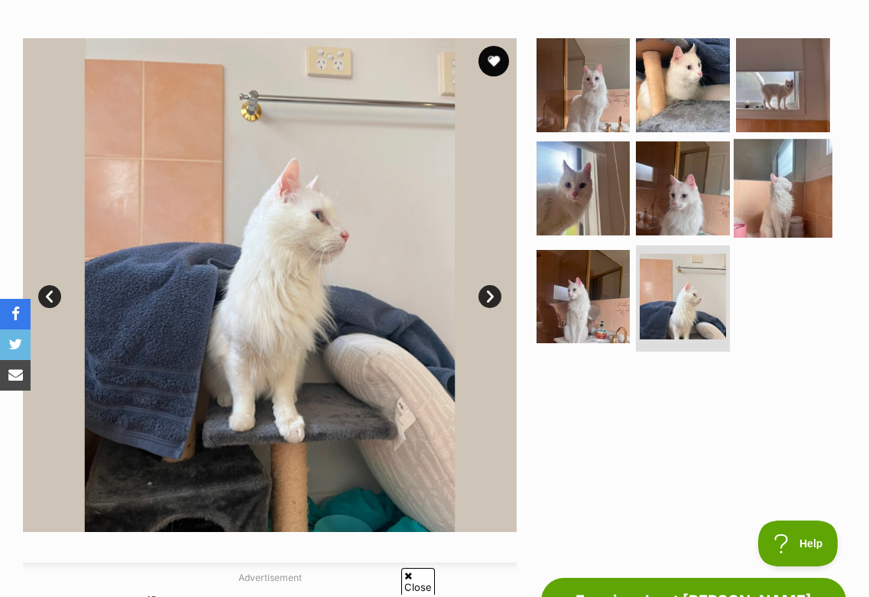
click at [781, 215] on img at bounding box center [783, 188] width 99 height 99
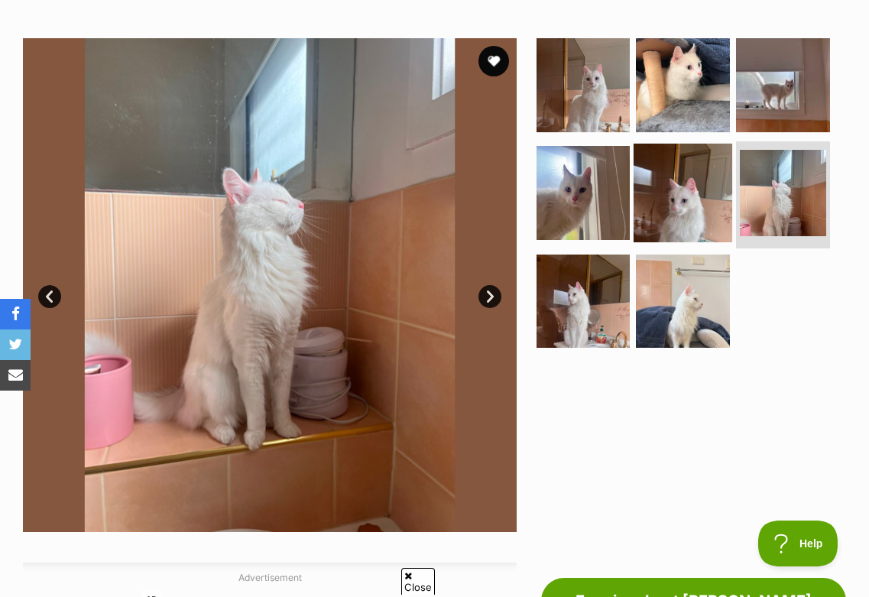
click at [695, 190] on img at bounding box center [683, 193] width 99 height 99
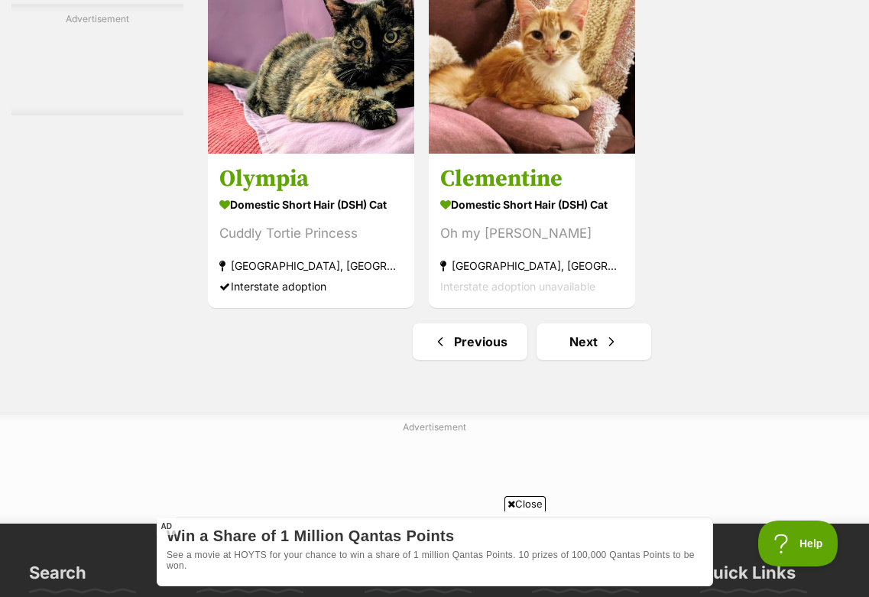
scroll to position [3271, 0]
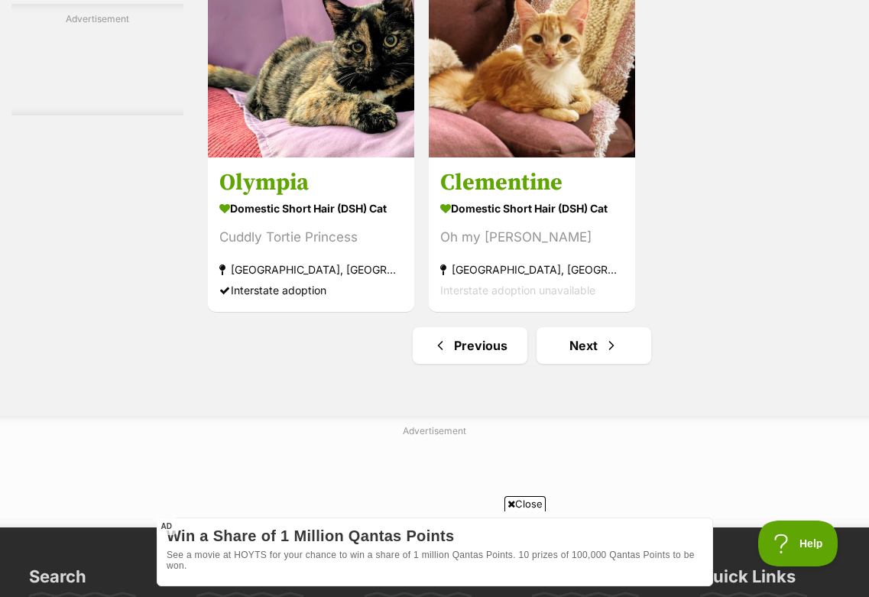
click at [593, 364] on link "Next" at bounding box center [594, 345] width 115 height 37
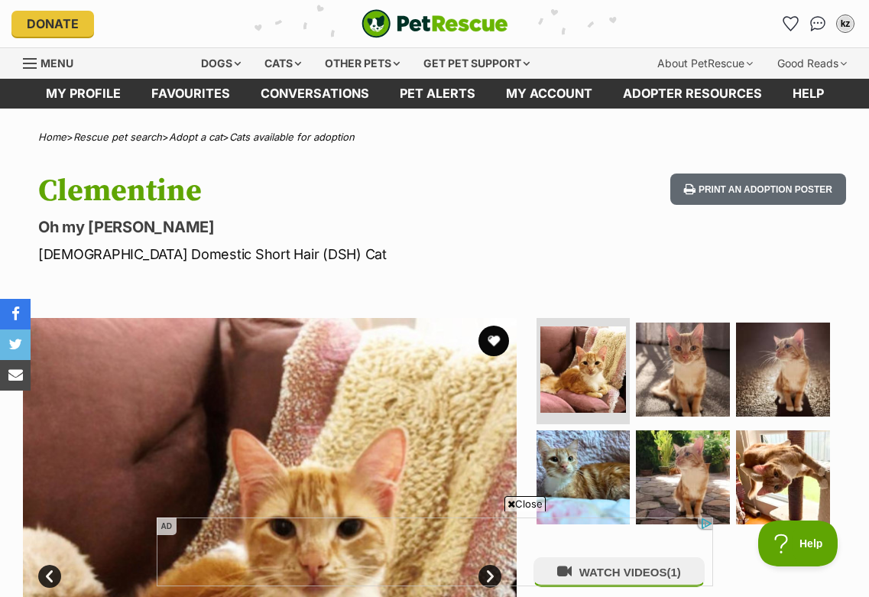
scroll to position [154, 0]
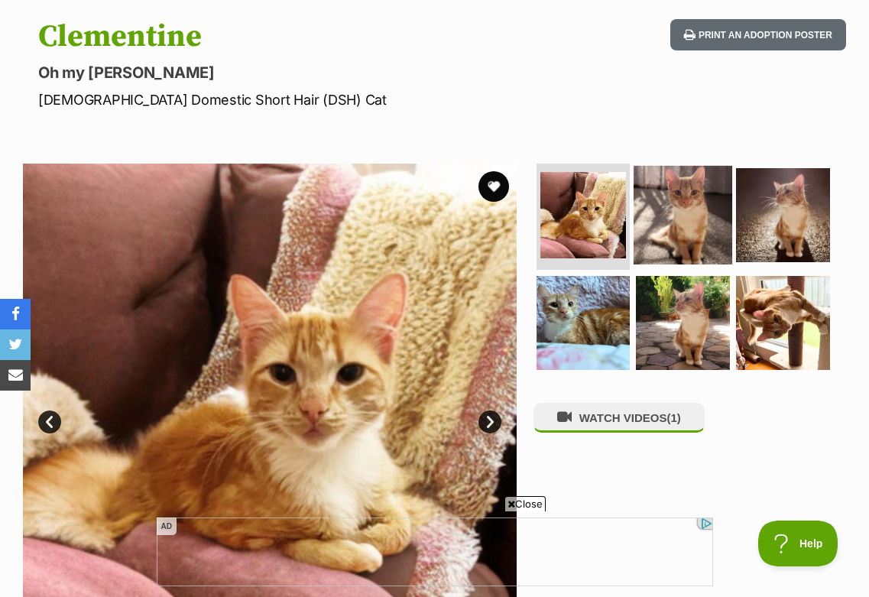
click at [683, 204] on img at bounding box center [683, 215] width 99 height 99
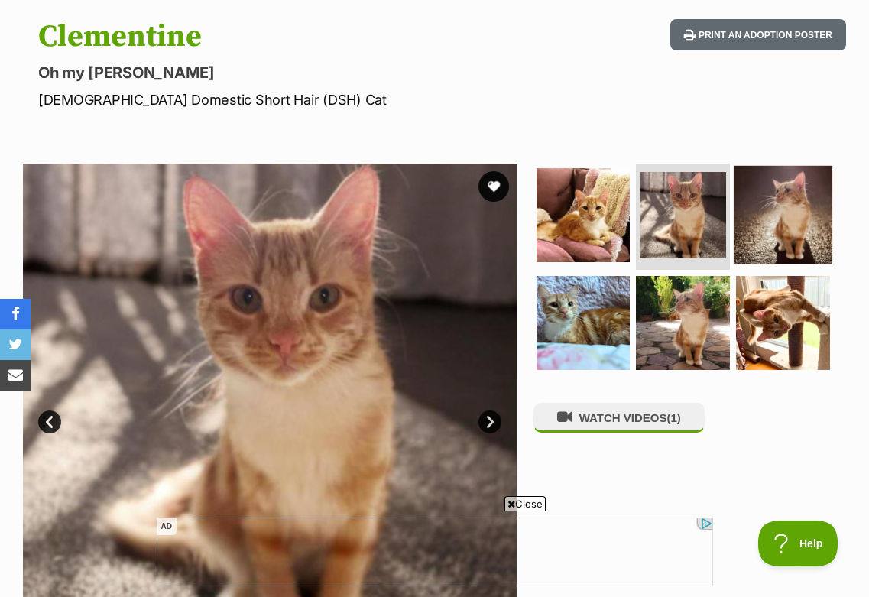
click at [794, 213] on img at bounding box center [783, 215] width 99 height 99
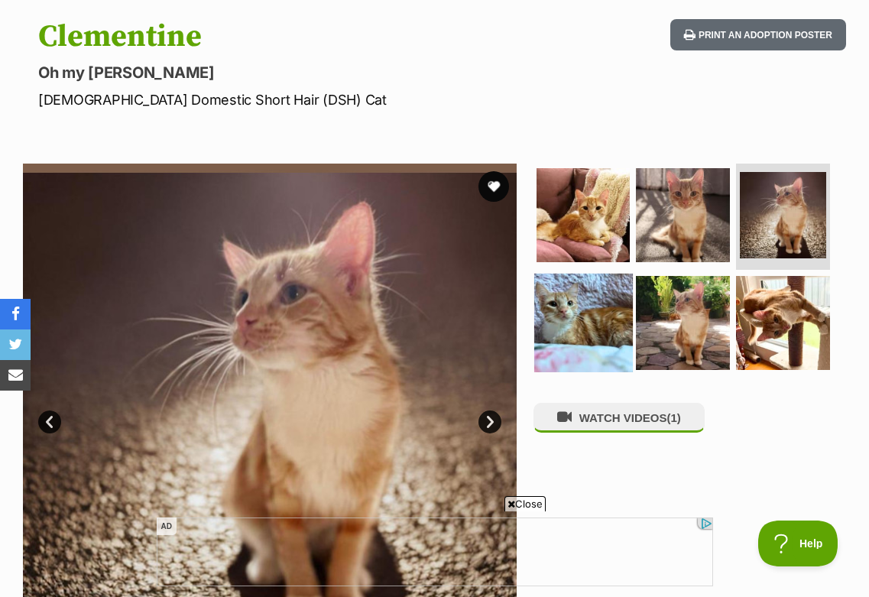
click at [606, 313] on img at bounding box center [583, 323] width 99 height 99
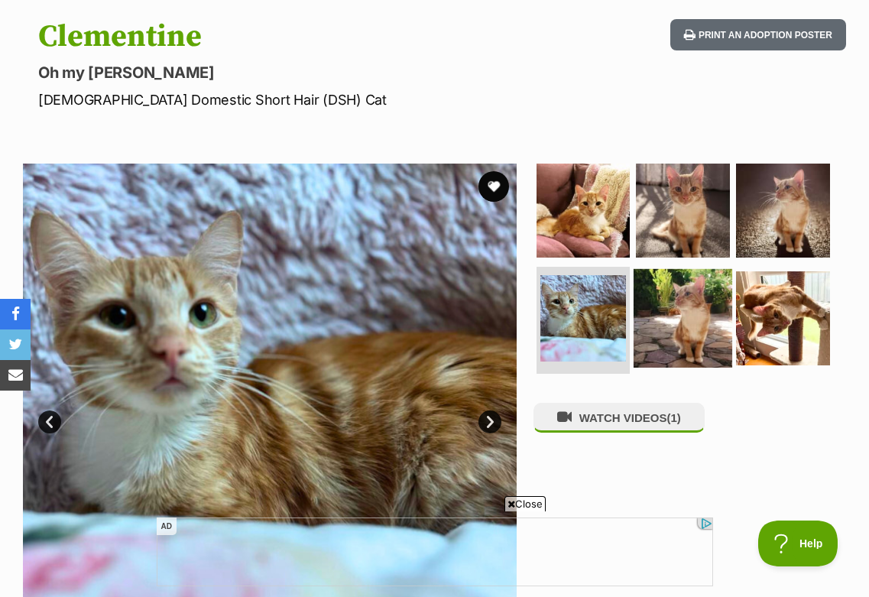
click at [707, 314] on img at bounding box center [683, 318] width 99 height 99
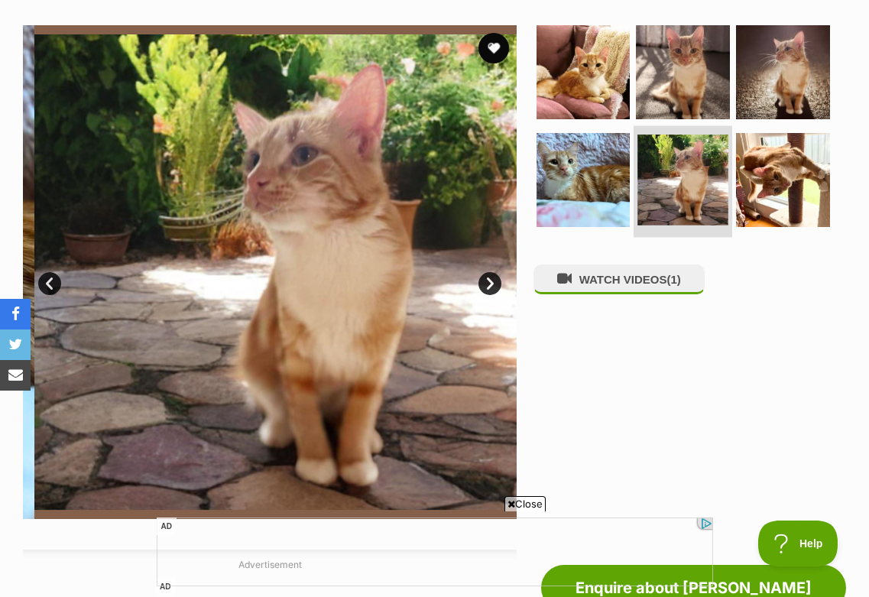
scroll to position [294, 0]
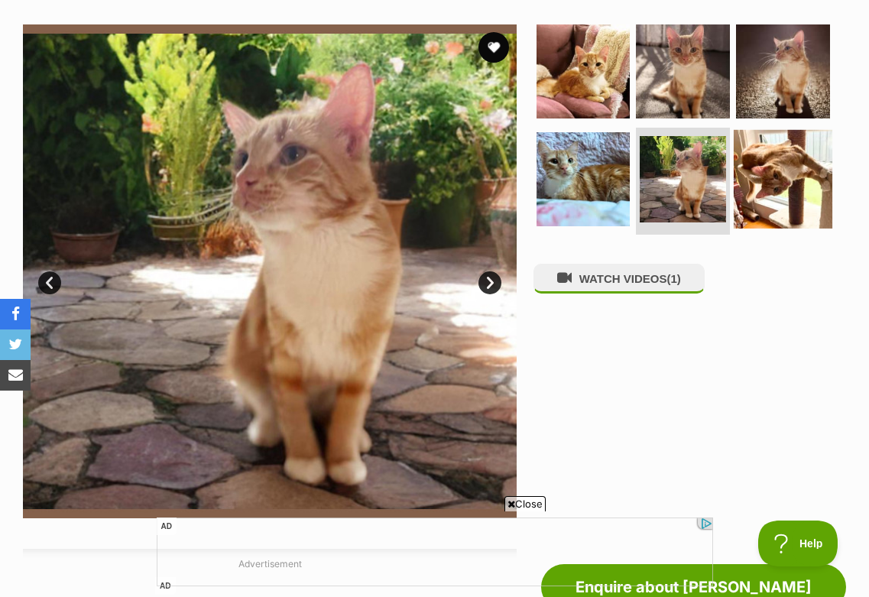
click at [789, 198] on img at bounding box center [783, 179] width 99 height 99
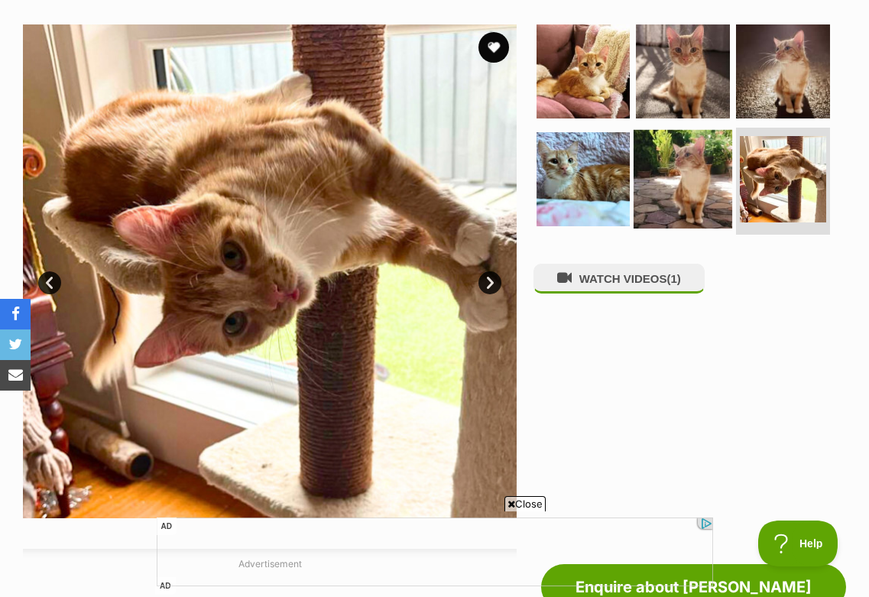
click at [680, 186] on img at bounding box center [683, 179] width 99 height 99
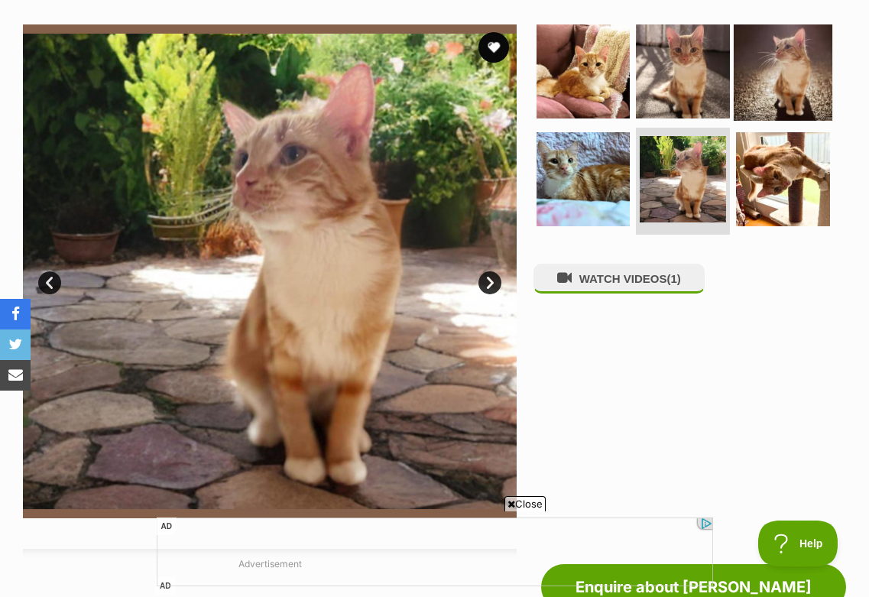
click at [755, 86] on img at bounding box center [783, 71] width 99 height 99
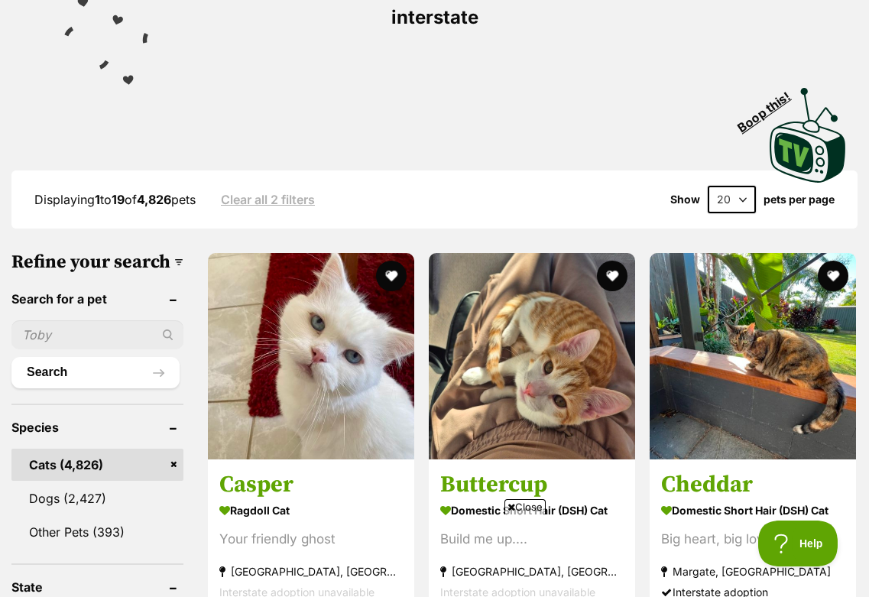
scroll to position [325, 0]
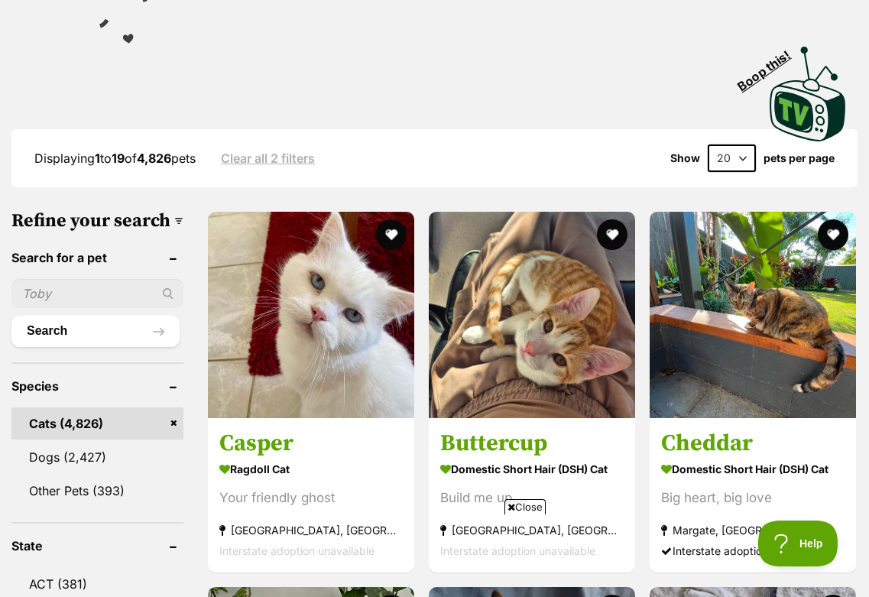
click at [54, 308] on input "text" at bounding box center [97, 293] width 172 height 29
type input "snowball"
click at [11, 316] on button "Search" at bounding box center [95, 331] width 168 height 31
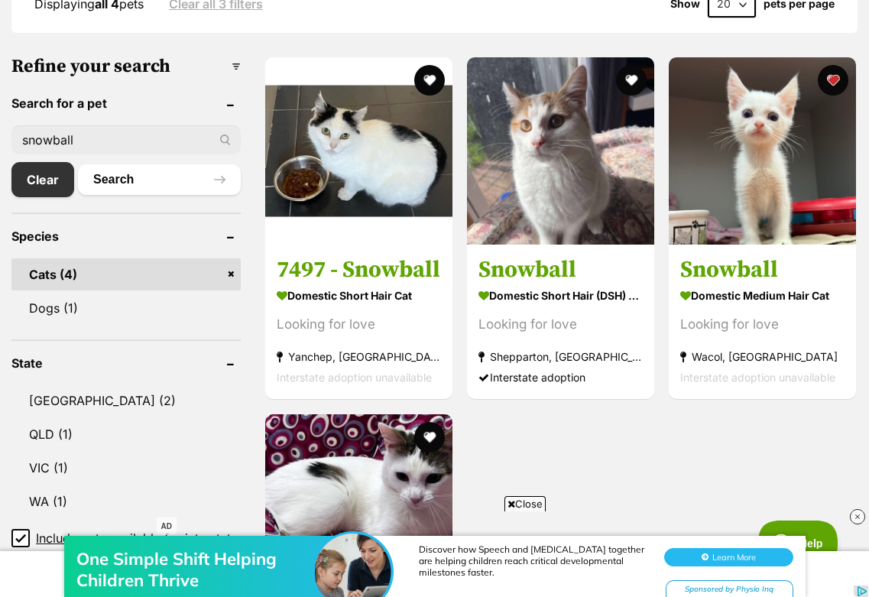
scroll to position [475, 0]
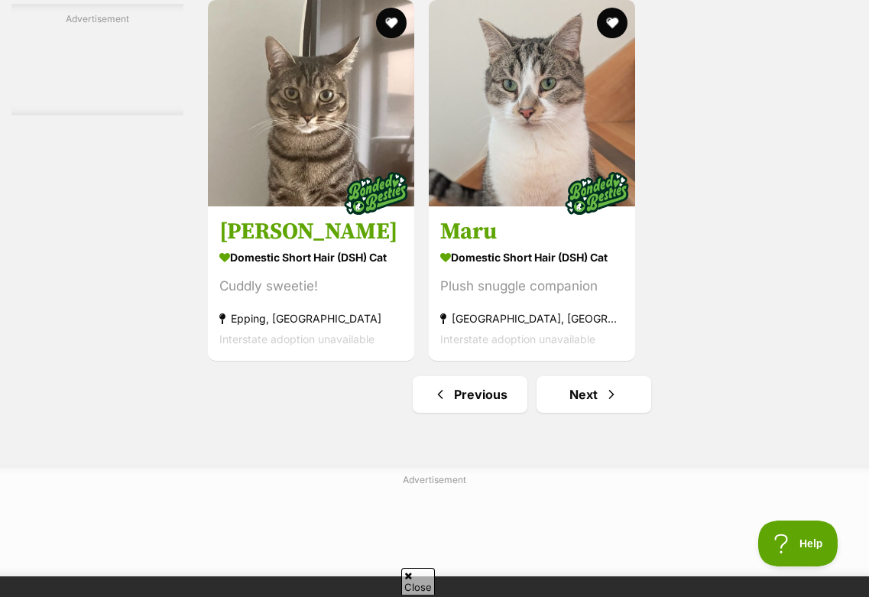
scroll to position [3410, 0]
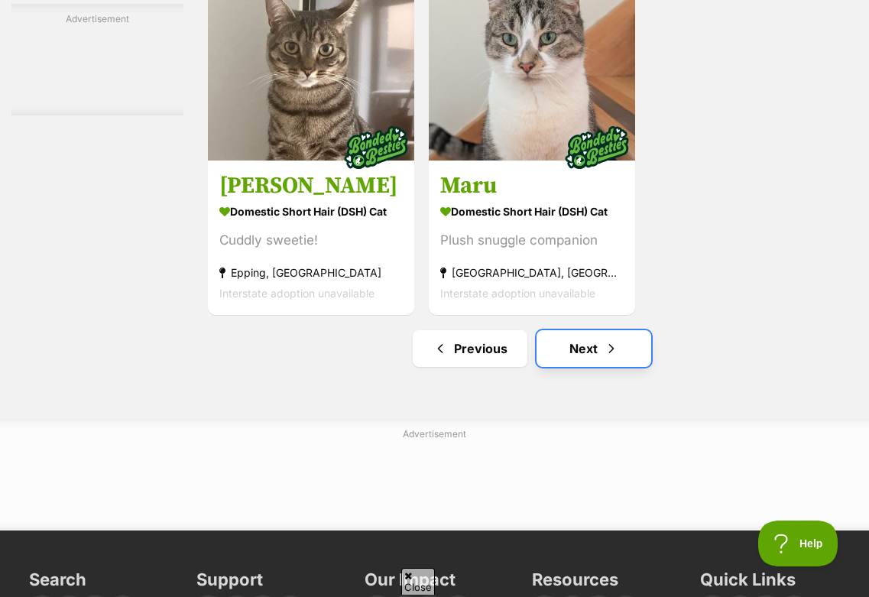
click at [562, 367] on link "Next" at bounding box center [594, 348] width 115 height 37
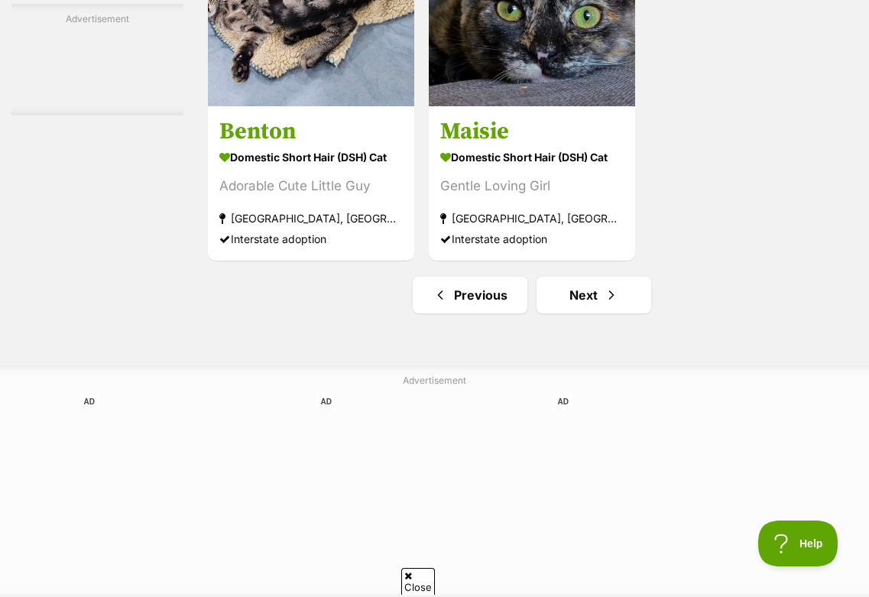
scroll to position [3346, 0]
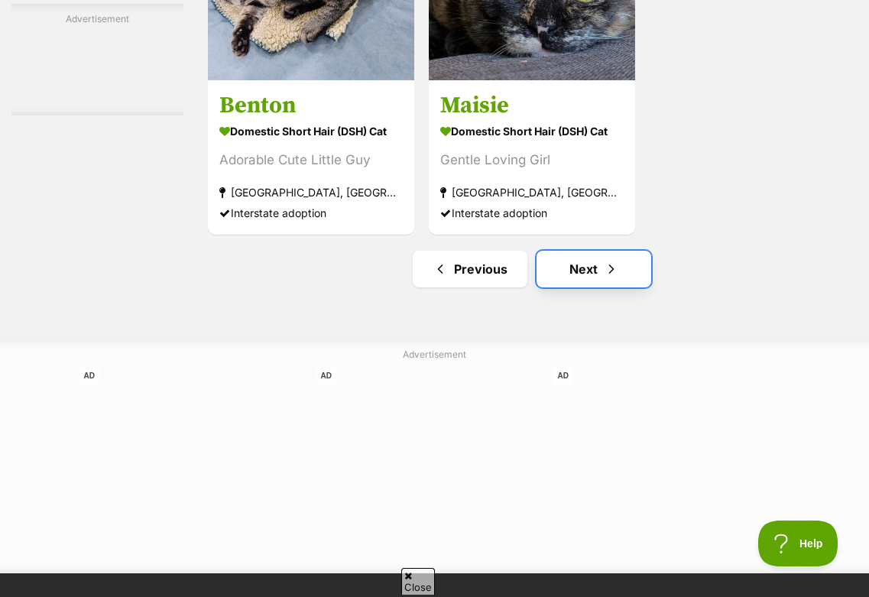
click at [596, 287] on link "Next" at bounding box center [594, 269] width 115 height 37
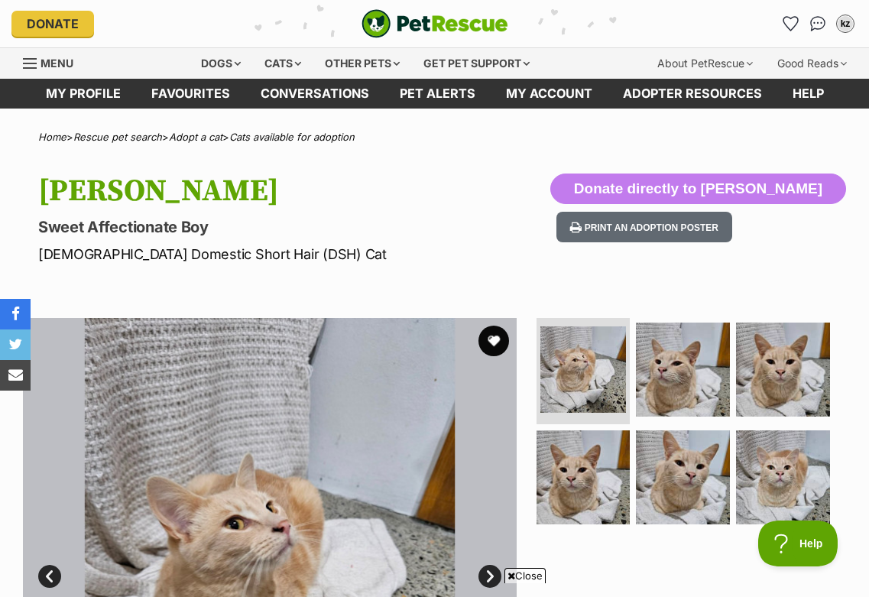
scroll to position [268, 0]
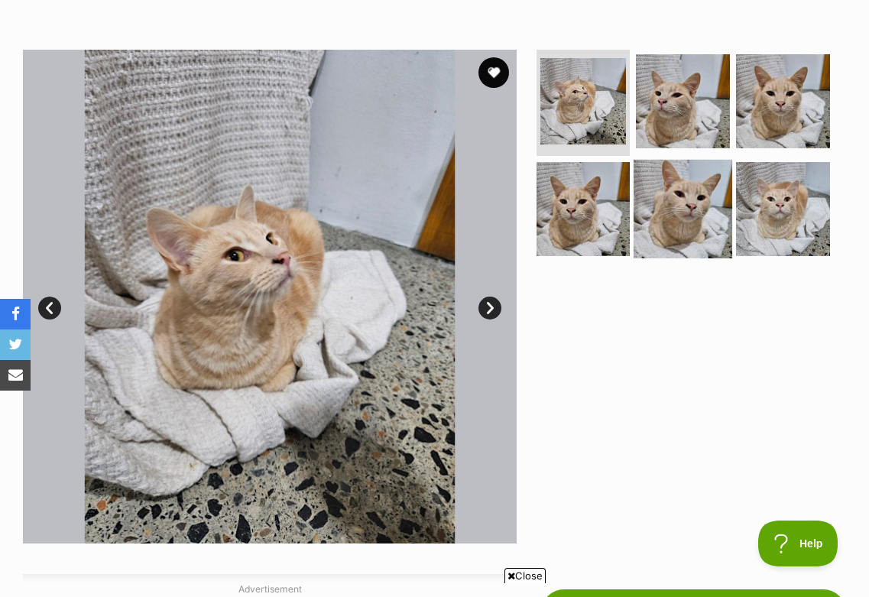
click at [664, 200] on img at bounding box center [683, 209] width 99 height 99
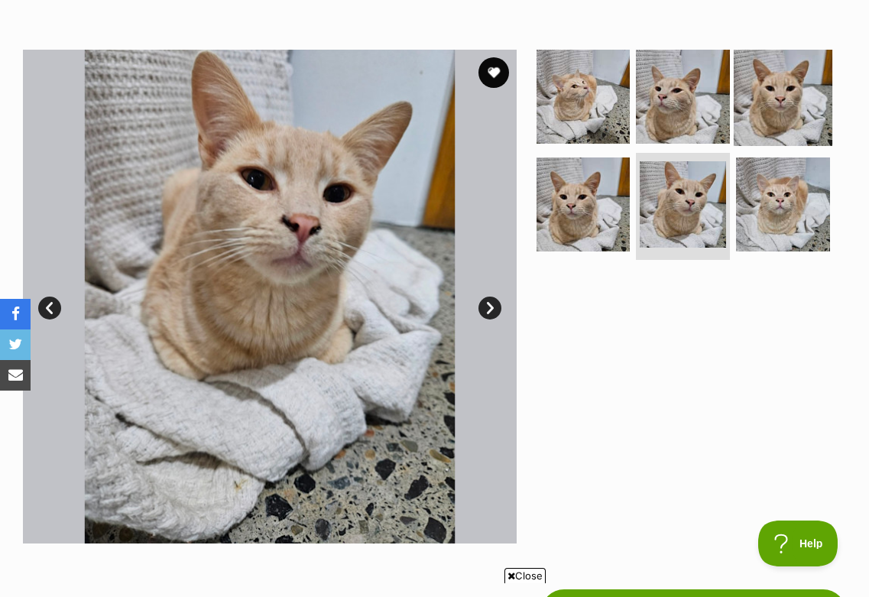
click at [756, 144] on link at bounding box center [783, 140] width 99 height 17
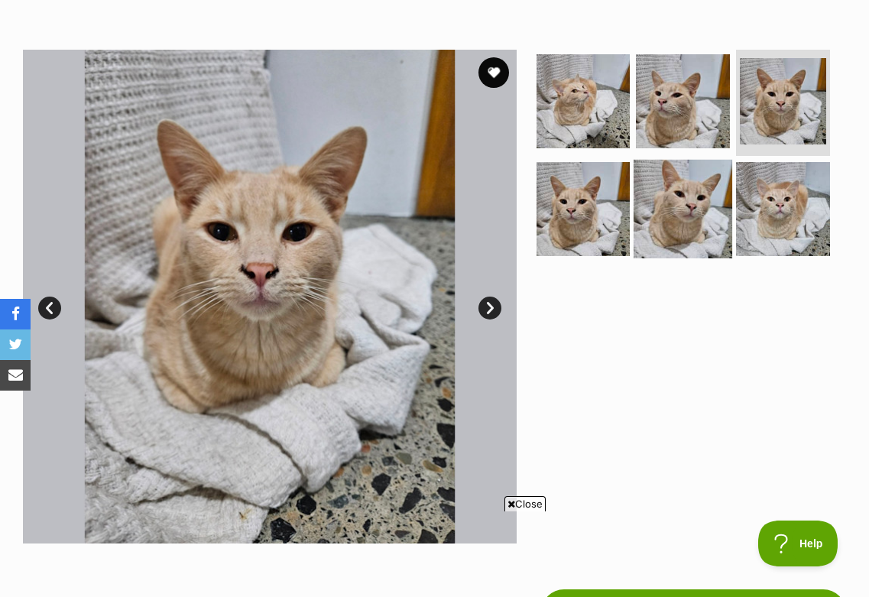
click at [719, 174] on img at bounding box center [683, 209] width 99 height 99
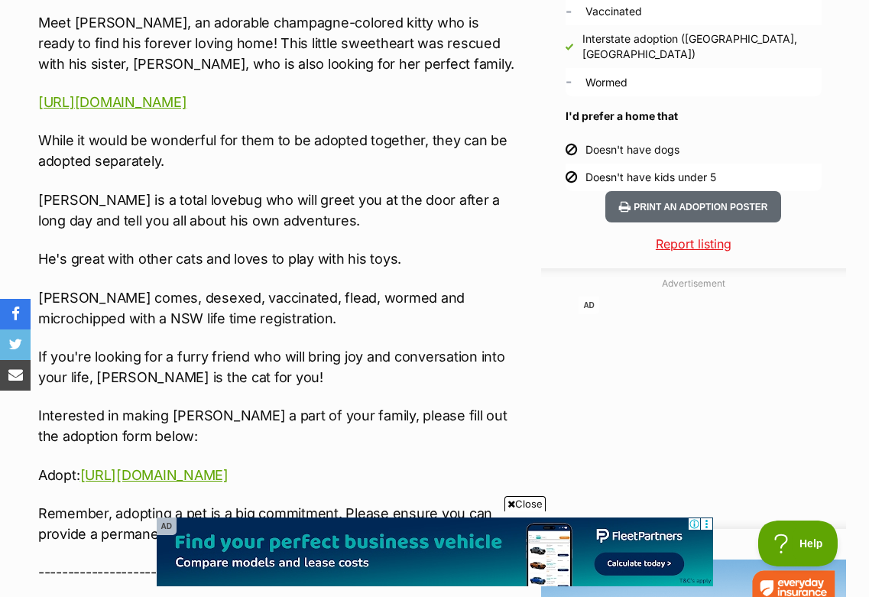
scroll to position [1334, 0]
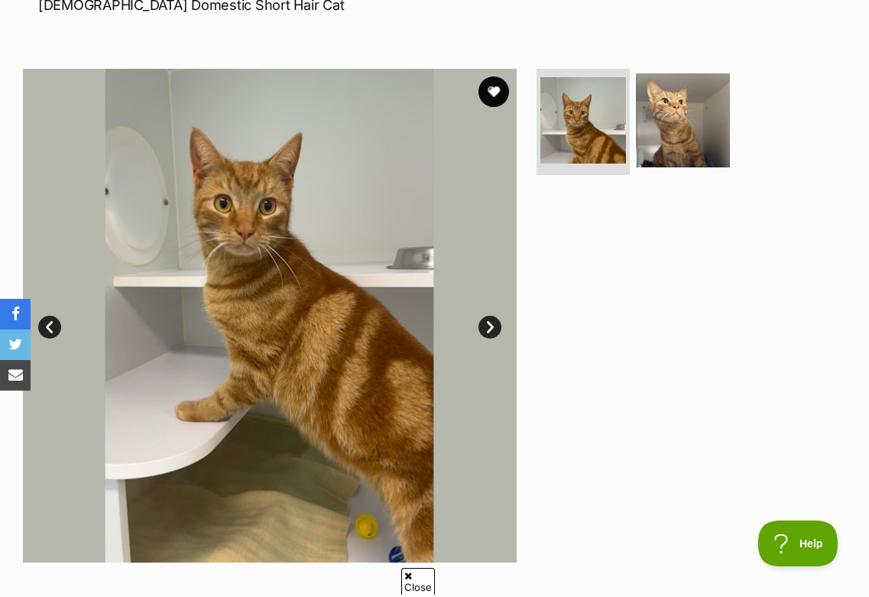
click at [489, 310] on img at bounding box center [270, 316] width 494 height 494
click at [492, 327] on link "Next" at bounding box center [490, 327] width 23 height 23
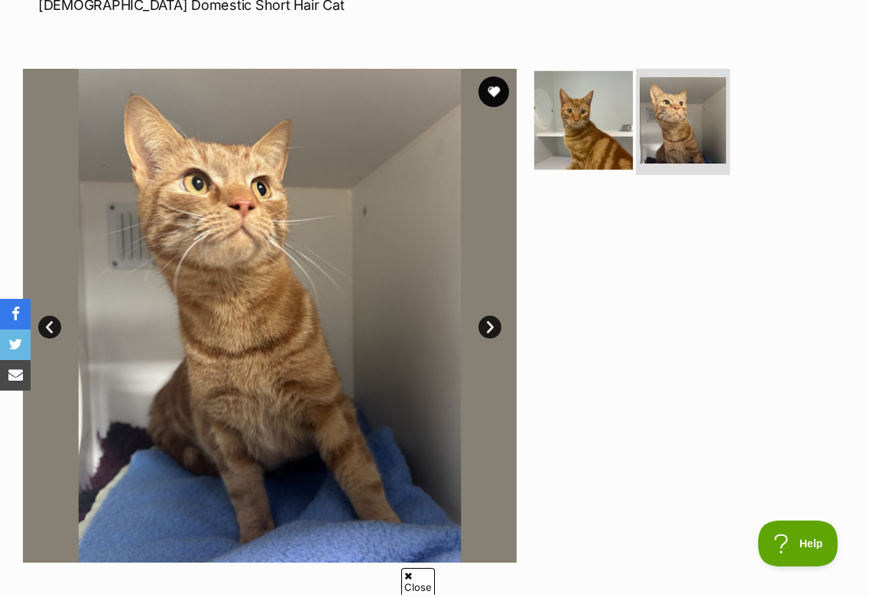
click at [630, 131] on img at bounding box center [583, 120] width 99 height 99
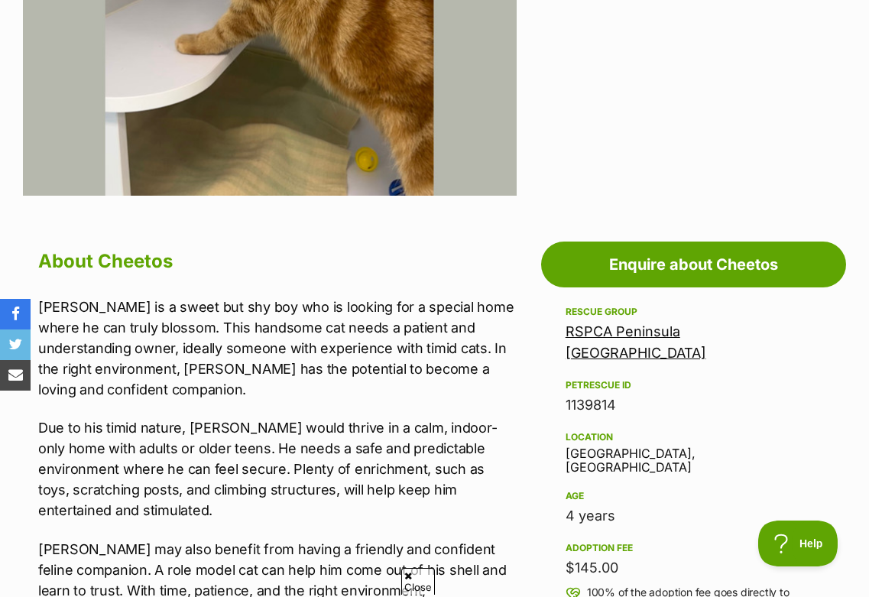
scroll to position [621, 0]
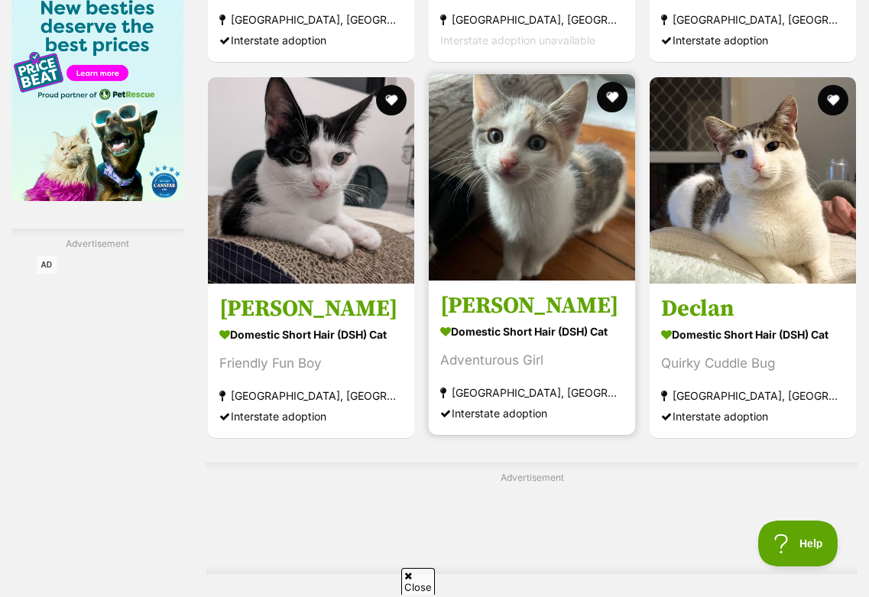
scroll to position [2617, 0]
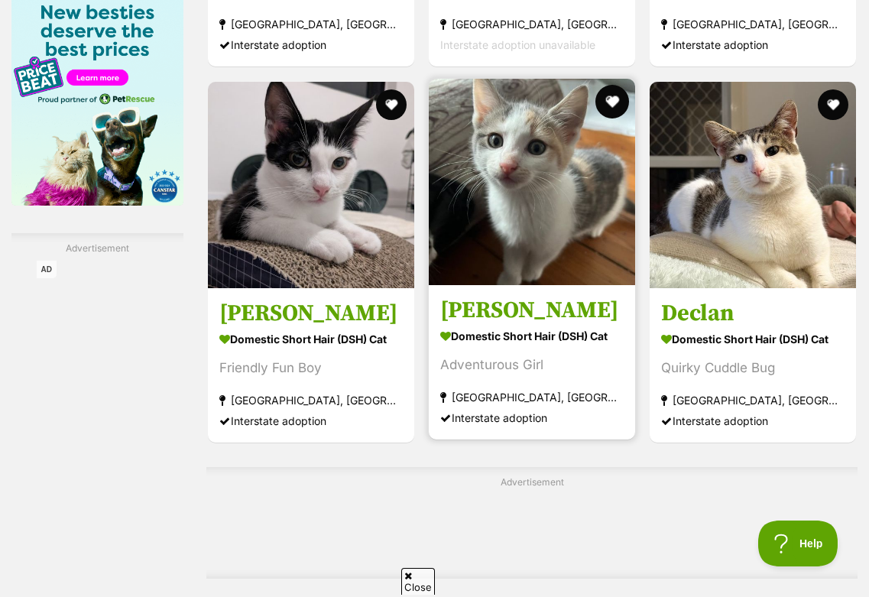
click at [610, 114] on button "favourite" at bounding box center [613, 102] width 34 height 34
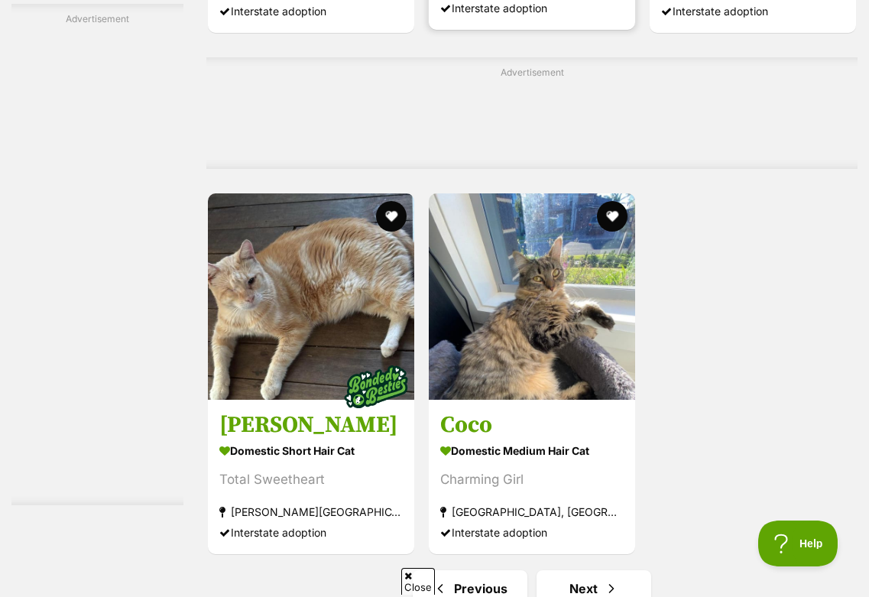
scroll to position [3218, 0]
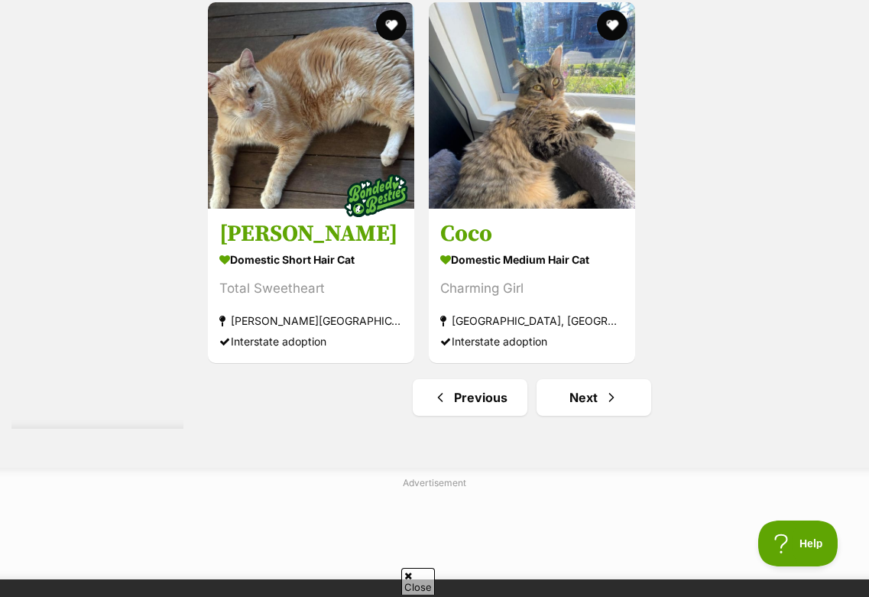
click at [602, 416] on link "Next" at bounding box center [594, 397] width 115 height 37
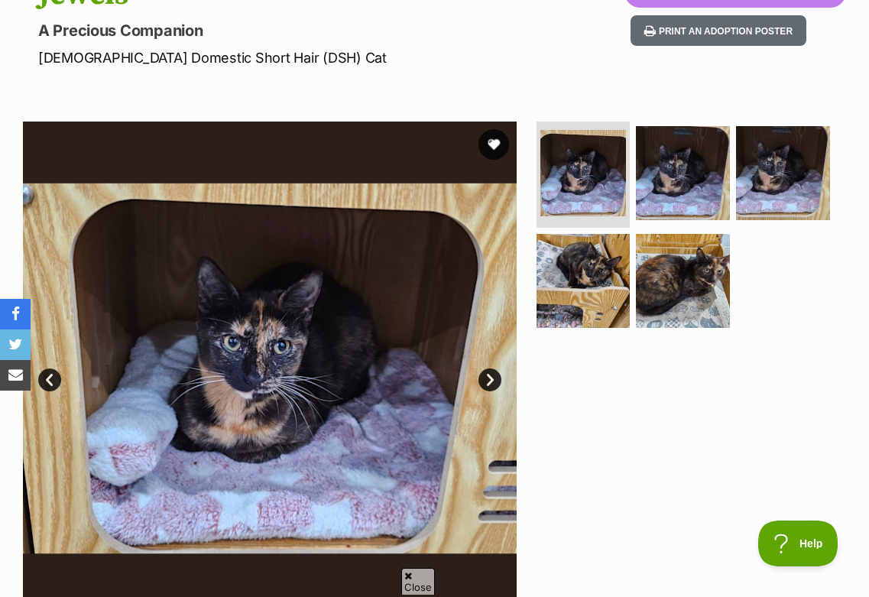
scroll to position [198, 0]
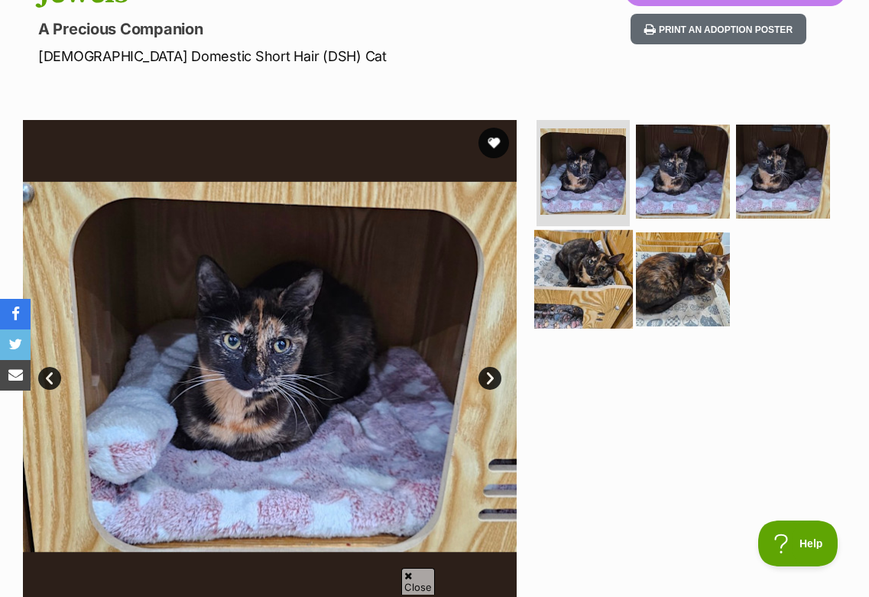
click at [620, 303] on img at bounding box center [583, 279] width 99 height 99
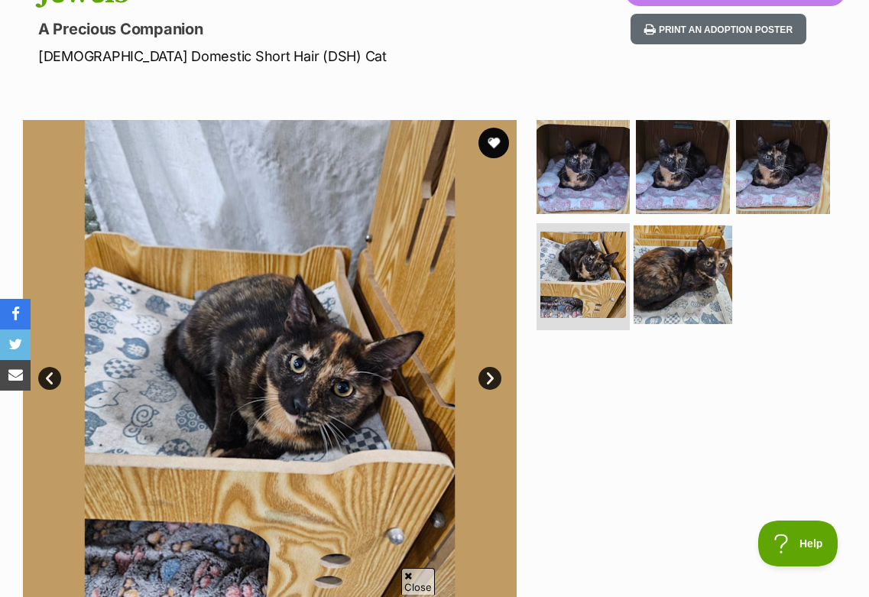
click at [687, 297] on img at bounding box center [683, 275] width 99 height 99
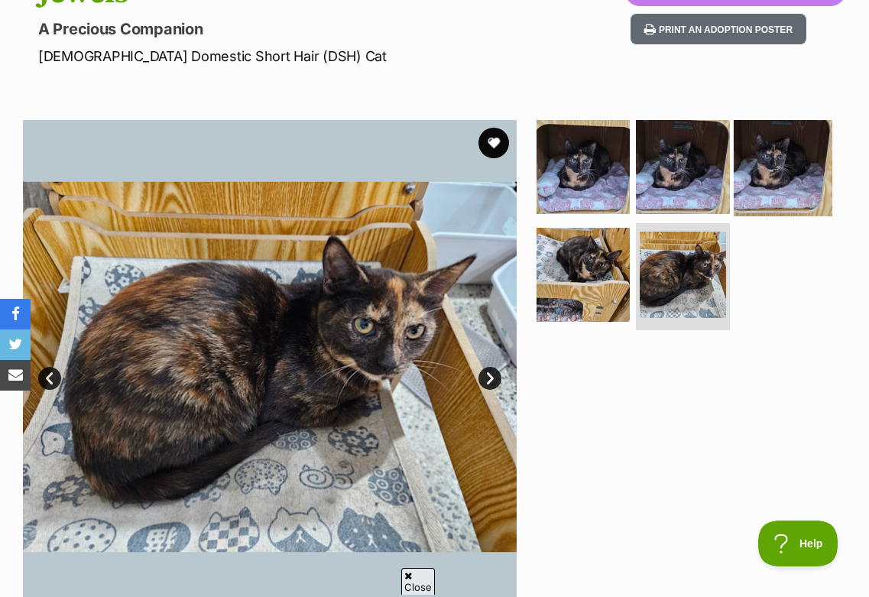
click at [746, 214] on link at bounding box center [783, 211] width 99 height 17
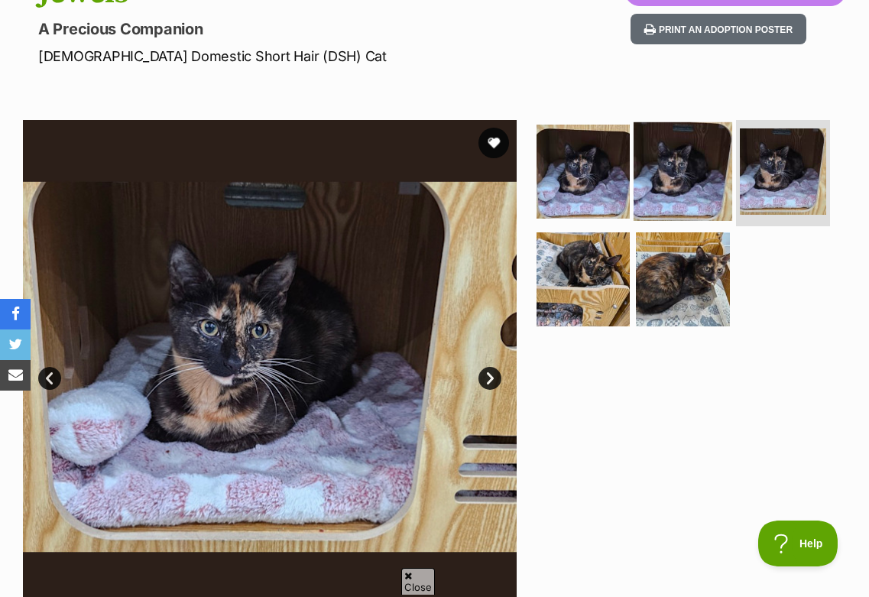
click at [670, 173] on img at bounding box center [683, 171] width 99 height 99
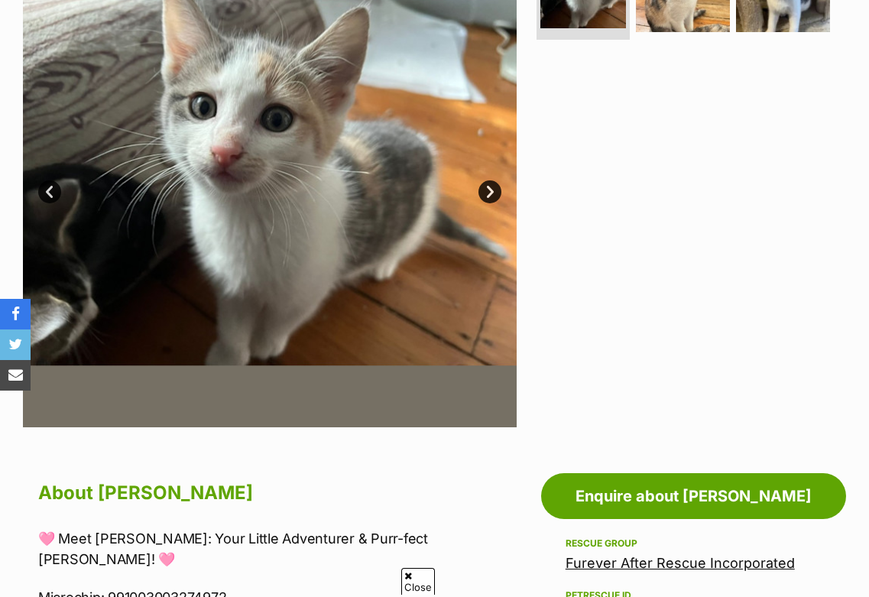
scroll to position [370, 0]
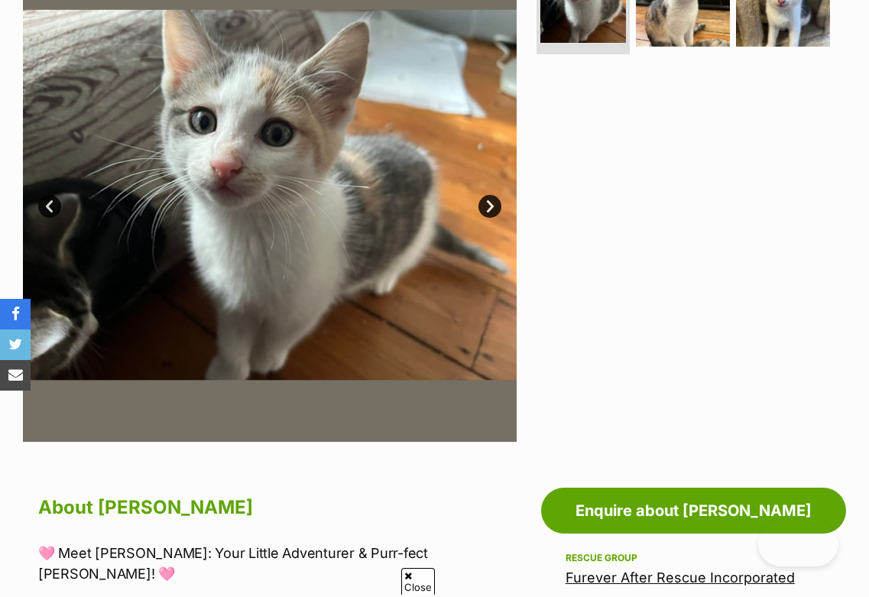
click at [485, 207] on link "Next" at bounding box center [490, 206] width 23 height 23
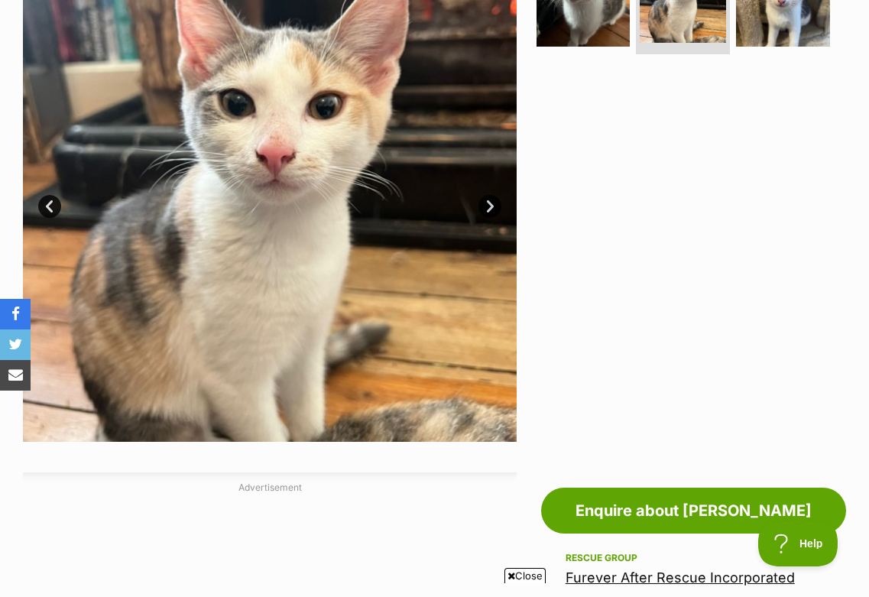
click at [485, 207] on link "Next" at bounding box center [490, 206] width 23 height 23
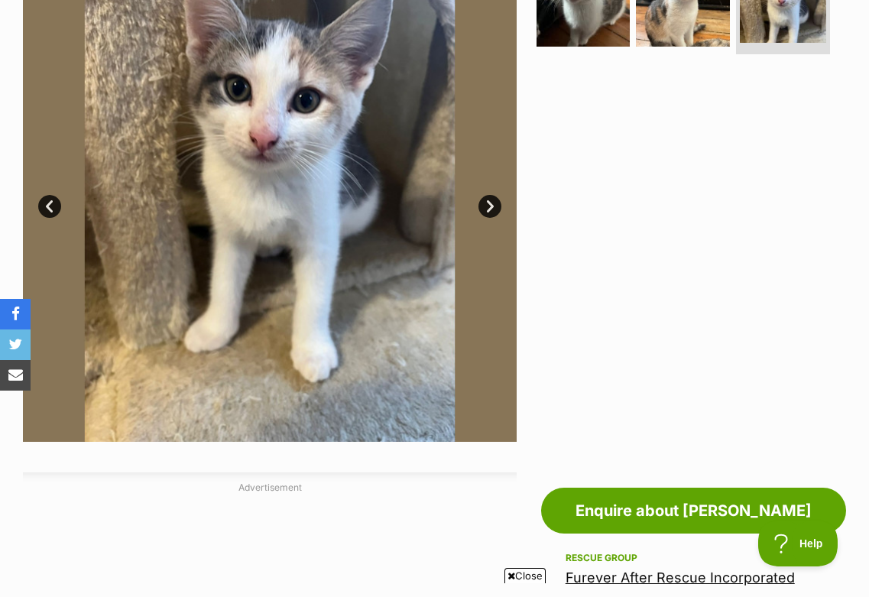
scroll to position [248, 0]
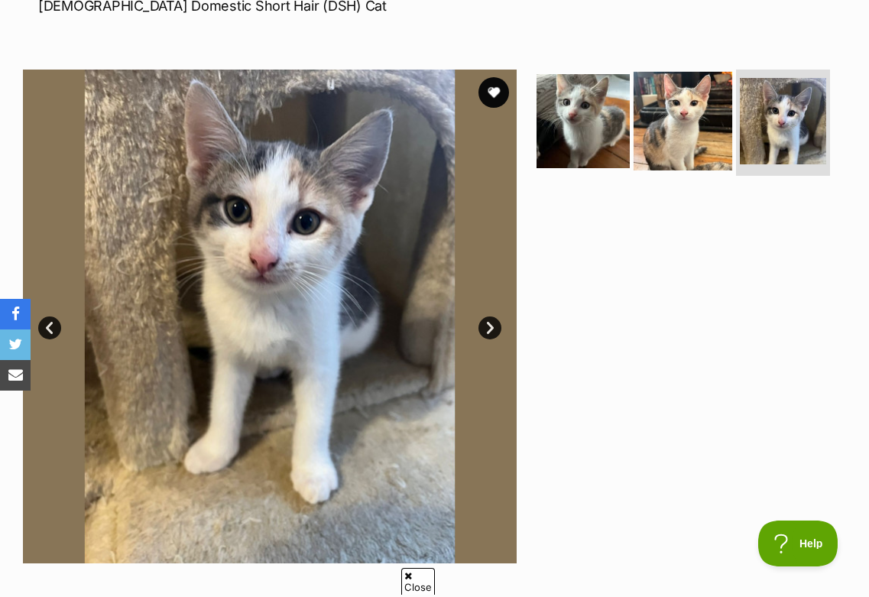
click at [685, 160] on img at bounding box center [683, 121] width 99 height 99
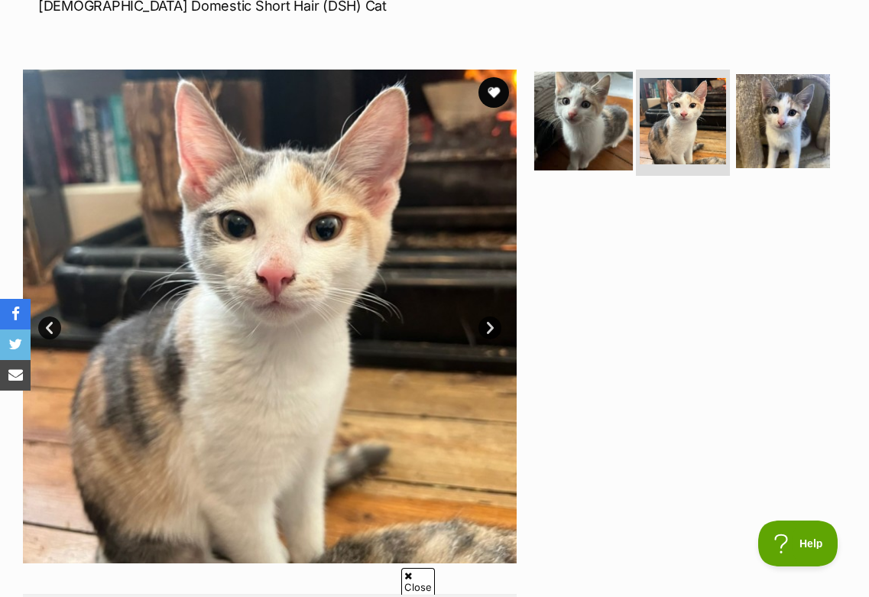
click at [583, 131] on img at bounding box center [583, 121] width 99 height 99
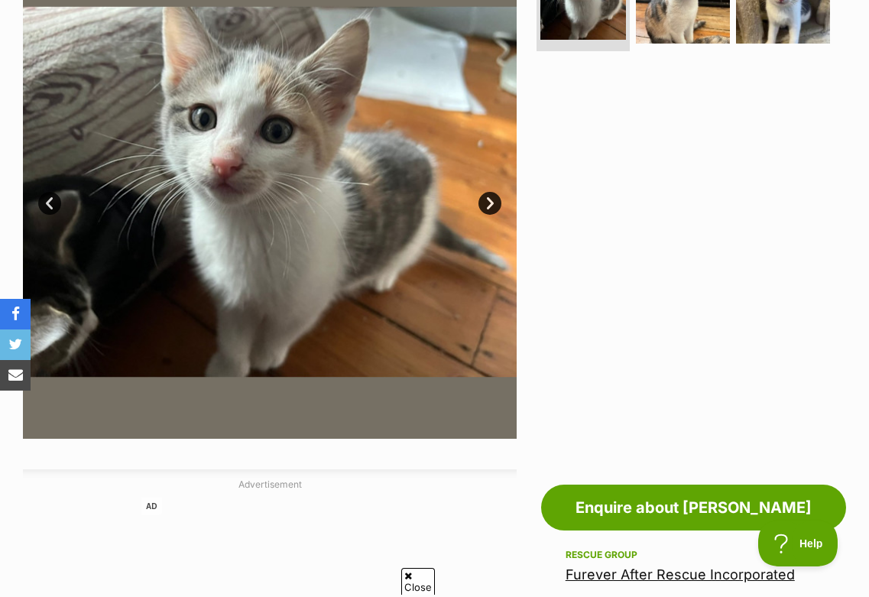
scroll to position [255, 0]
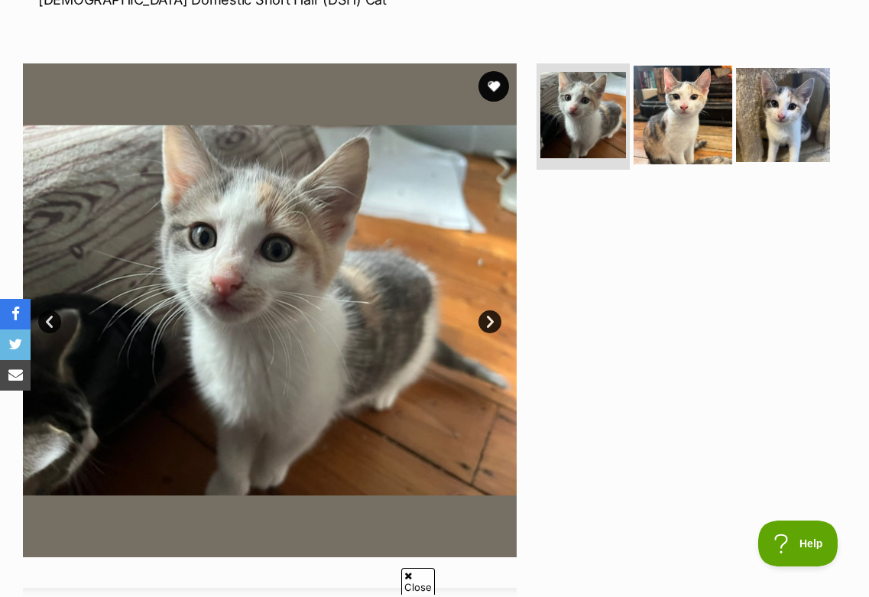
click at [689, 90] on img at bounding box center [683, 115] width 99 height 99
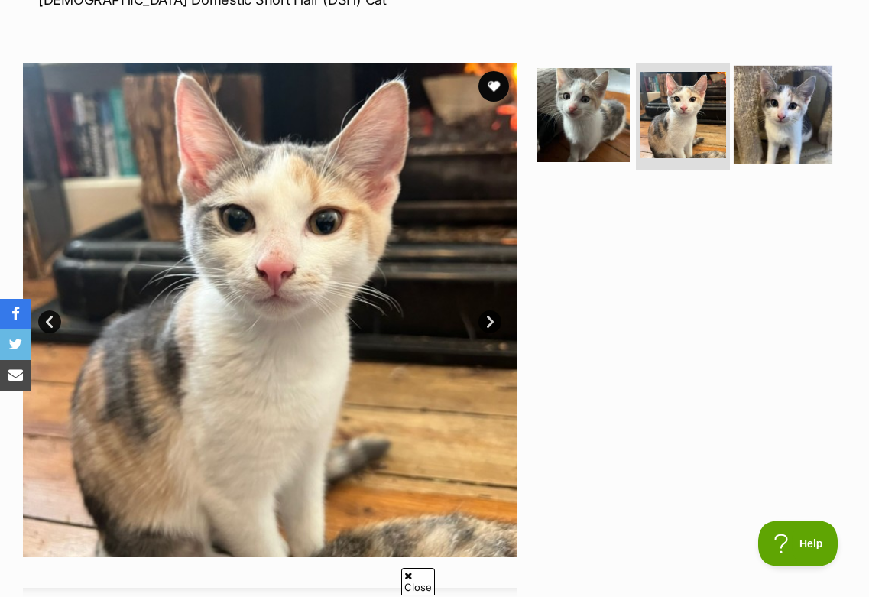
click at [736, 138] on img at bounding box center [783, 115] width 99 height 99
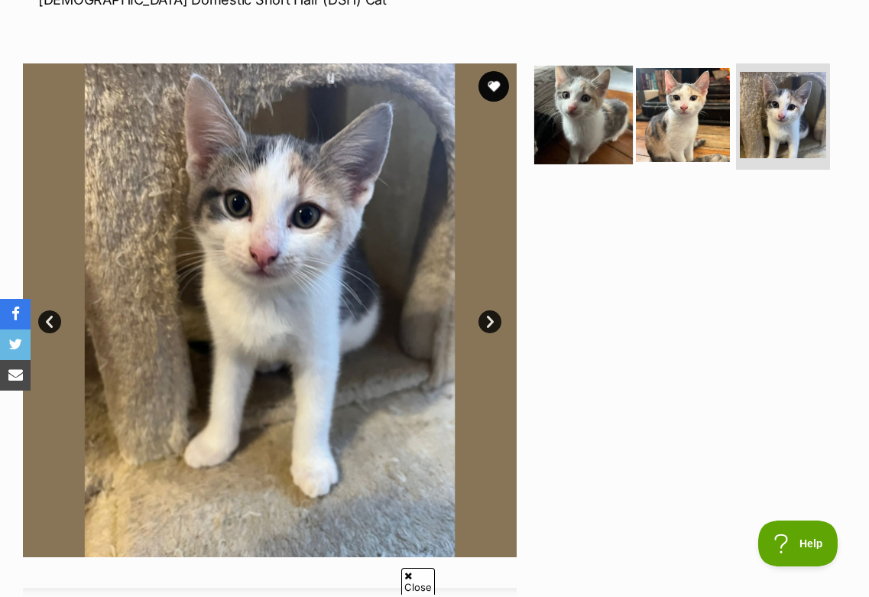
click at [625, 124] on img at bounding box center [583, 115] width 99 height 99
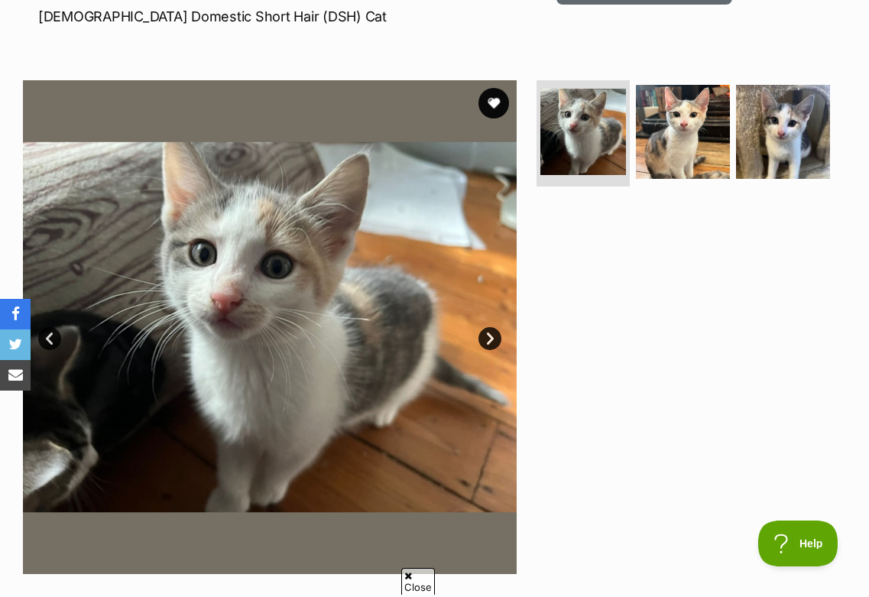
scroll to position [108, 0]
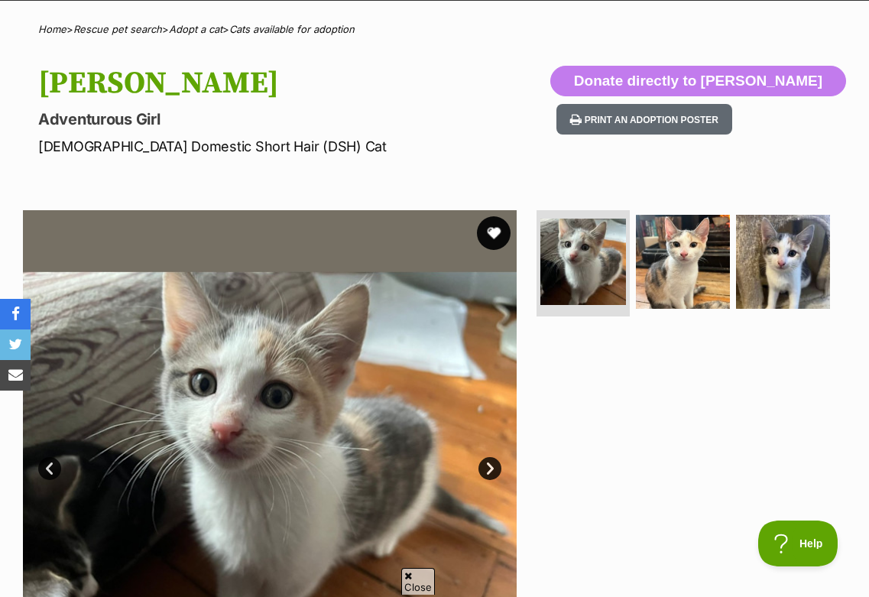
click at [490, 229] on button "favourite" at bounding box center [494, 233] width 34 height 34
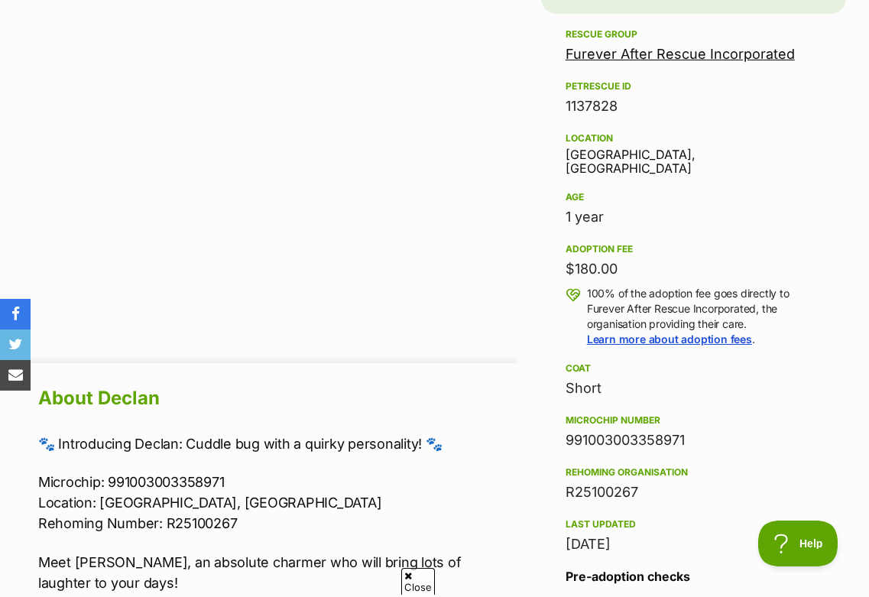
scroll to position [983, 0]
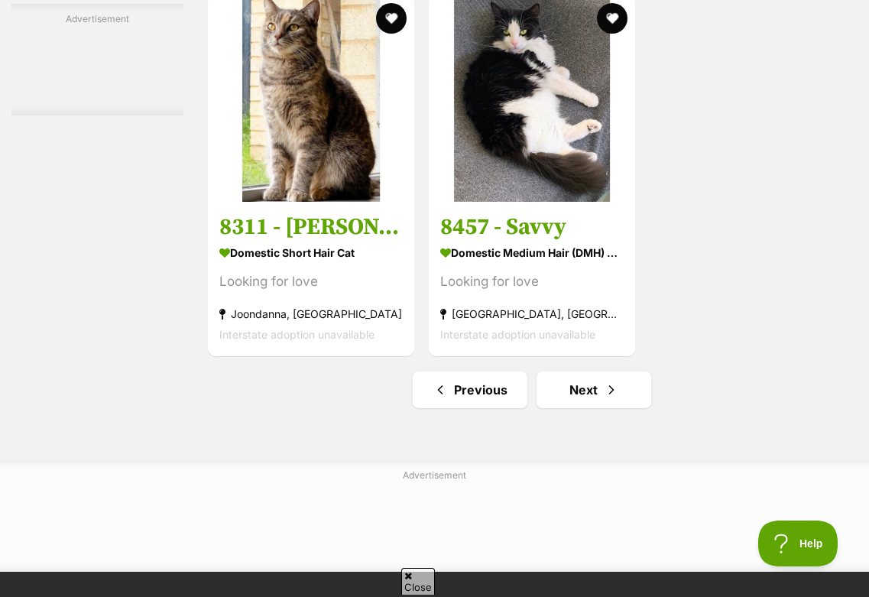
scroll to position [3369, 0]
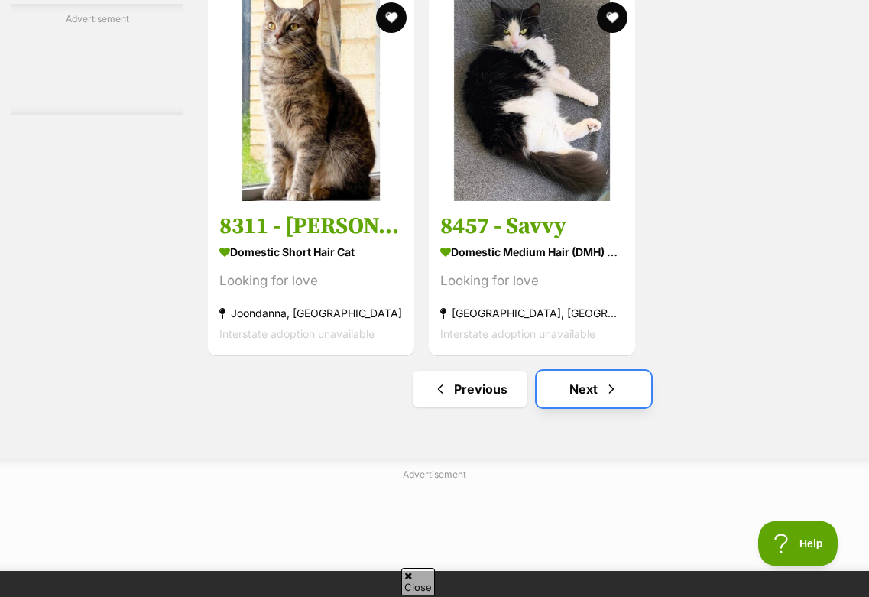
click at [608, 398] on span "Next page" at bounding box center [611, 389] width 15 height 18
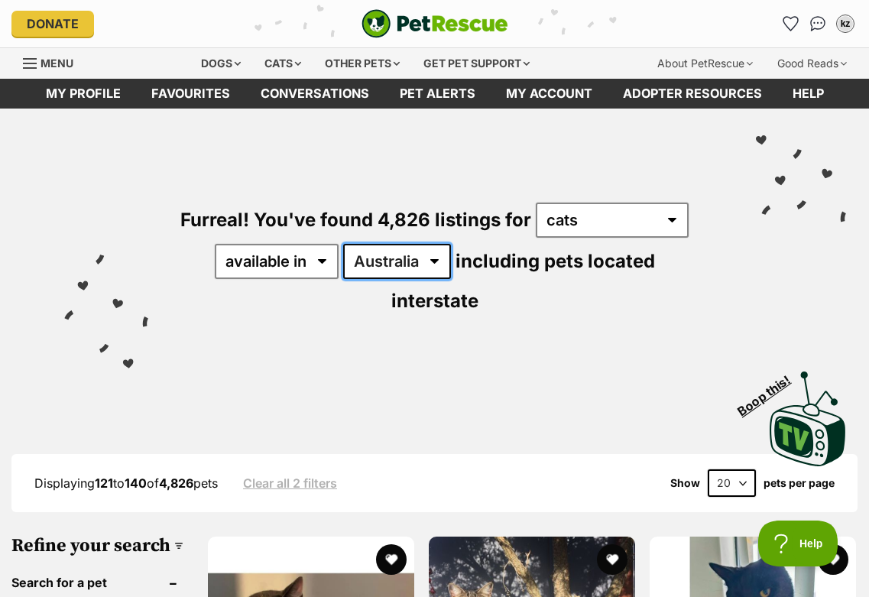
click at [400, 275] on select "Australia ACT NSW NT QLD SA TAS VIC WA" at bounding box center [397, 261] width 108 height 35
select select "QLD"
click at [343, 244] on select "Australia ACT NSW NT QLD SA TAS VIC WA" at bounding box center [397, 261] width 108 height 35
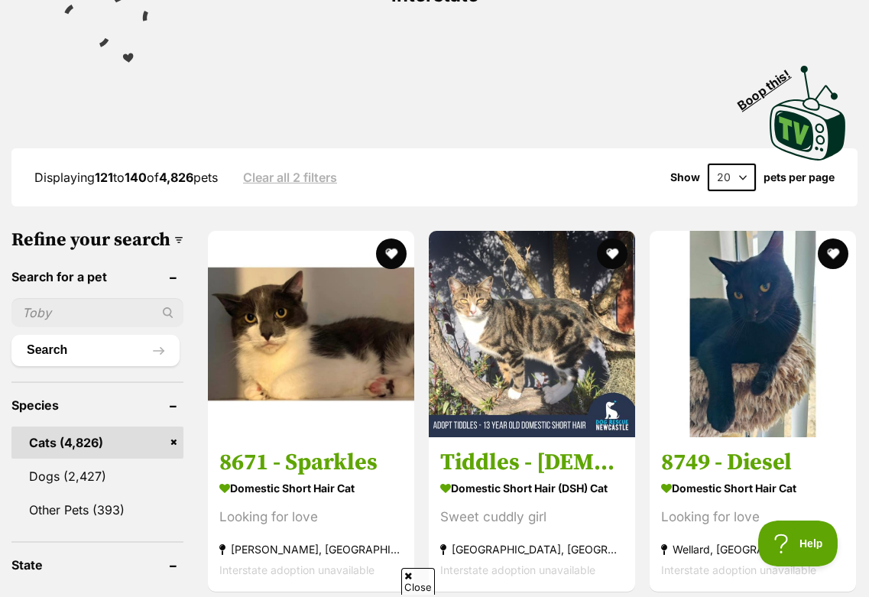
scroll to position [481, 0]
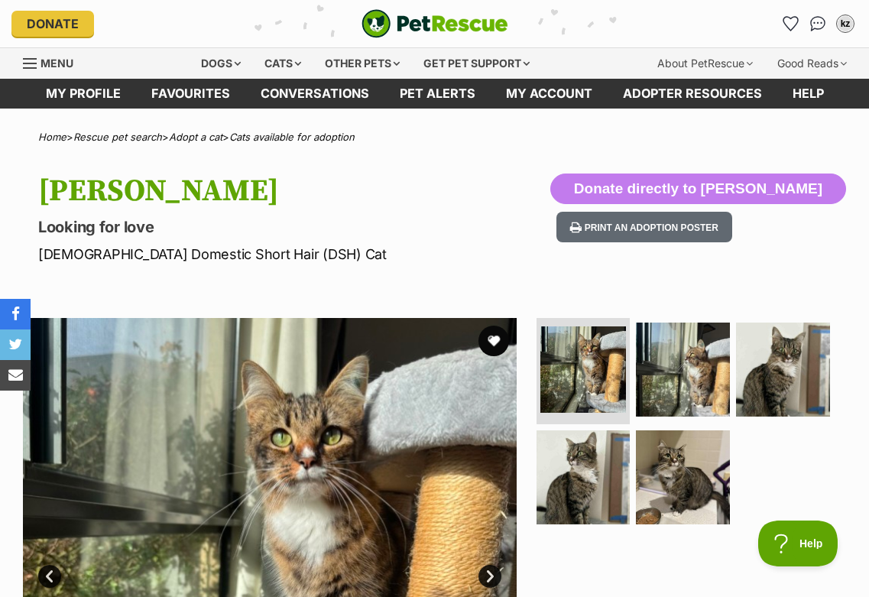
scroll to position [194, 0]
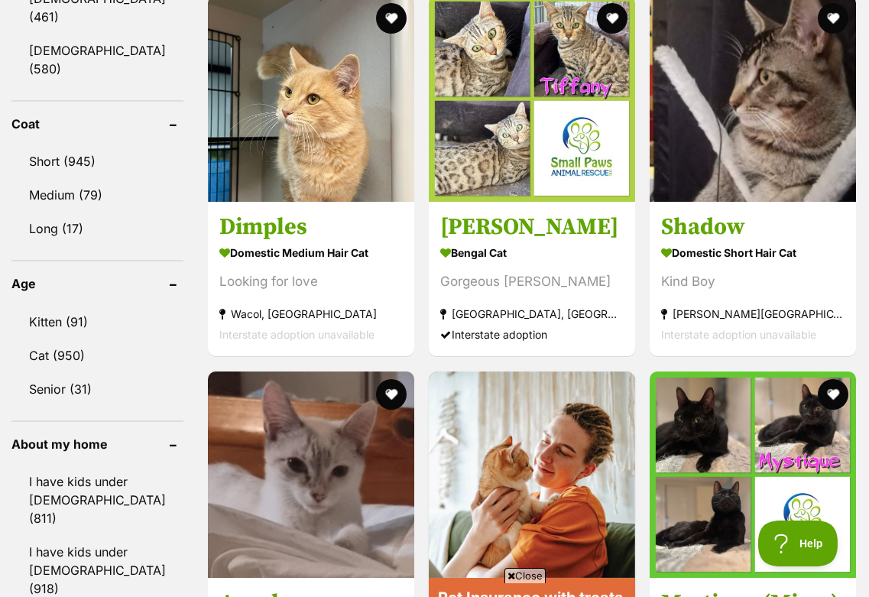
scroll to position [1469, 0]
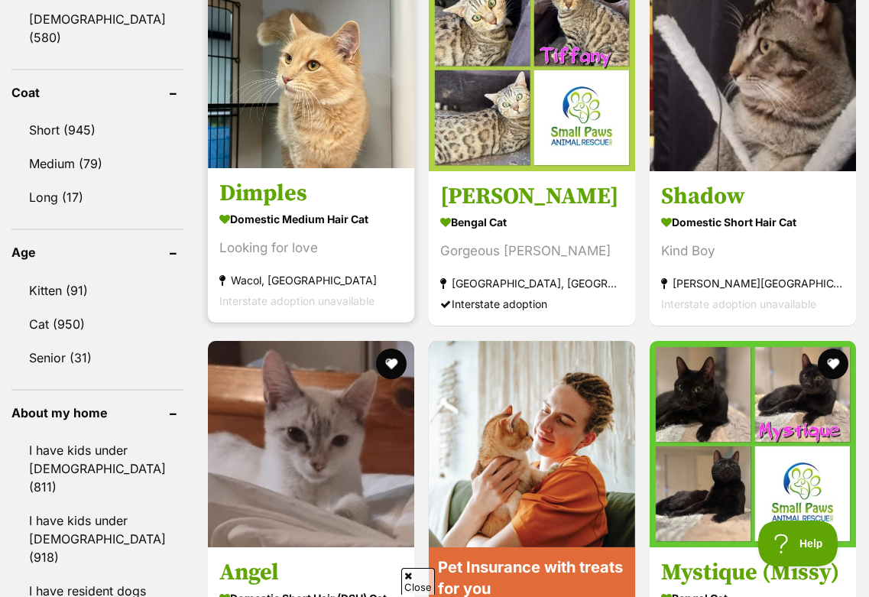
click at [0, 0] on div "Displaying 1 to 19 of 1,041 pets Clear all 3 filters Show 20 40 60 pets per pag…" at bounding box center [434, 582] width 869 height 3195
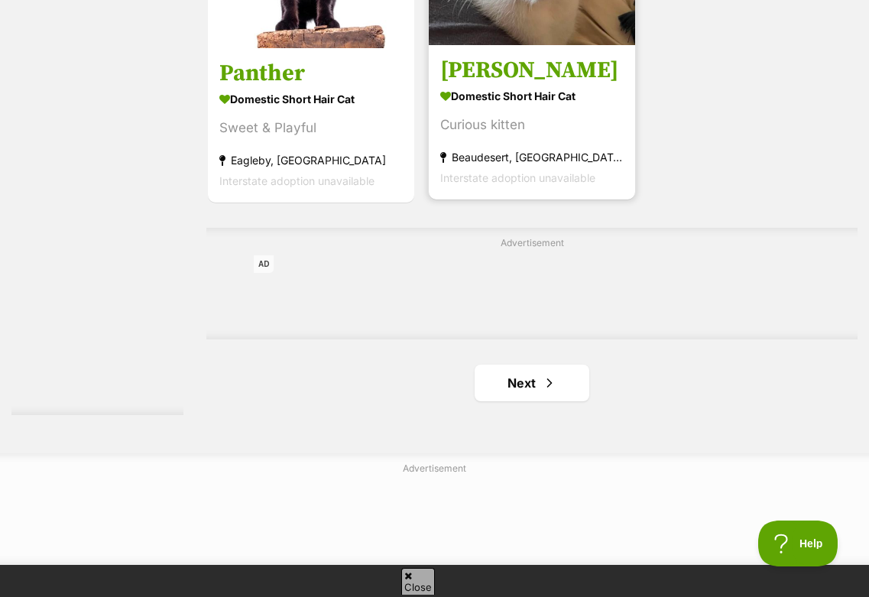
scroll to position [3253, 0]
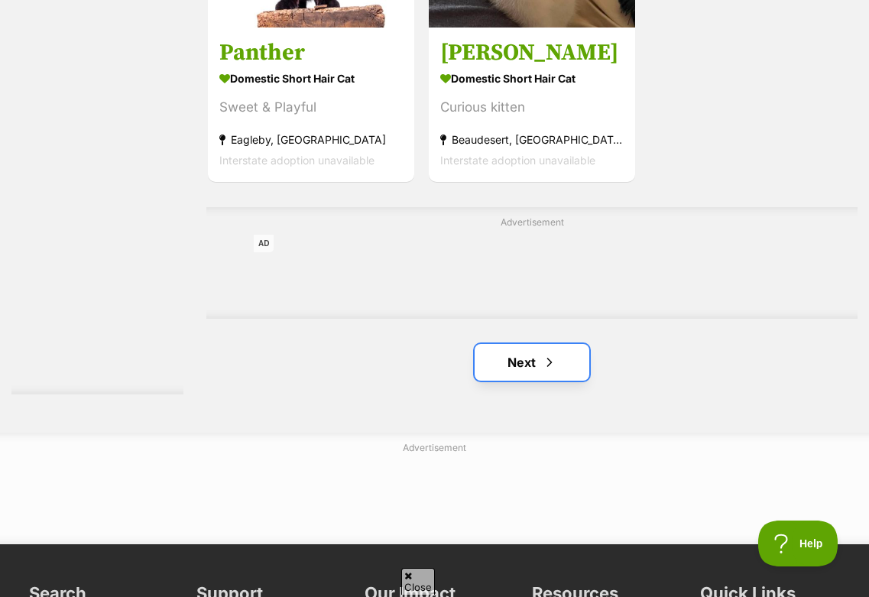
click at [518, 381] on link "Next" at bounding box center [532, 362] width 115 height 37
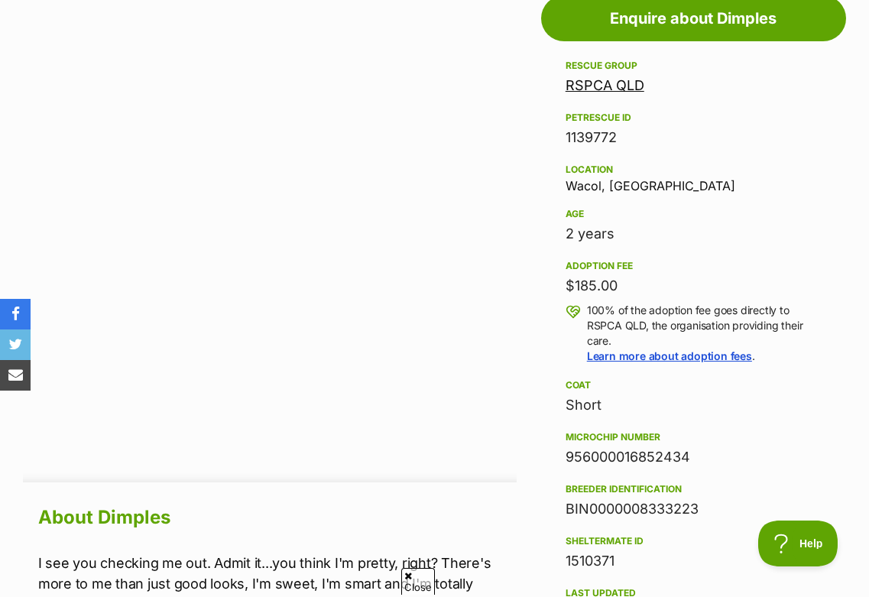
scroll to position [1364, 0]
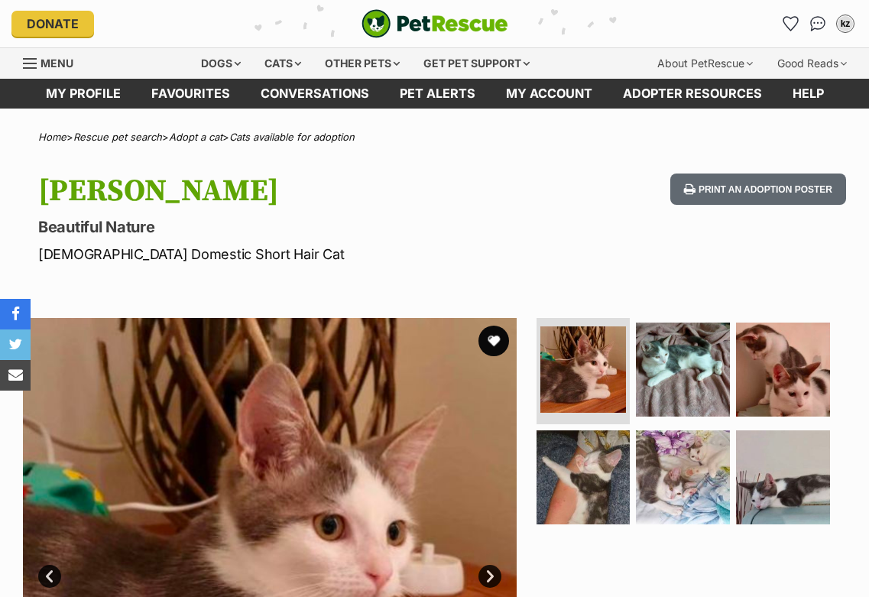
click at [606, 430] on img at bounding box center [584, 477] width 94 height 94
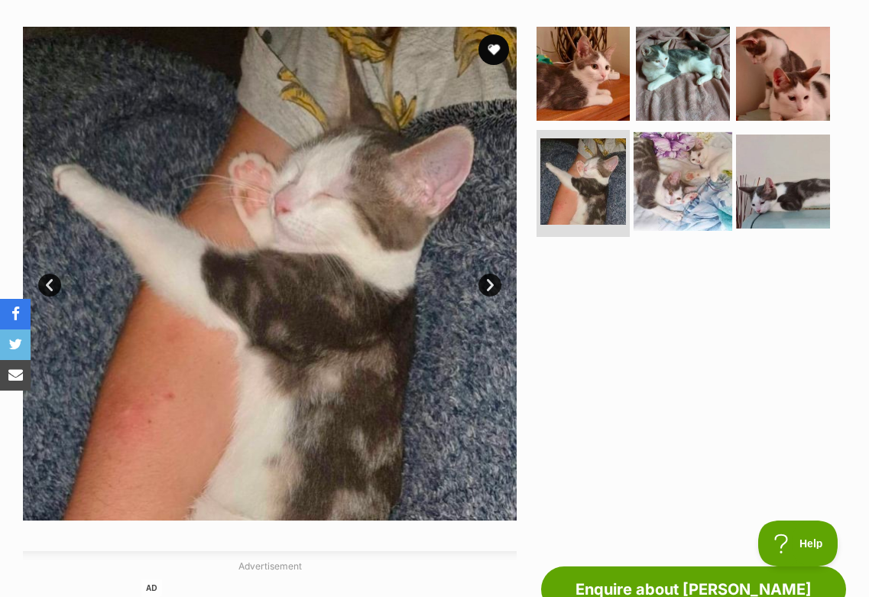
click at [687, 152] on img at bounding box center [683, 181] width 99 height 99
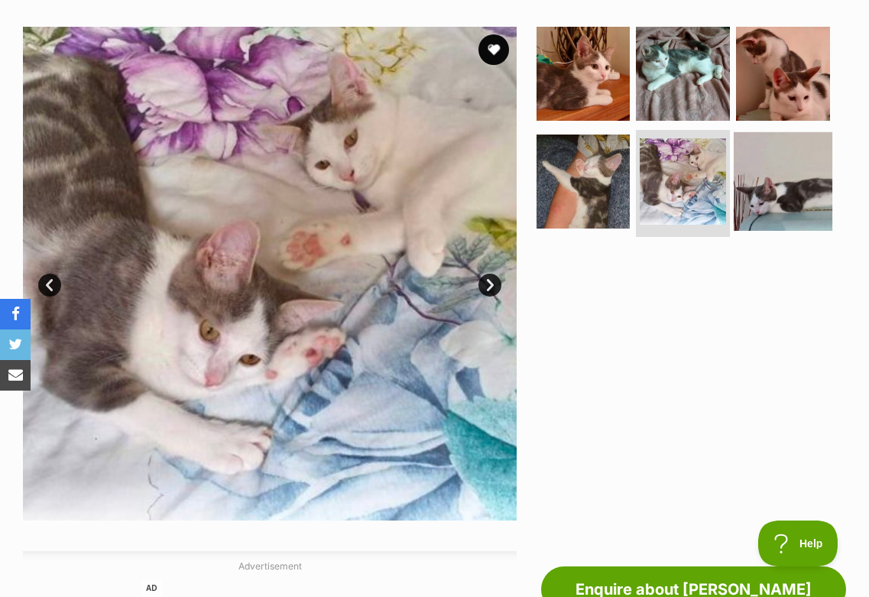
click at [748, 170] on img at bounding box center [783, 181] width 99 height 99
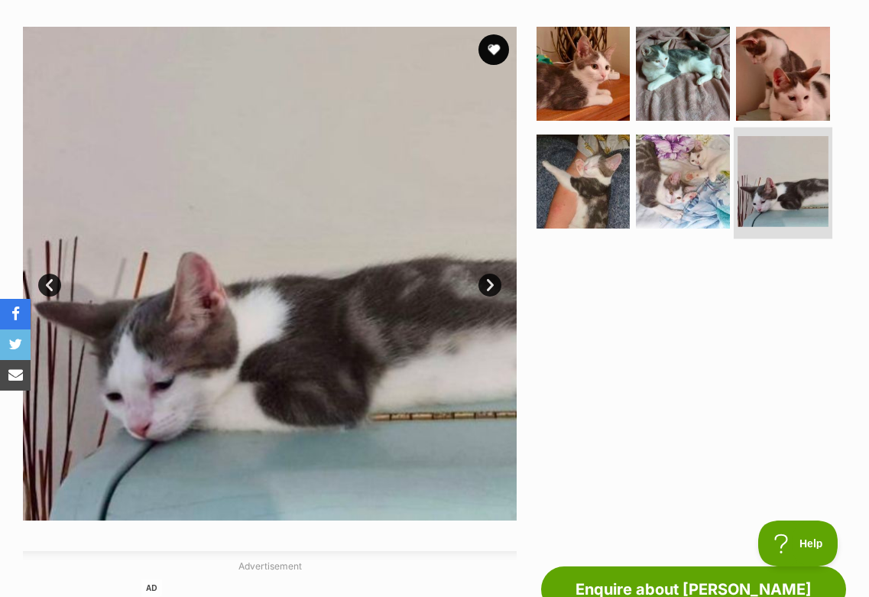
click at [757, 130] on li at bounding box center [783, 184] width 99 height 112
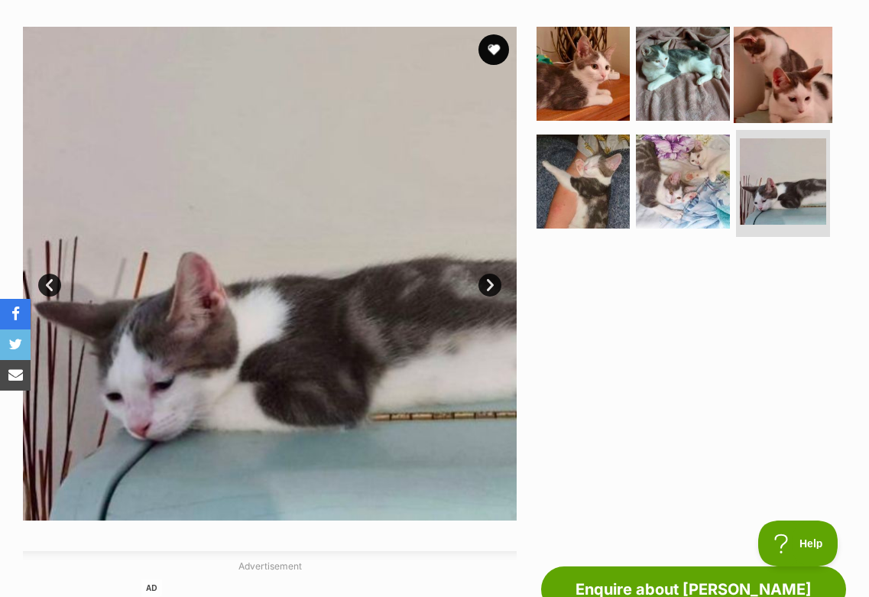
click at [769, 71] on img at bounding box center [783, 73] width 99 height 99
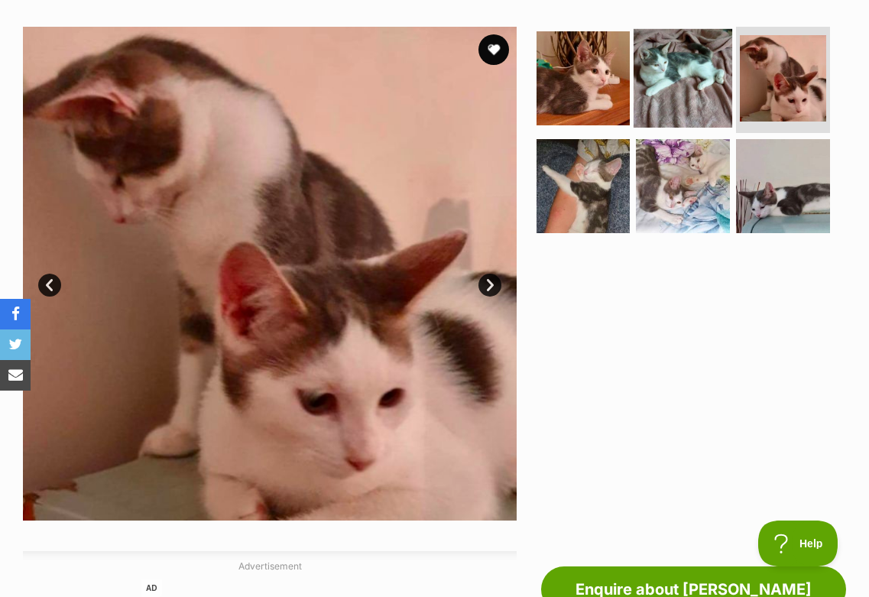
click at [713, 73] on img at bounding box center [683, 78] width 99 height 99
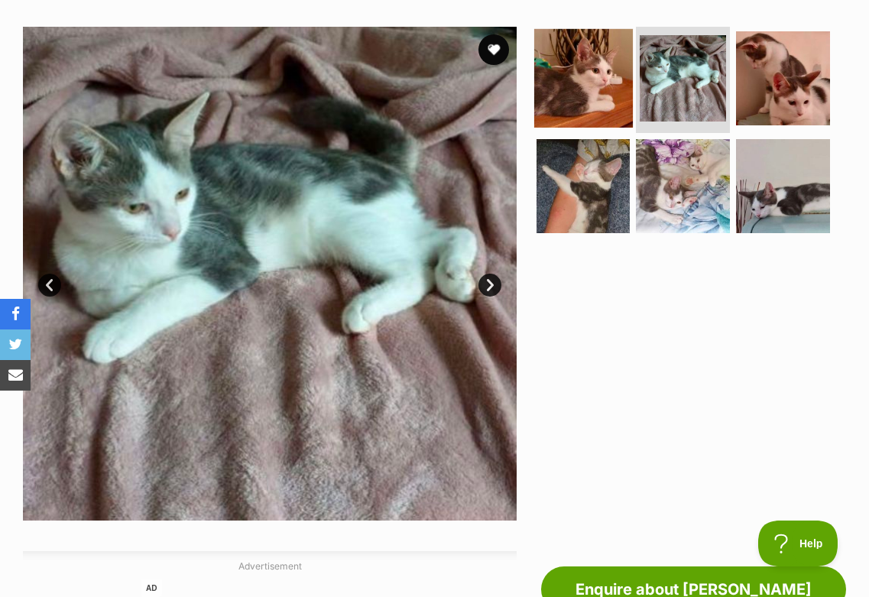
click at [611, 72] on img at bounding box center [583, 78] width 99 height 99
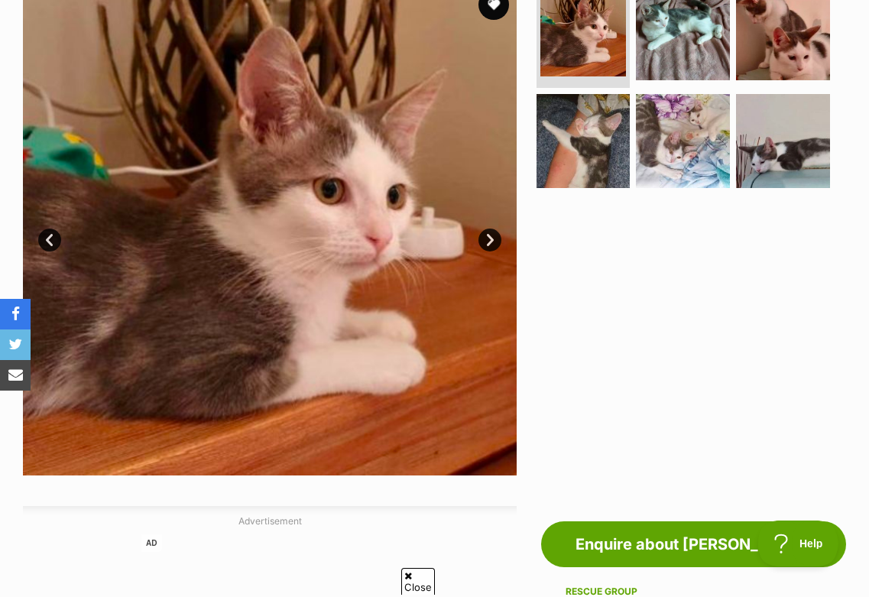
scroll to position [67, 0]
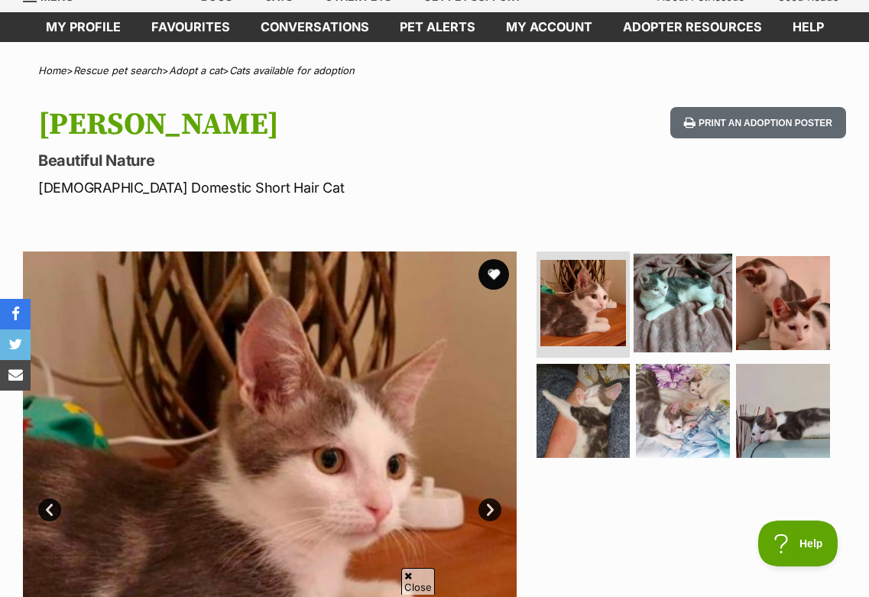
click at [675, 271] on img at bounding box center [683, 303] width 99 height 99
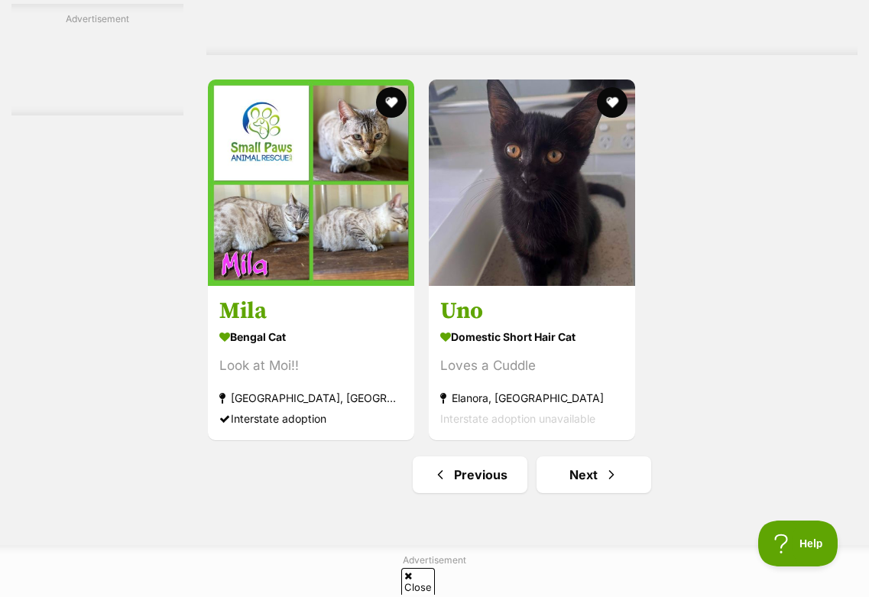
scroll to position [3479, 0]
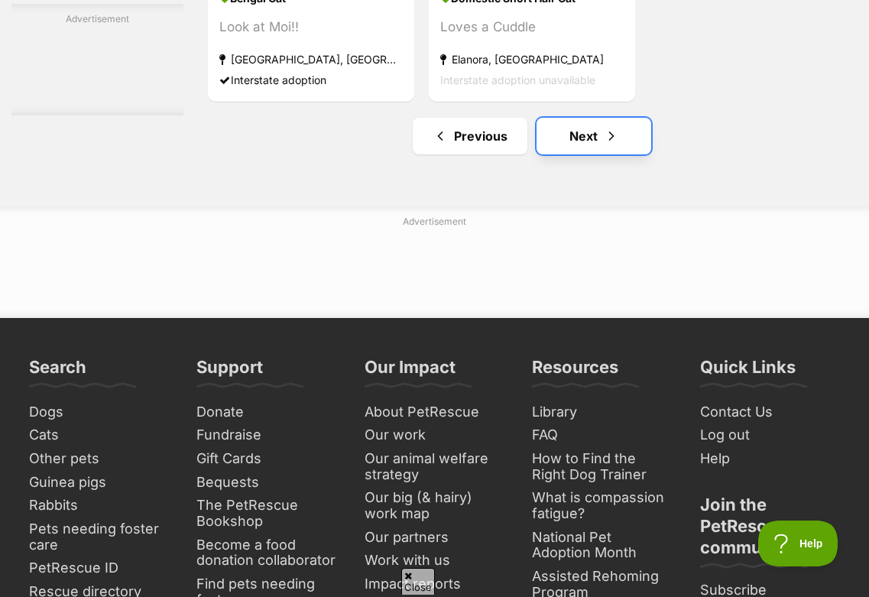
click at [547, 154] on link "Next" at bounding box center [594, 136] width 115 height 37
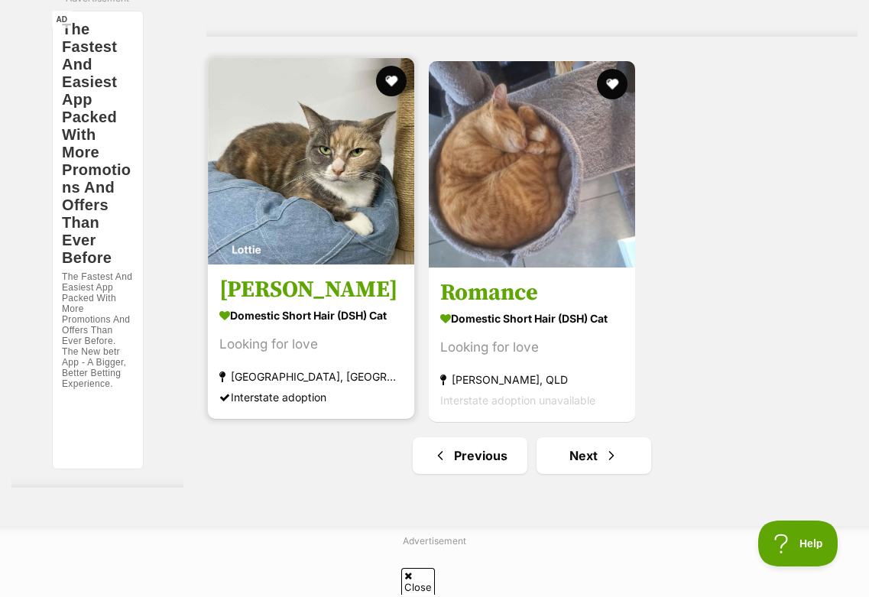
scroll to position [3320, 0]
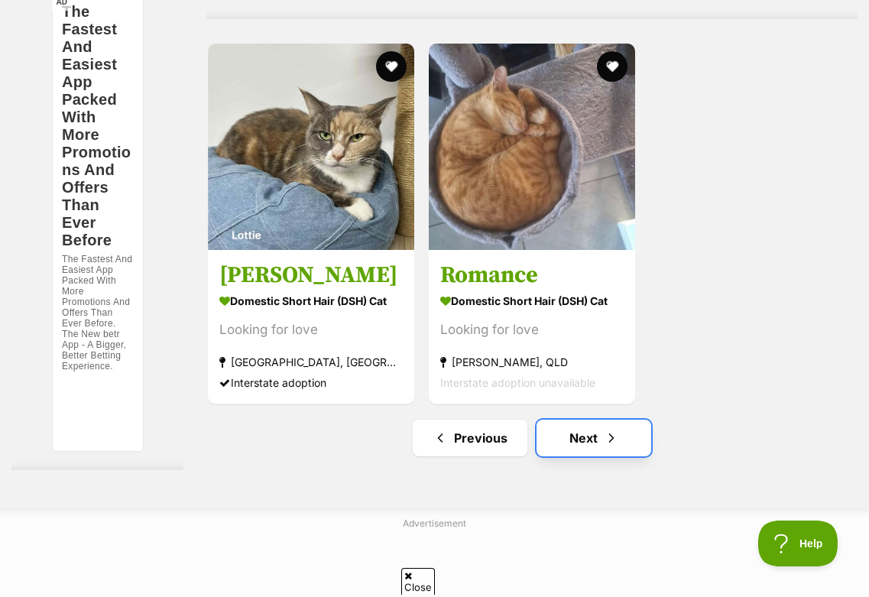
click at [583, 456] on link "Next" at bounding box center [594, 438] width 115 height 37
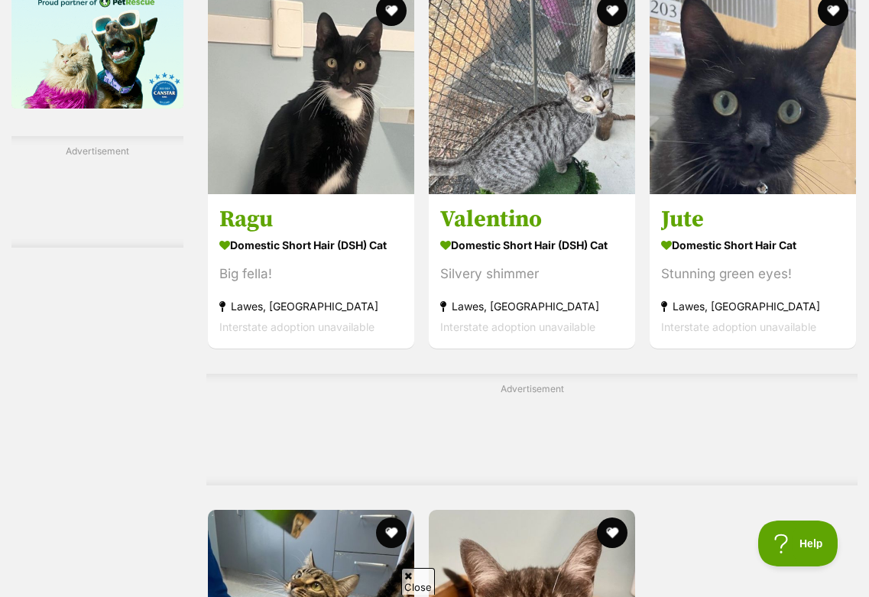
scroll to position [2716, 0]
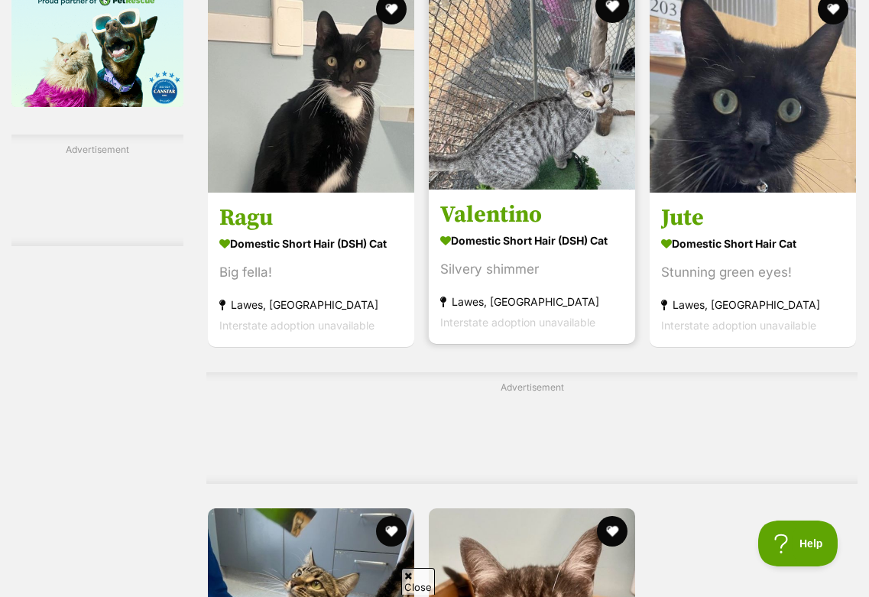
click at [610, 11] on button "favourite" at bounding box center [613, 6] width 34 height 34
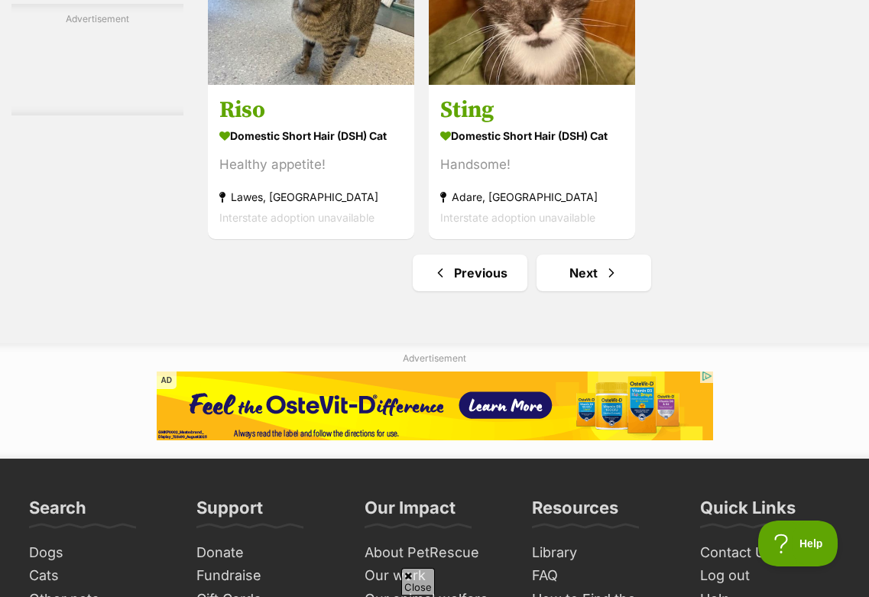
scroll to position [3375, 0]
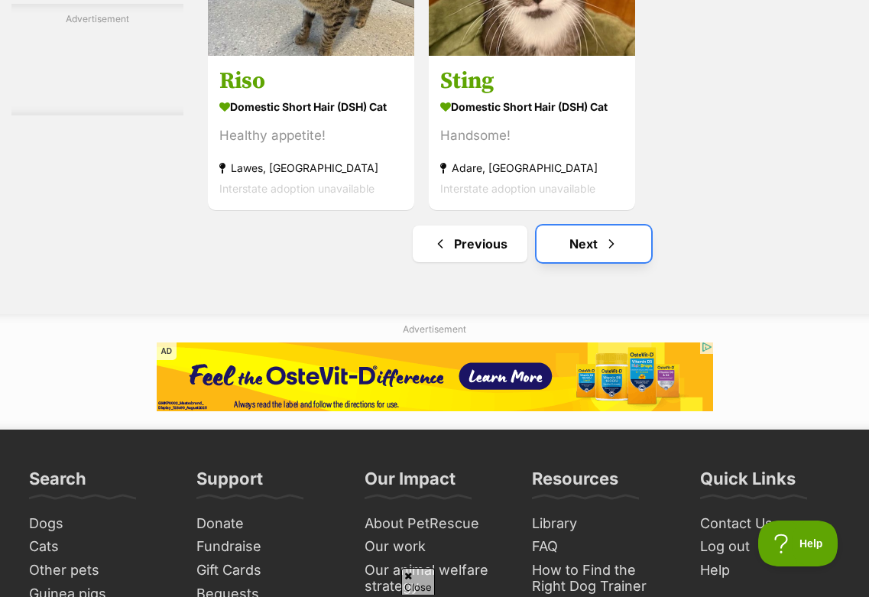
click at [589, 262] on link "Next" at bounding box center [594, 244] width 115 height 37
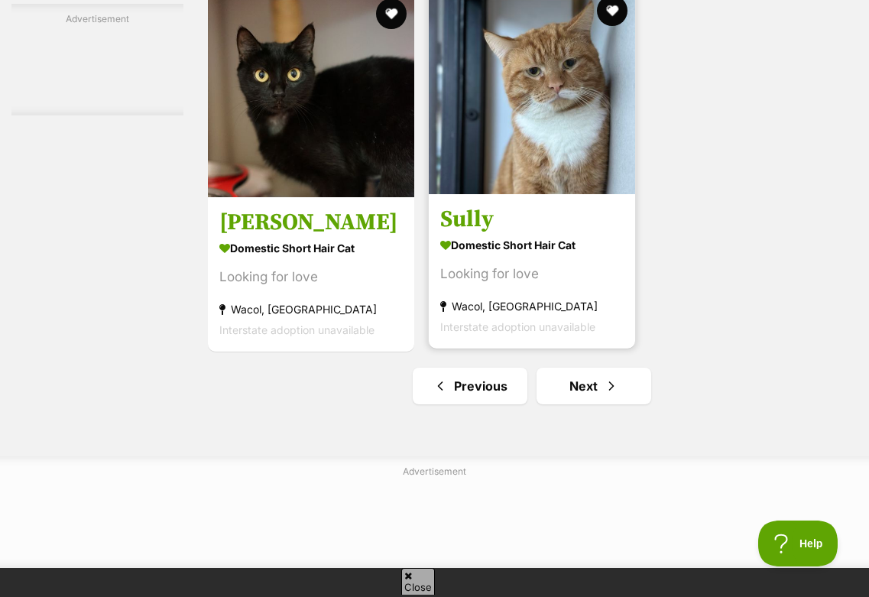
scroll to position [3232, 0]
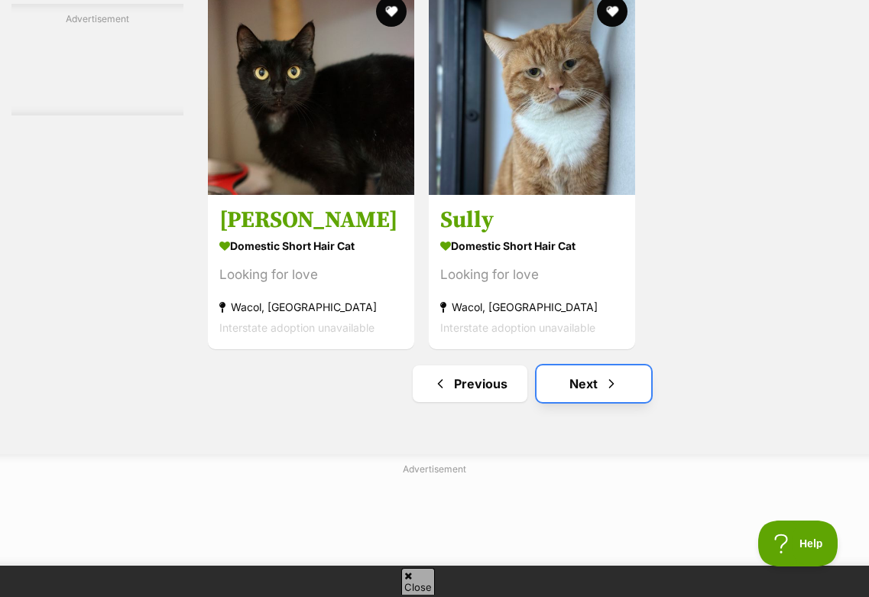
click at [587, 389] on link "Next" at bounding box center [594, 383] width 115 height 37
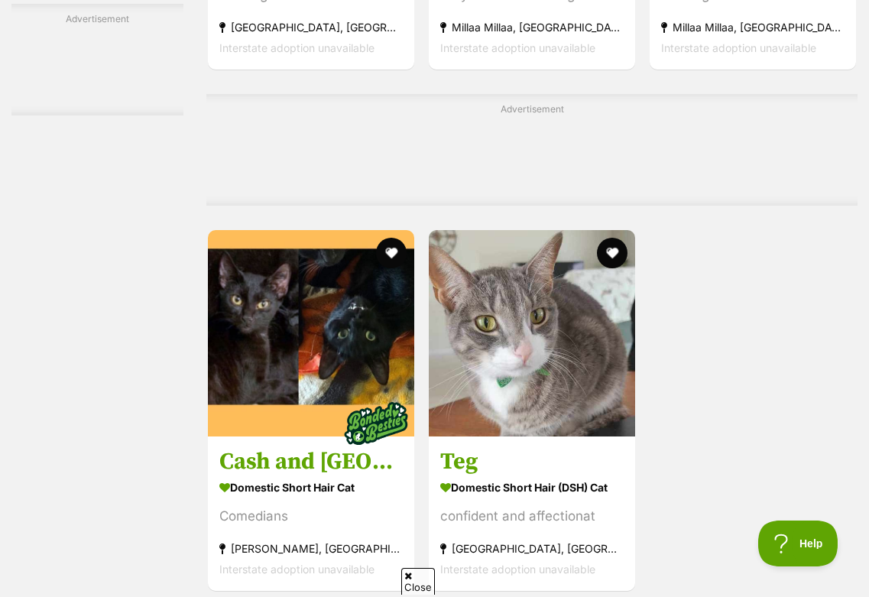
scroll to position [3639, 0]
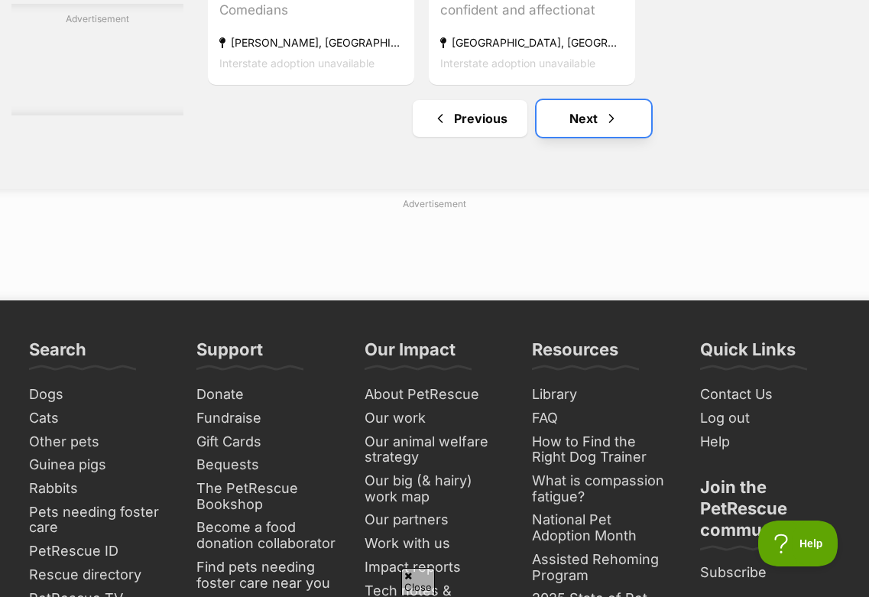
click at [593, 134] on link "Next" at bounding box center [594, 118] width 115 height 37
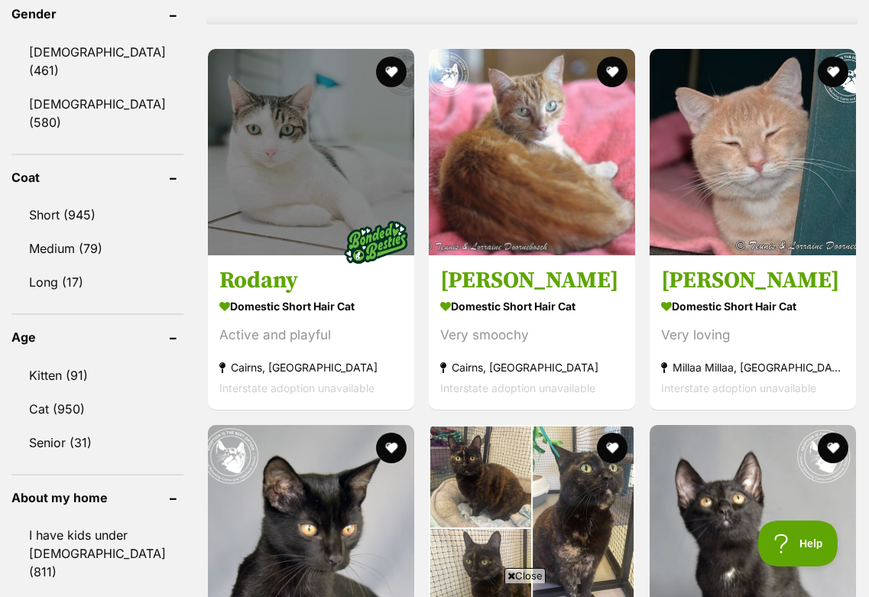
scroll to position [1416, 0]
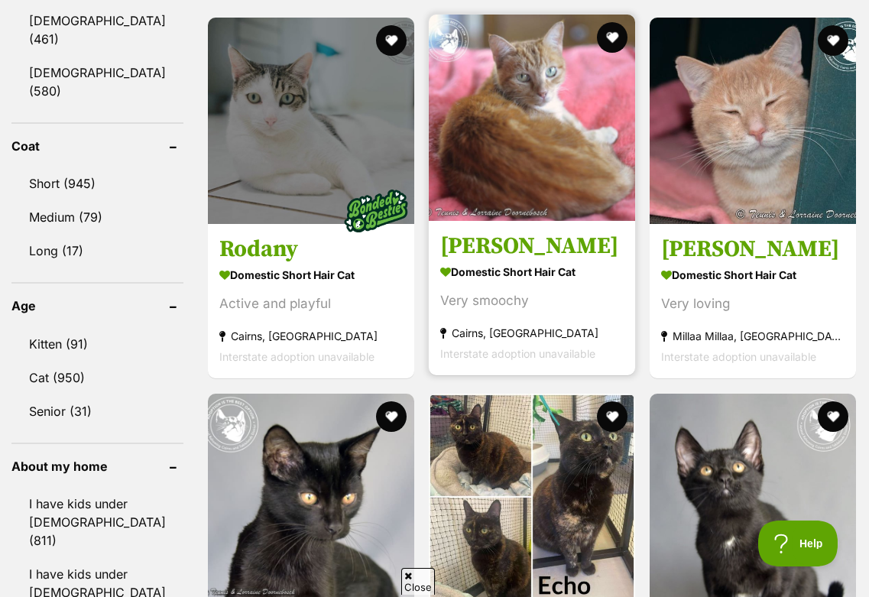
click at [517, 234] on link "Treakle Domestic Short Hair Cat Very smoochy Cairns, QLD Interstate adoption un…" at bounding box center [532, 298] width 206 height 155
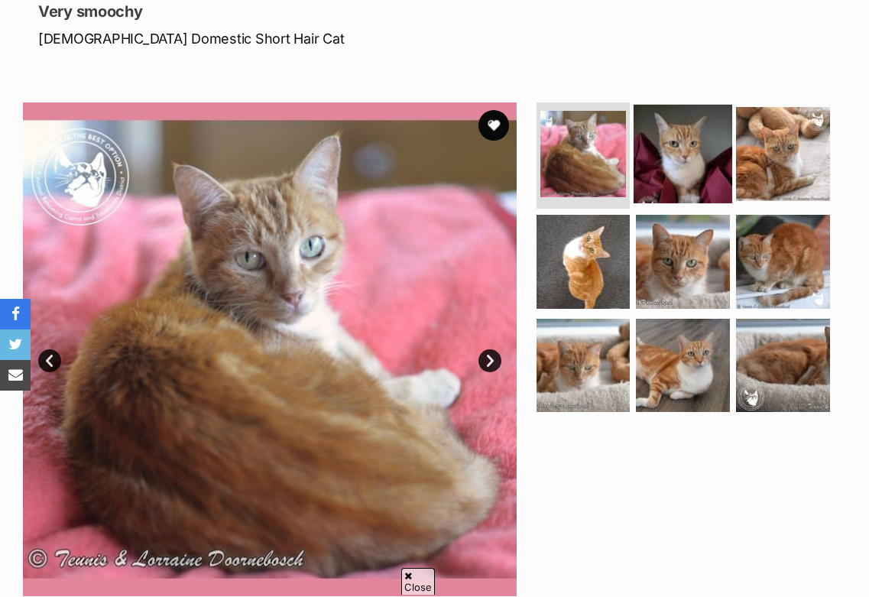
click at [685, 137] on img at bounding box center [683, 154] width 99 height 99
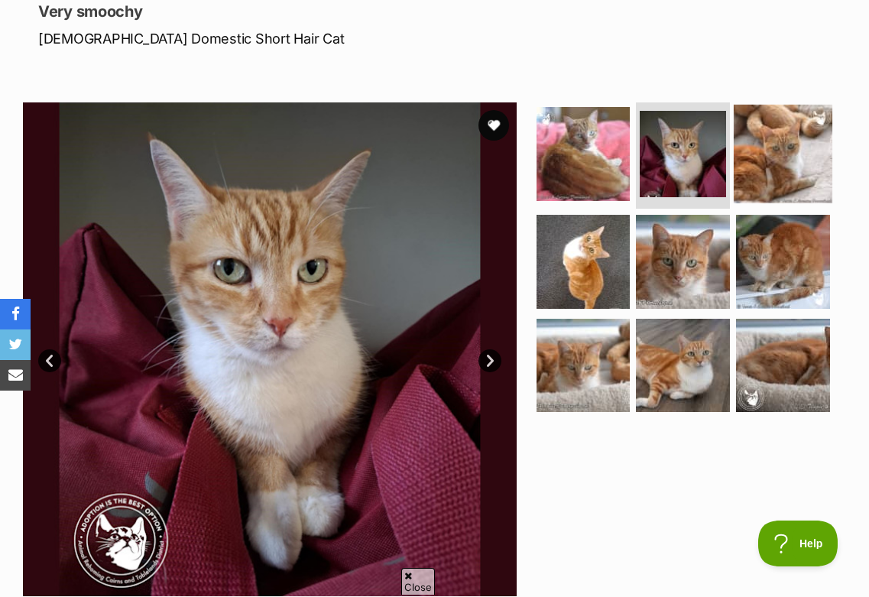
click at [777, 145] on img at bounding box center [783, 154] width 99 height 99
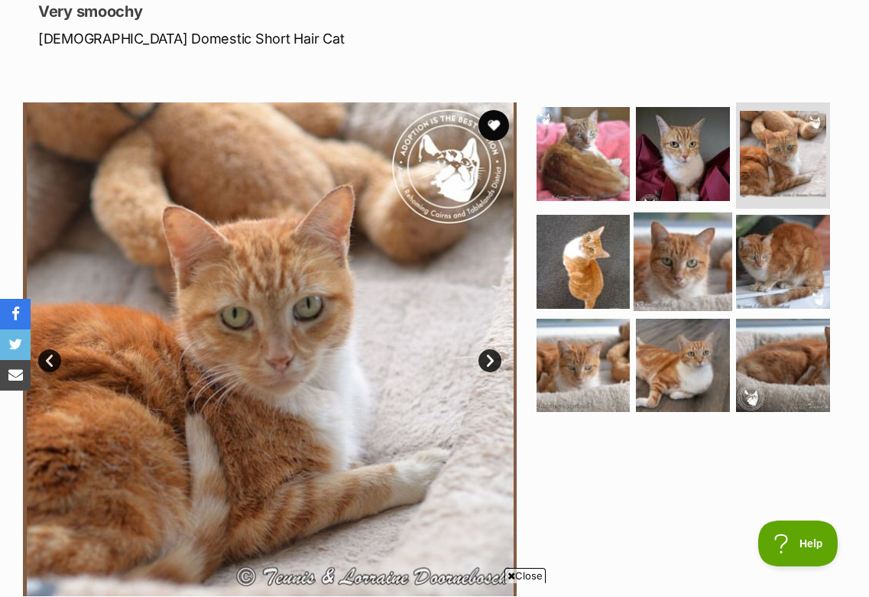
click at [675, 220] on img at bounding box center [683, 262] width 99 height 99
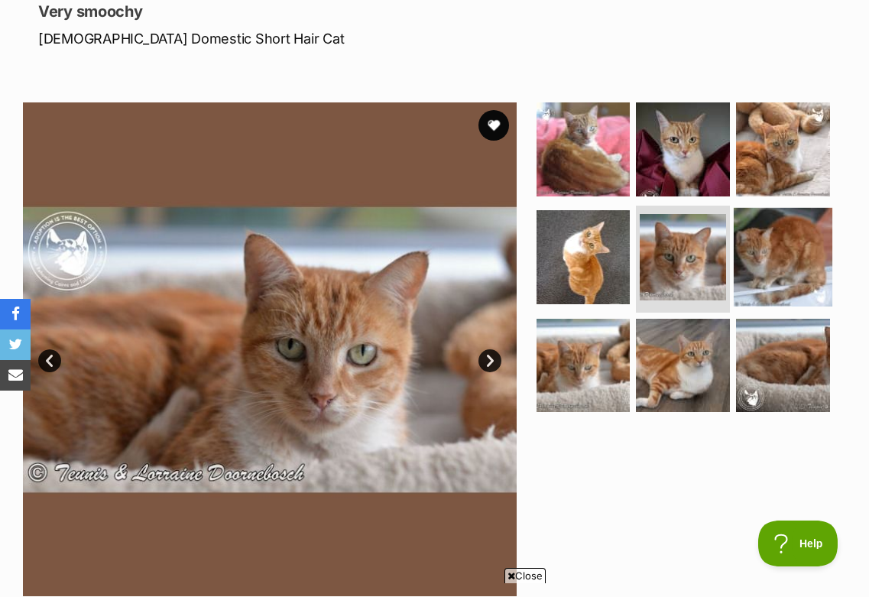
click at [755, 251] on img at bounding box center [783, 257] width 99 height 99
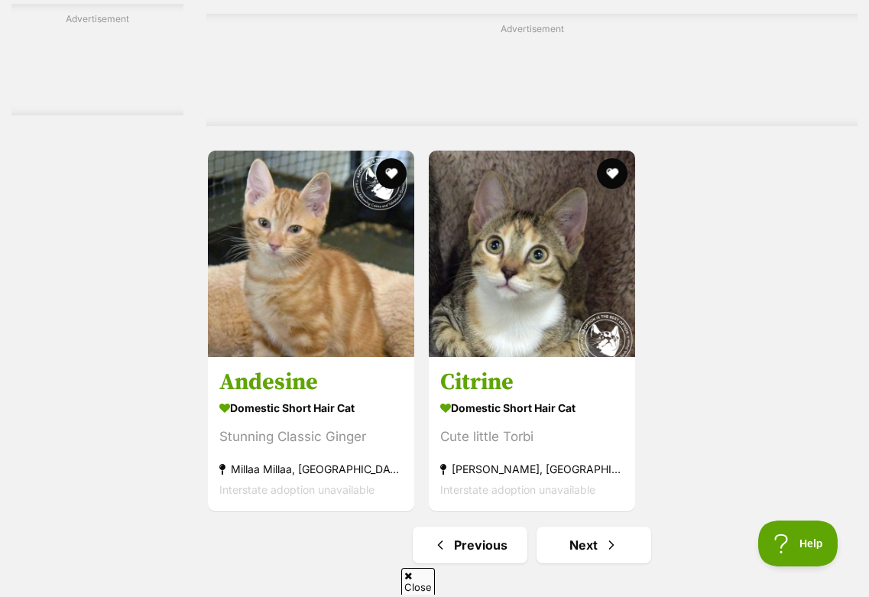
scroll to position [3224, 0]
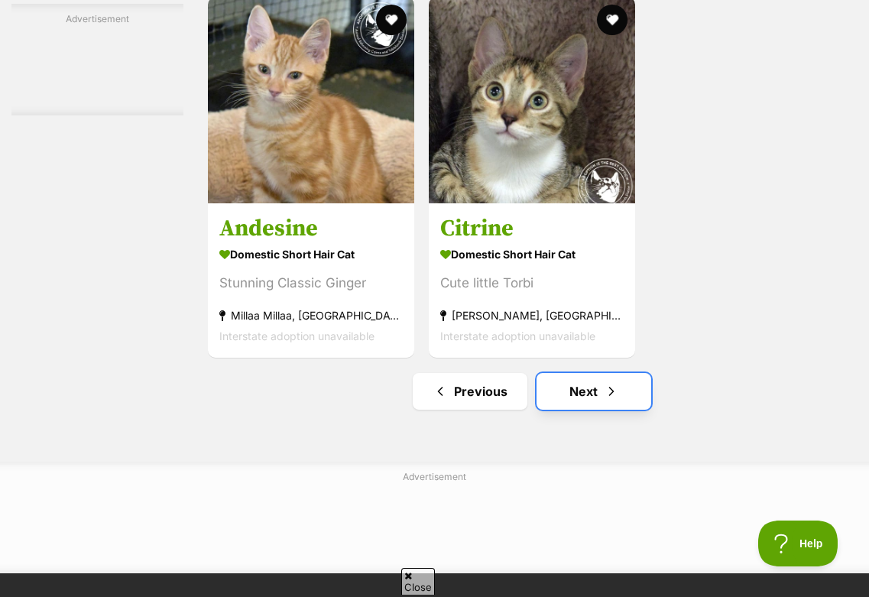
click at [590, 410] on link "Next" at bounding box center [594, 391] width 115 height 37
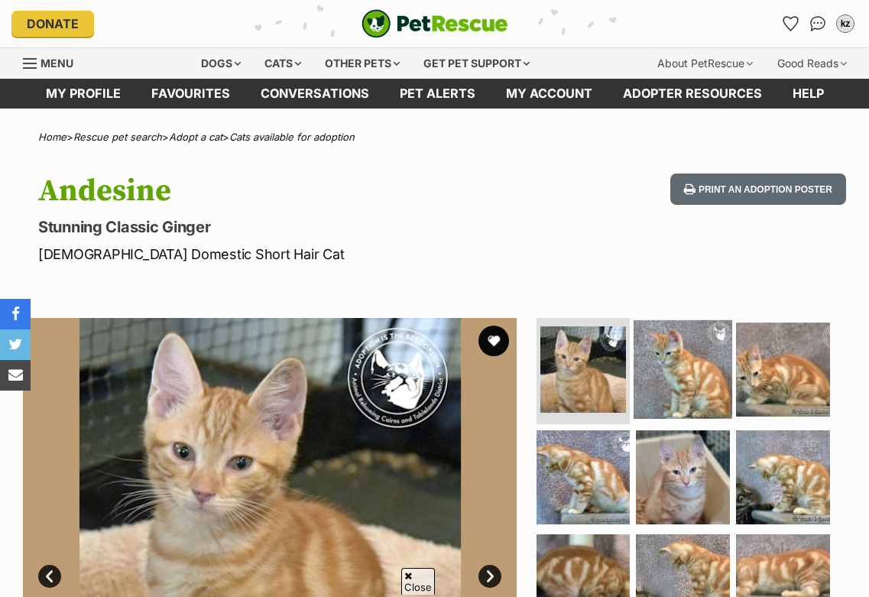
scroll to position [198, 0]
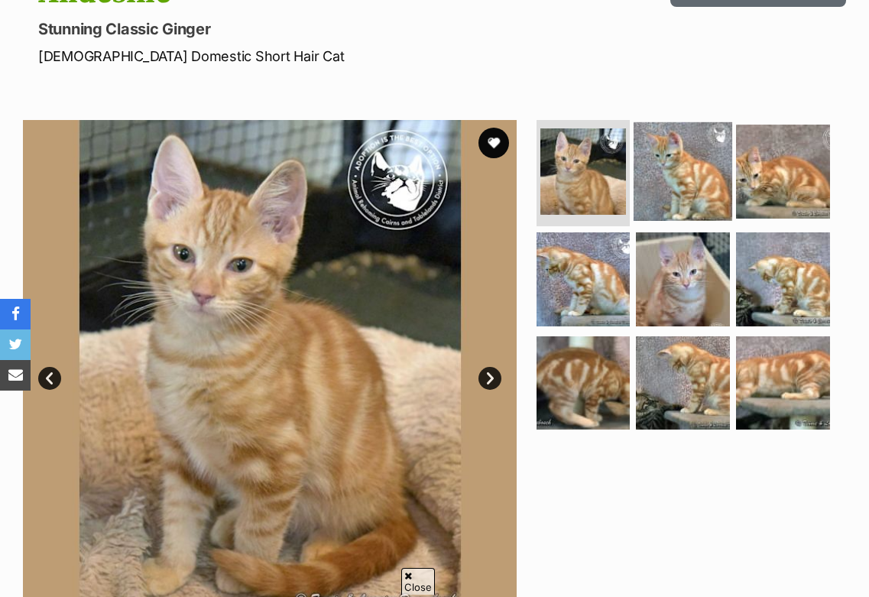
click at [678, 182] on img at bounding box center [683, 171] width 99 height 99
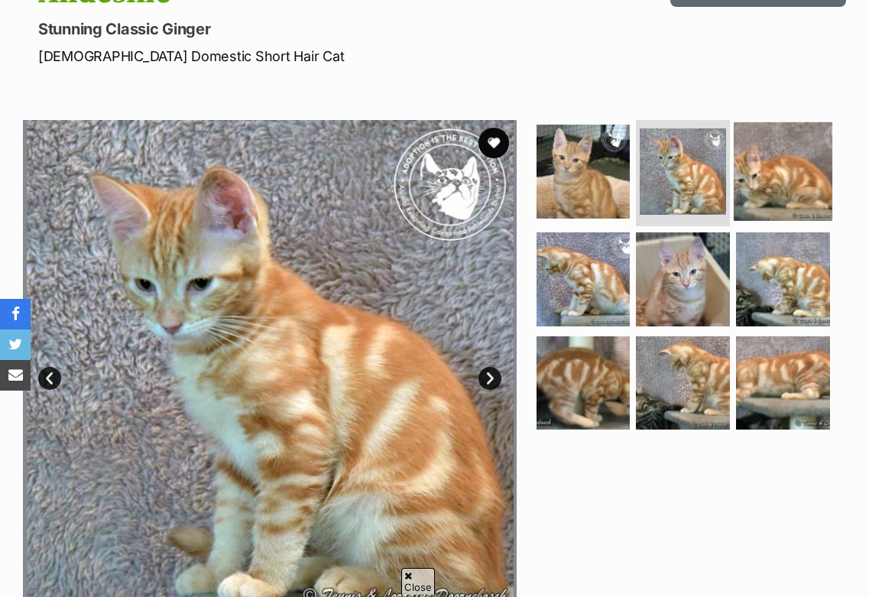
click at [748, 191] on img at bounding box center [783, 171] width 99 height 99
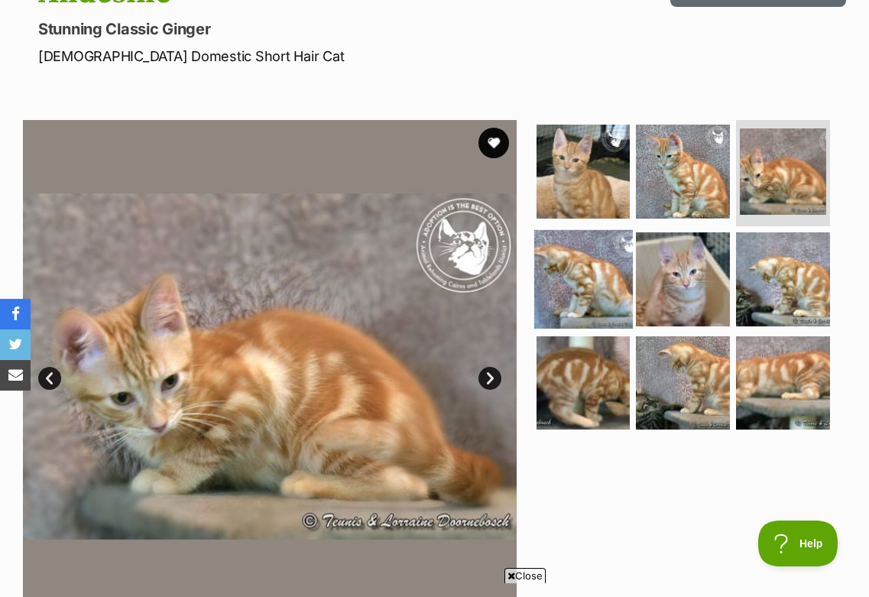
click at [608, 252] on img at bounding box center [583, 279] width 99 height 99
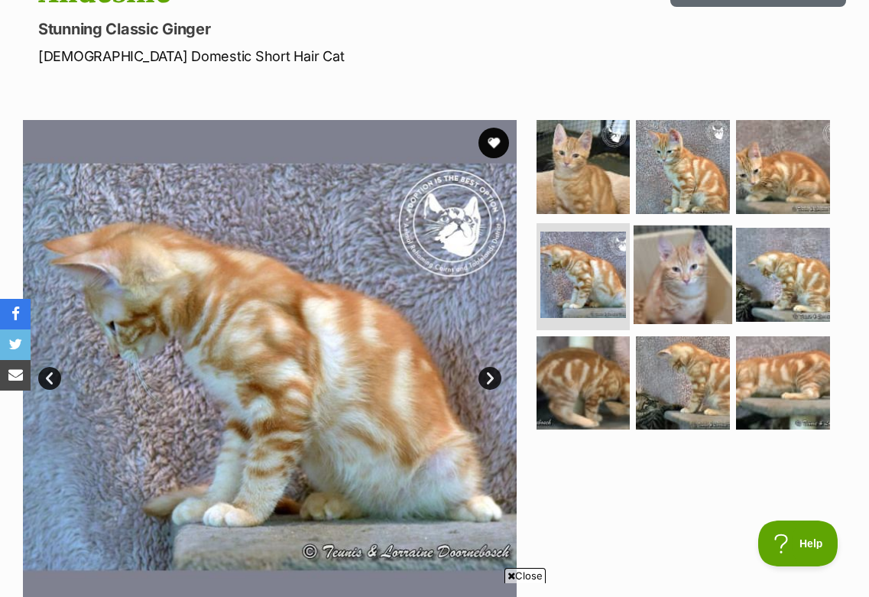
click at [673, 268] on img at bounding box center [683, 275] width 99 height 99
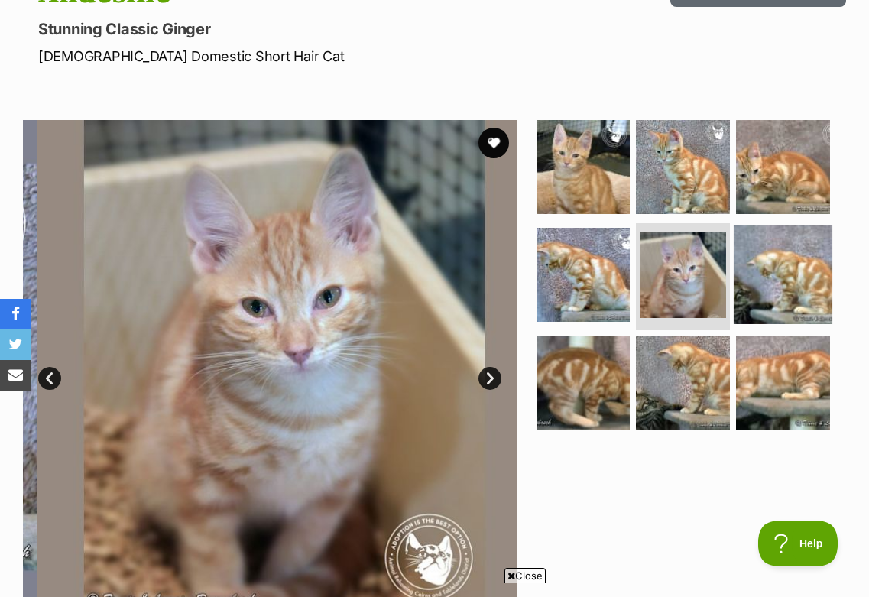
click at [769, 284] on img at bounding box center [783, 275] width 99 height 99
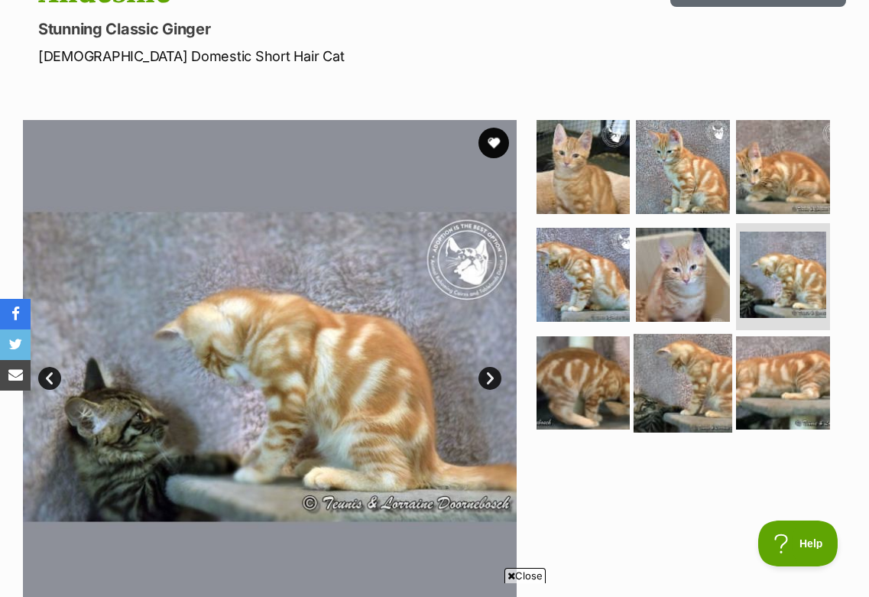
click at [690, 371] on img at bounding box center [683, 383] width 99 height 99
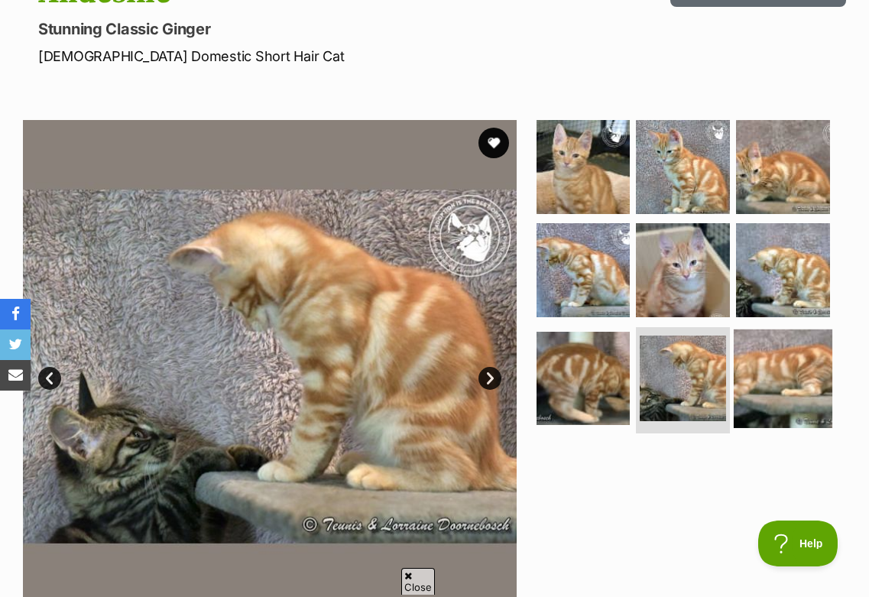
click at [771, 377] on img at bounding box center [783, 379] width 99 height 99
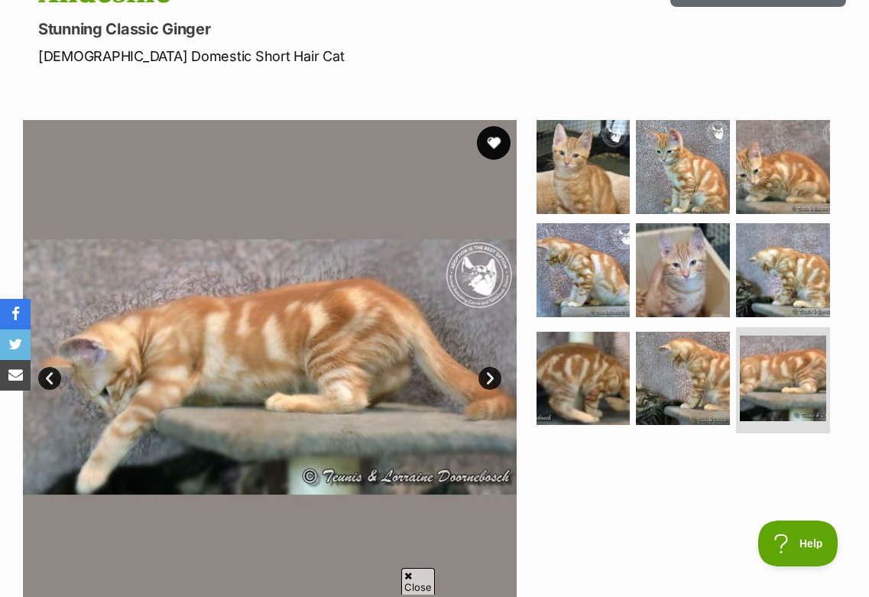
click at [502, 136] on button "favourite" at bounding box center [494, 143] width 34 height 34
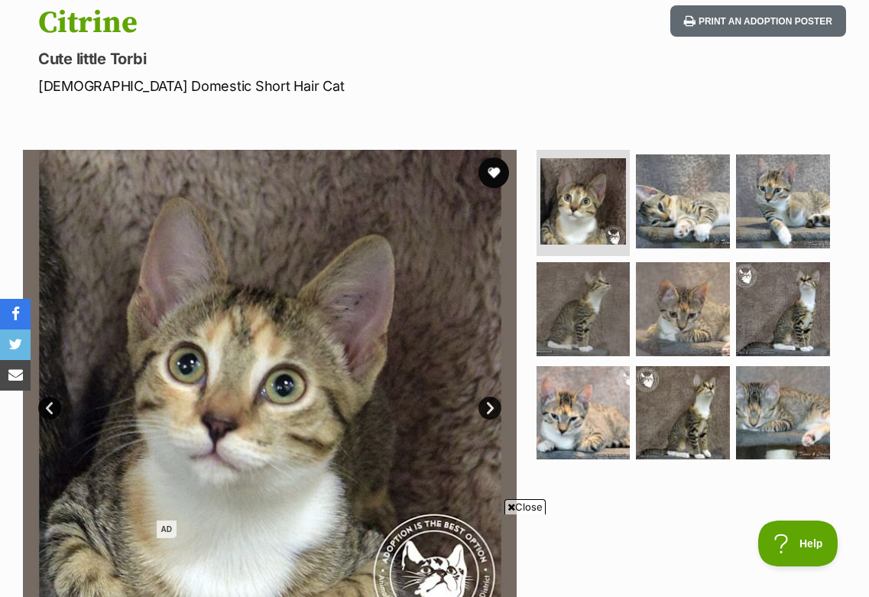
scroll to position [174, 0]
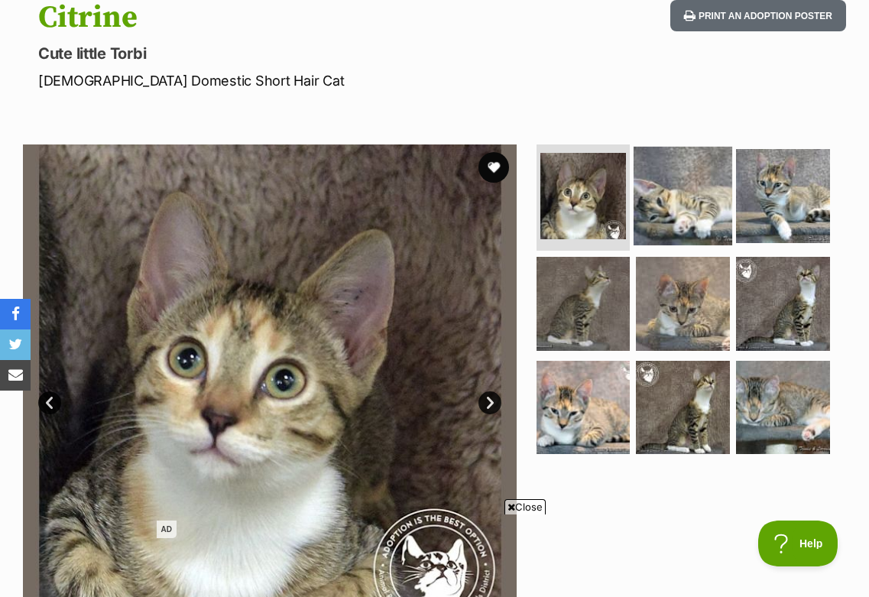
click at [657, 202] on img at bounding box center [683, 196] width 99 height 99
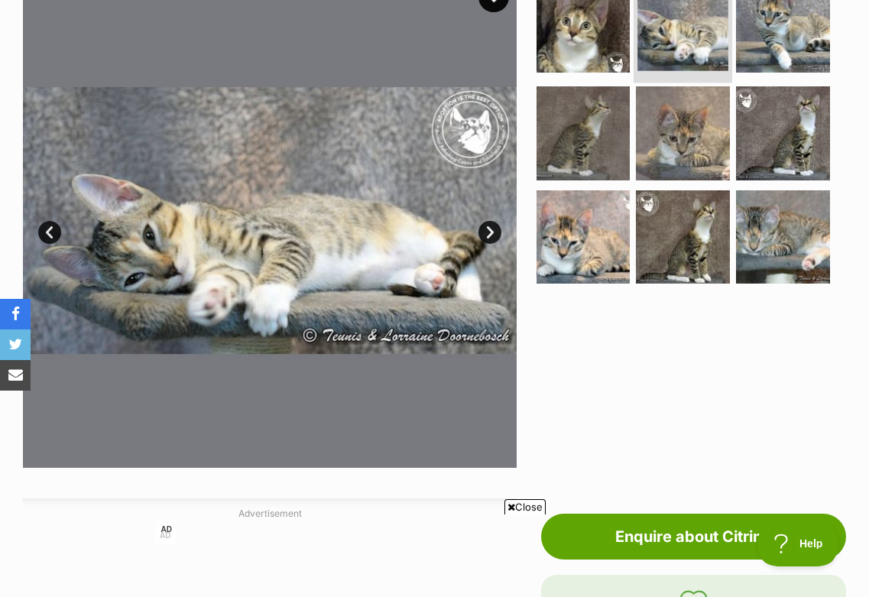
scroll to position [350, 0]
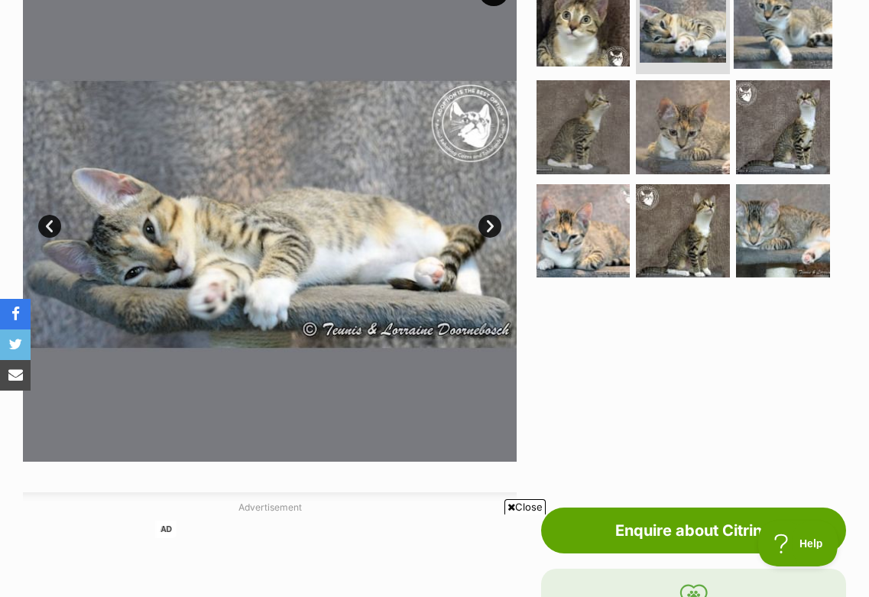
click at [798, 26] on img at bounding box center [783, 19] width 99 height 99
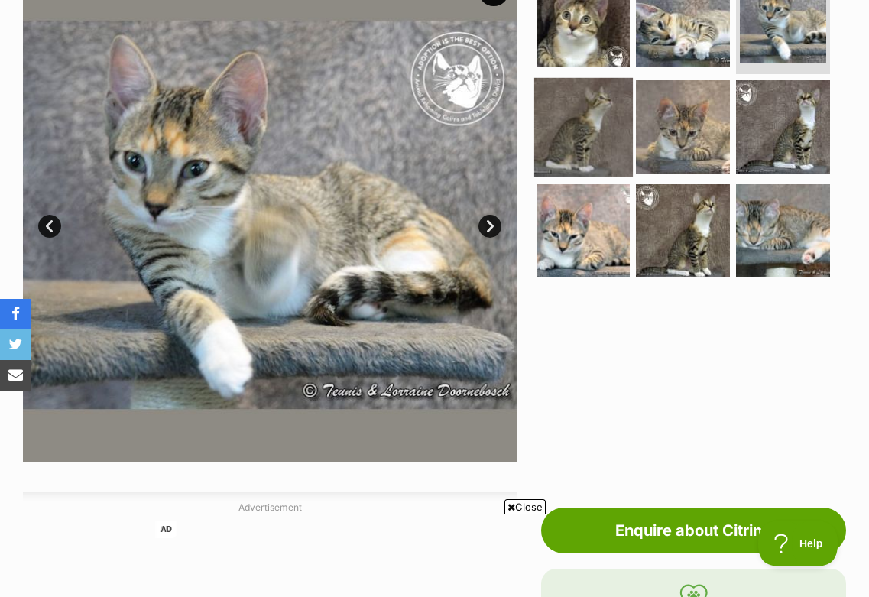
click at [559, 150] on img at bounding box center [583, 127] width 99 height 99
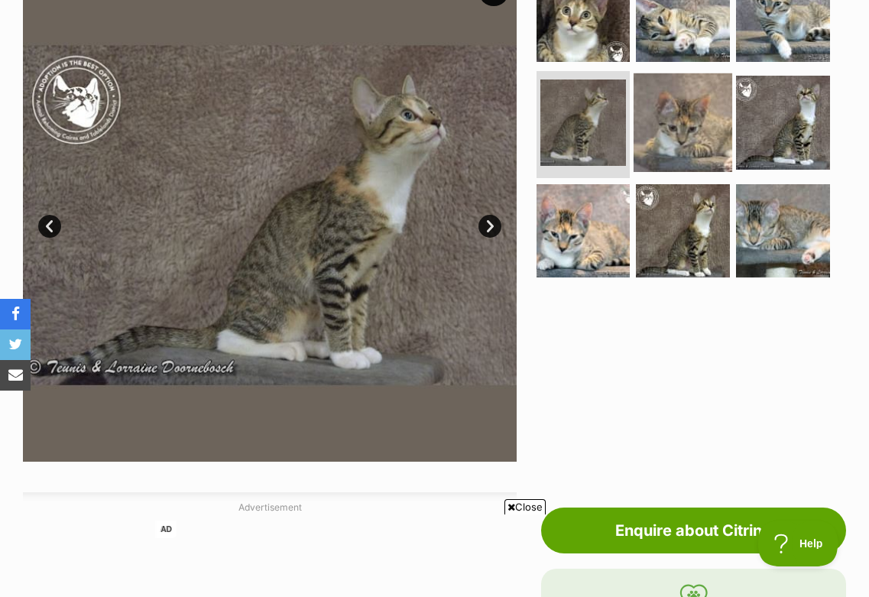
click at [682, 136] on img at bounding box center [683, 122] width 99 height 99
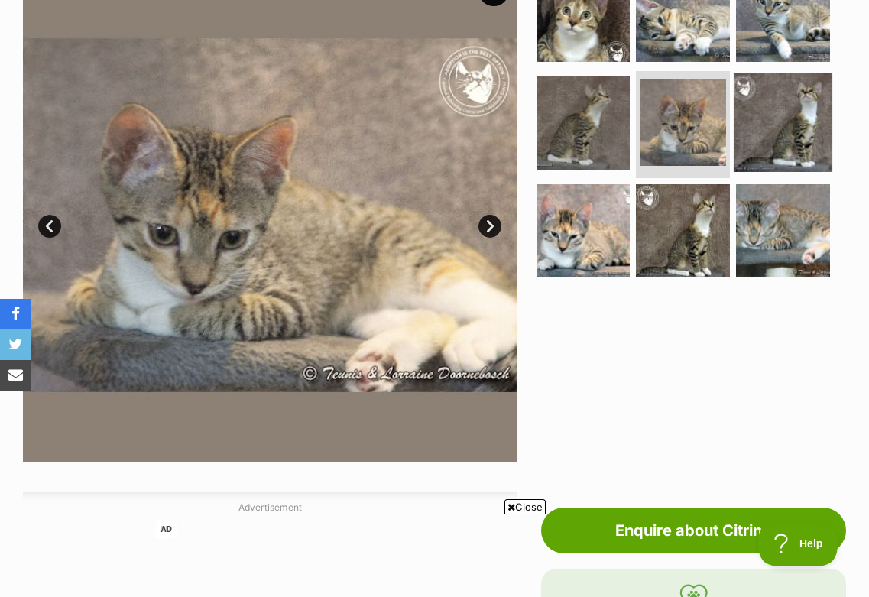
click at [777, 132] on img at bounding box center [783, 122] width 99 height 99
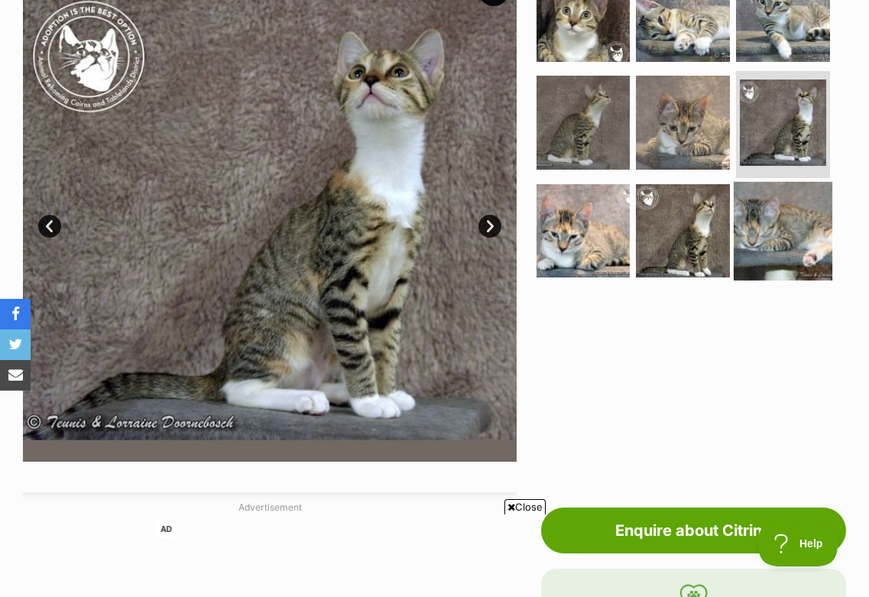
click at [777, 222] on img at bounding box center [783, 231] width 99 height 99
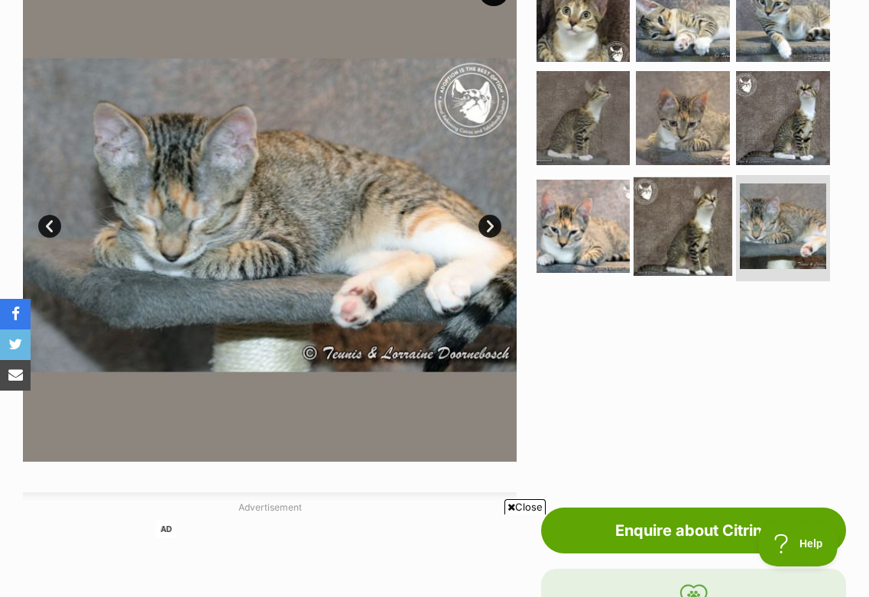
click at [674, 211] on img at bounding box center [683, 226] width 99 height 99
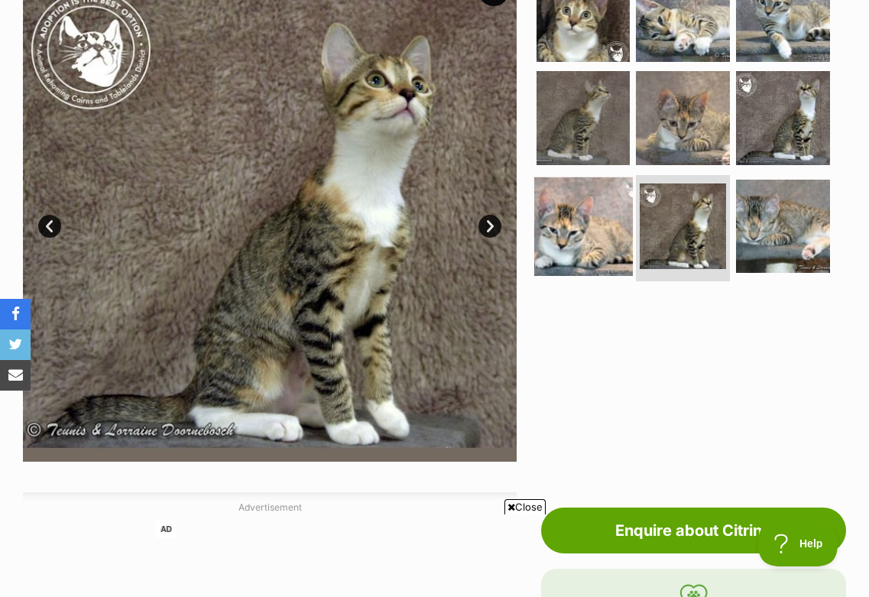
click at [579, 216] on img at bounding box center [583, 226] width 99 height 99
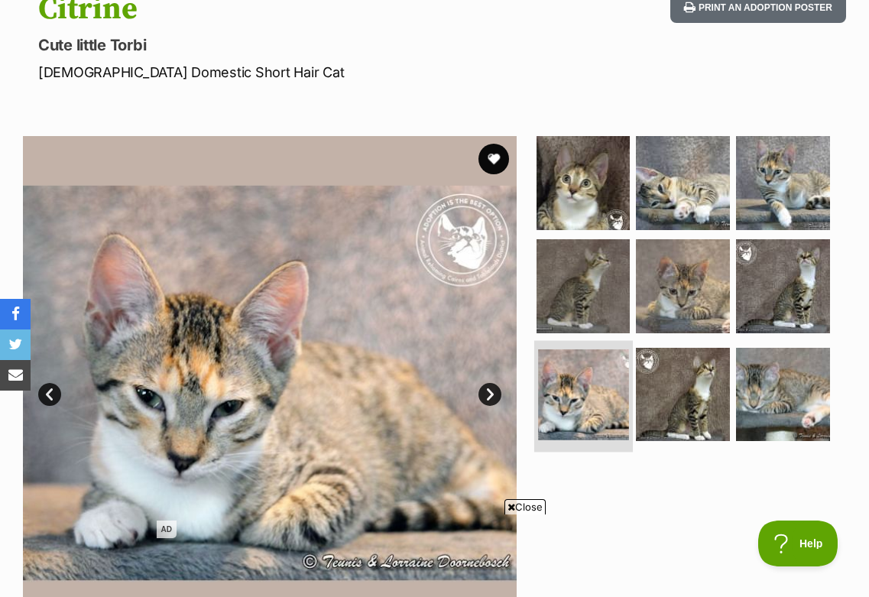
scroll to position [178, 0]
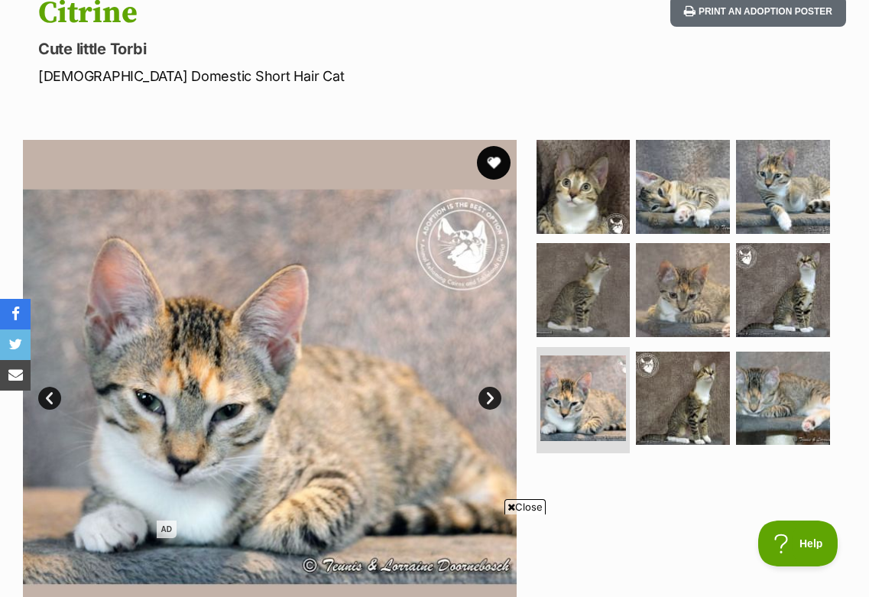
click at [495, 161] on button "favourite" at bounding box center [494, 163] width 34 height 34
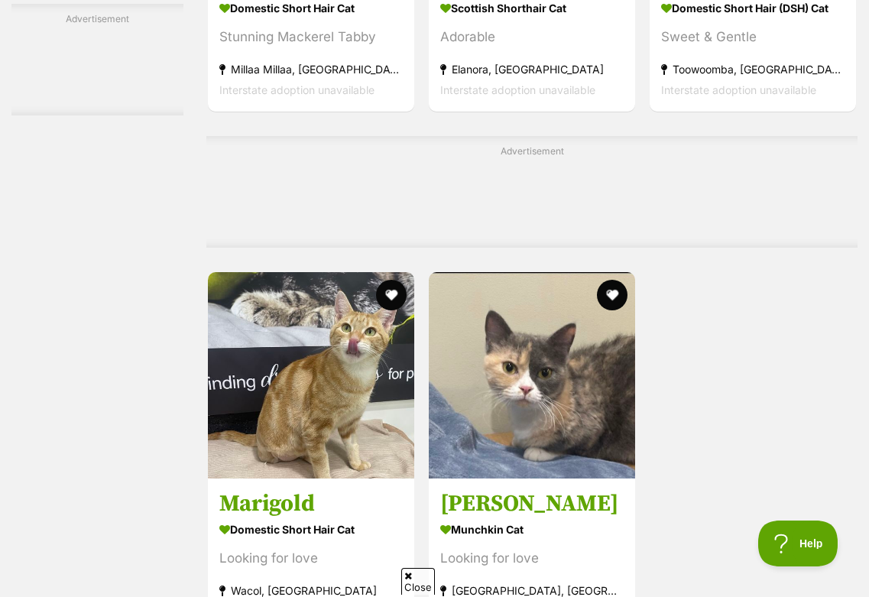
scroll to position [3148, 0]
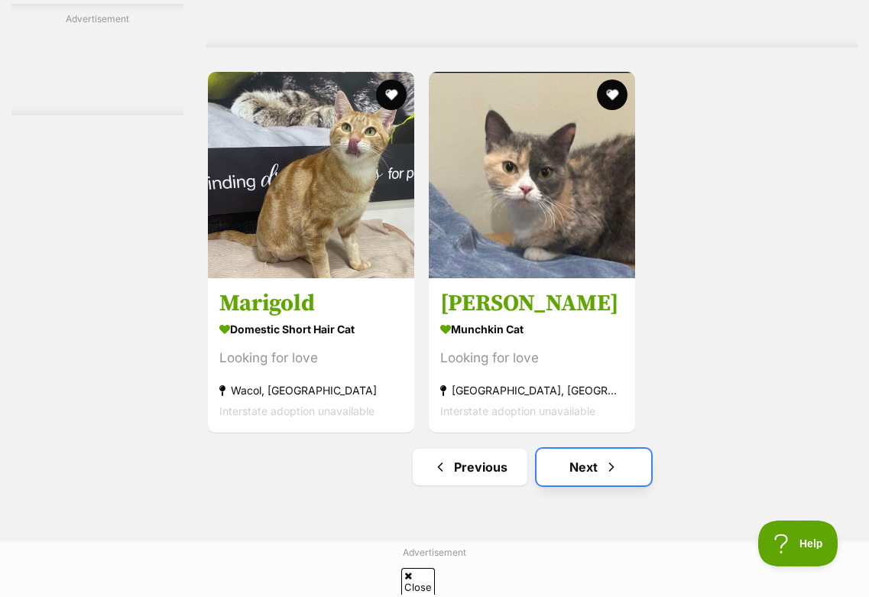
click at [586, 485] on link "Next" at bounding box center [594, 467] width 115 height 37
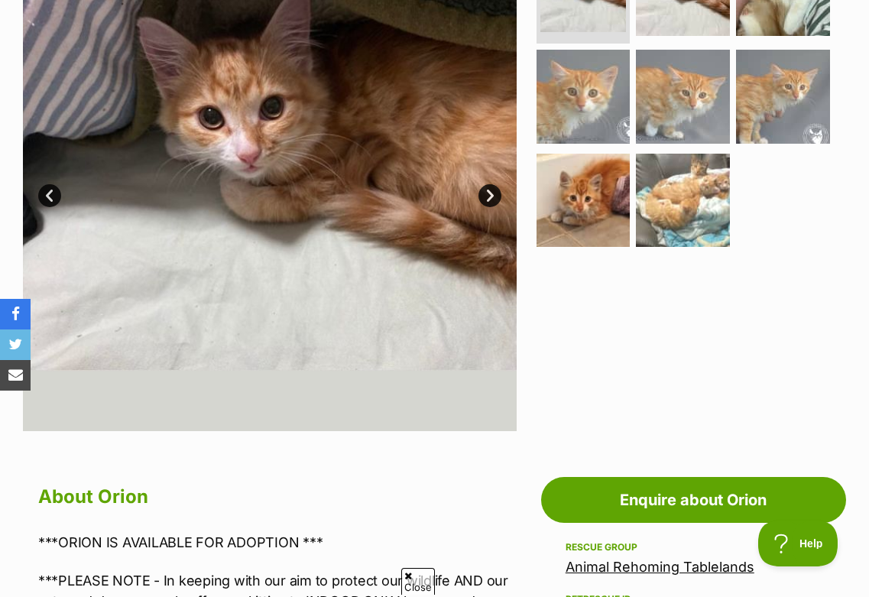
scroll to position [348, 0]
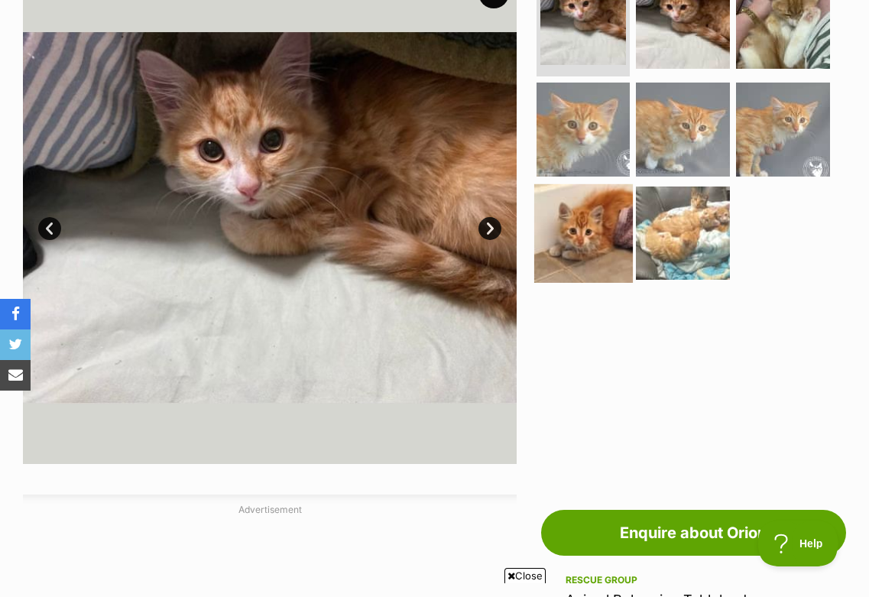
click at [573, 225] on img at bounding box center [583, 233] width 99 height 99
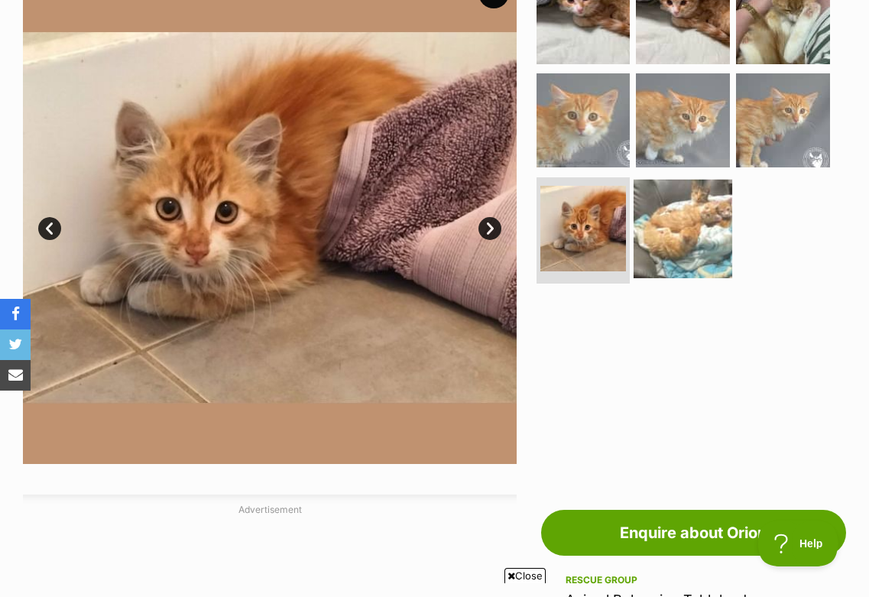
click at [660, 217] on img at bounding box center [683, 229] width 99 height 99
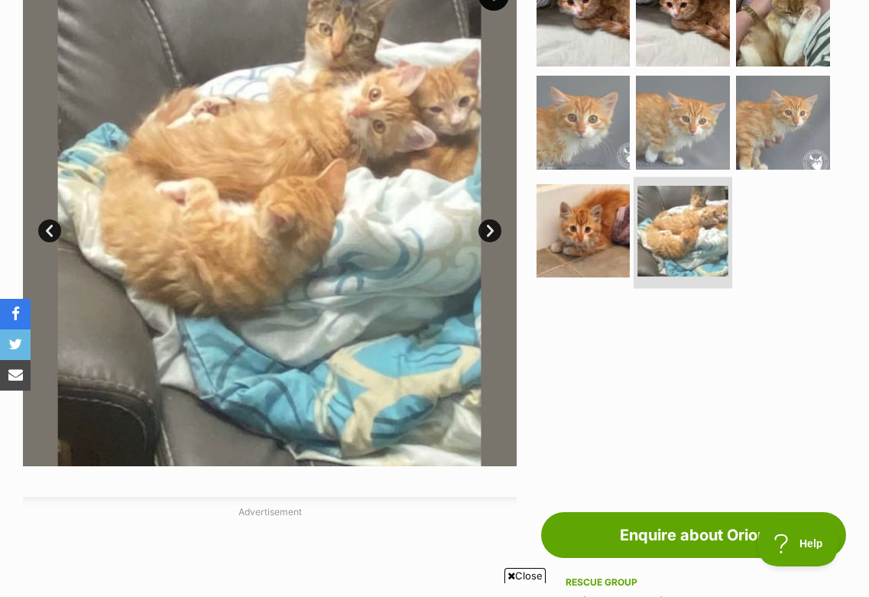
scroll to position [154, 0]
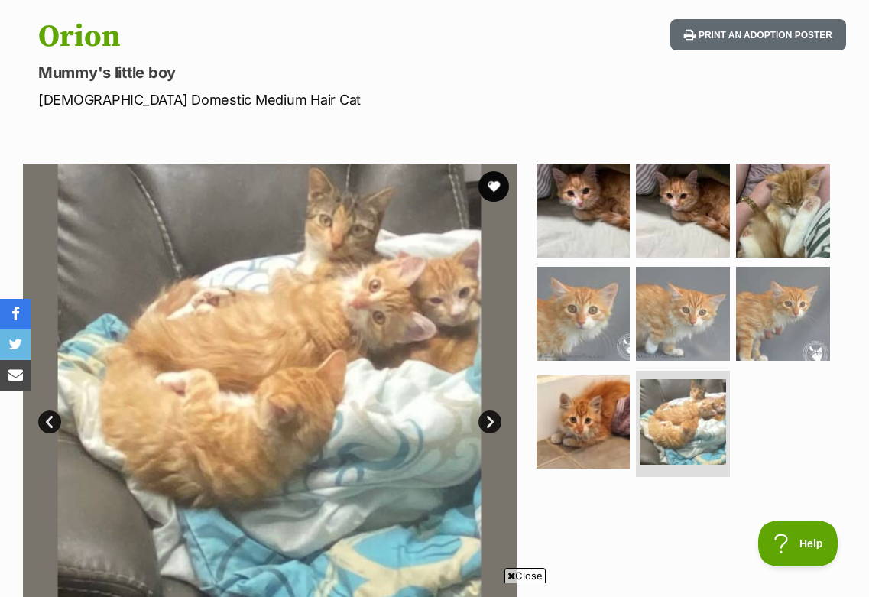
click at [714, 206] on img at bounding box center [683, 211] width 94 height 94
click at [777, 200] on img at bounding box center [783, 210] width 99 height 99
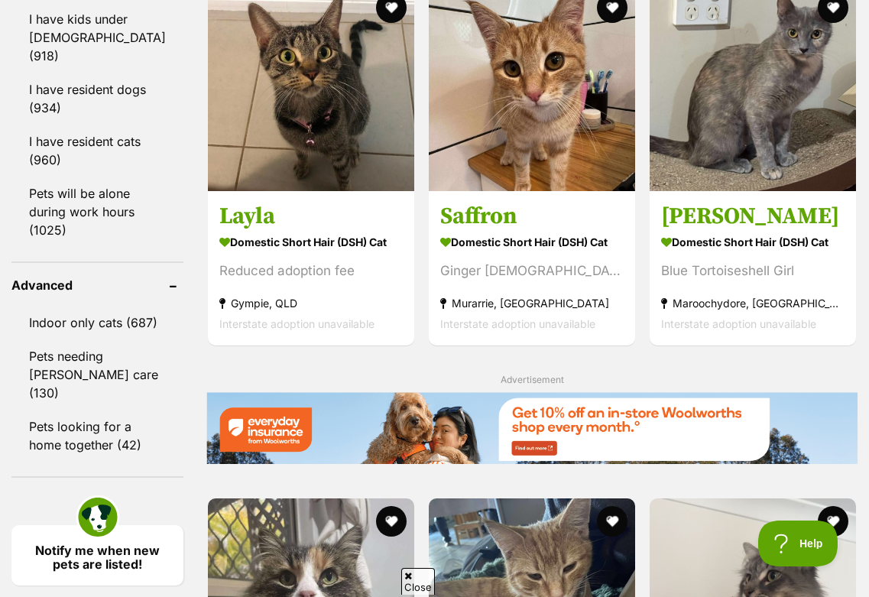
scroll to position [1973, 0]
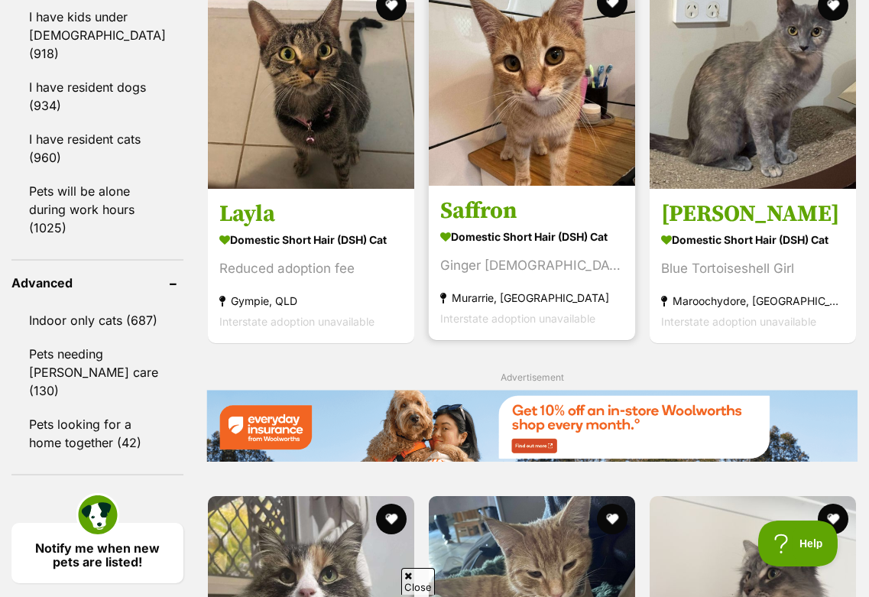
click at [505, 181] on img at bounding box center [532, 82] width 206 height 206
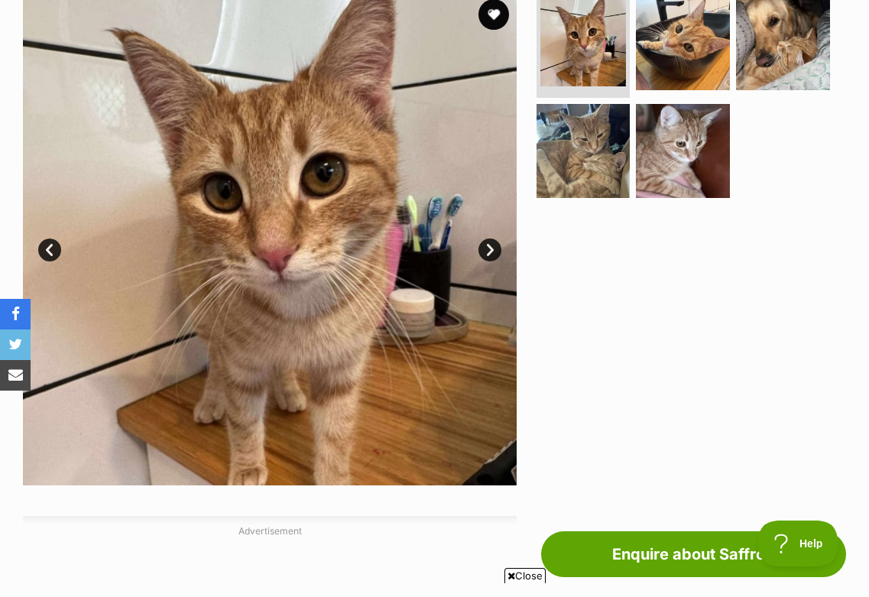
scroll to position [323, 0]
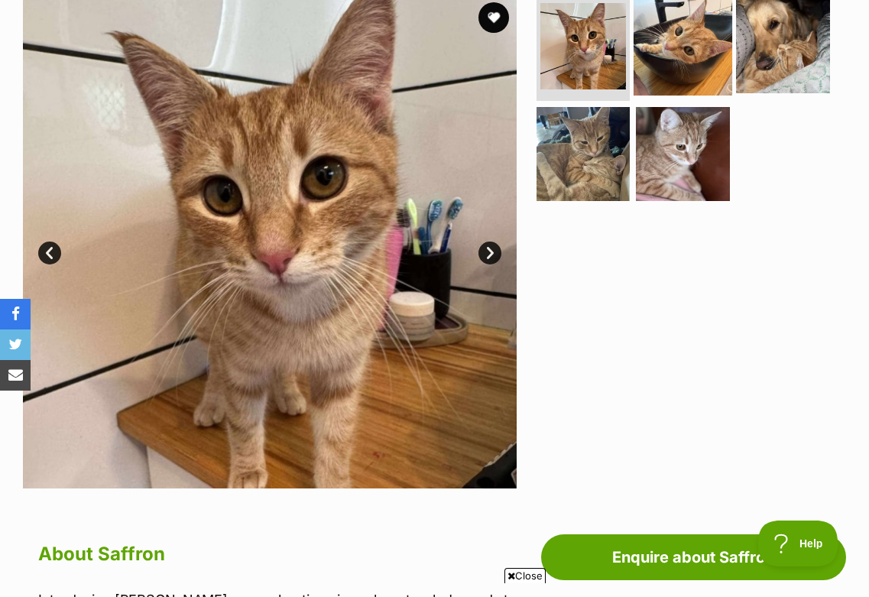
click at [679, 86] on img at bounding box center [683, 46] width 99 height 99
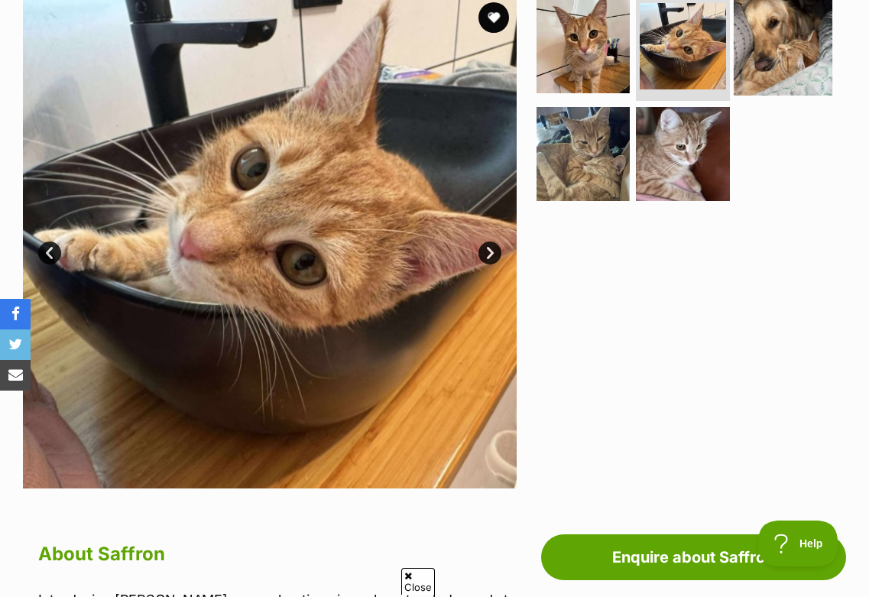
click at [772, 65] on img at bounding box center [783, 46] width 99 height 99
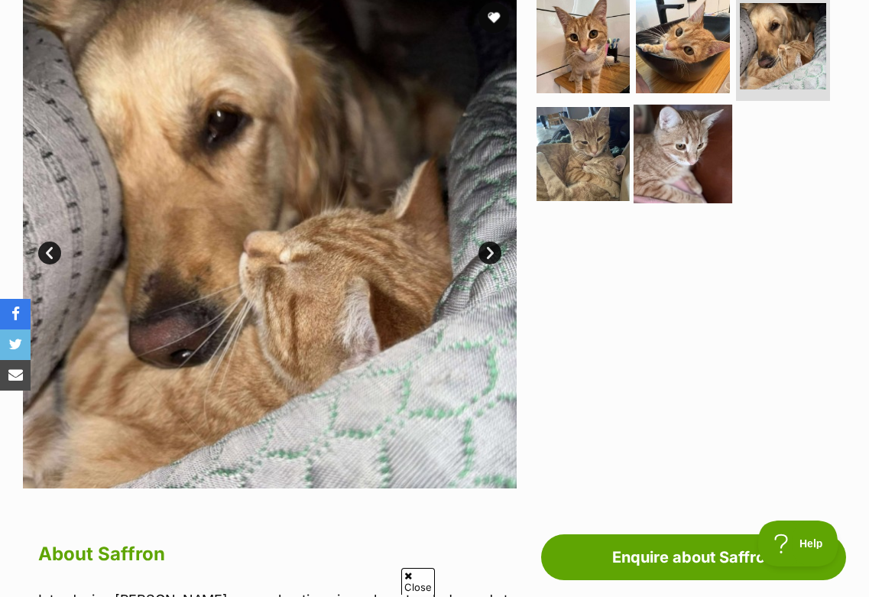
click at [705, 129] on img at bounding box center [683, 154] width 99 height 99
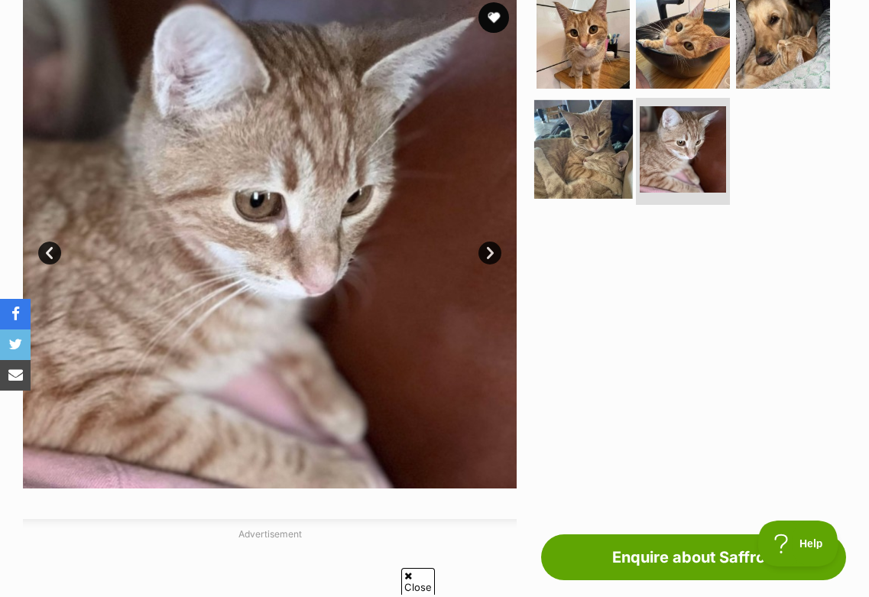
click at [607, 123] on img at bounding box center [583, 149] width 99 height 99
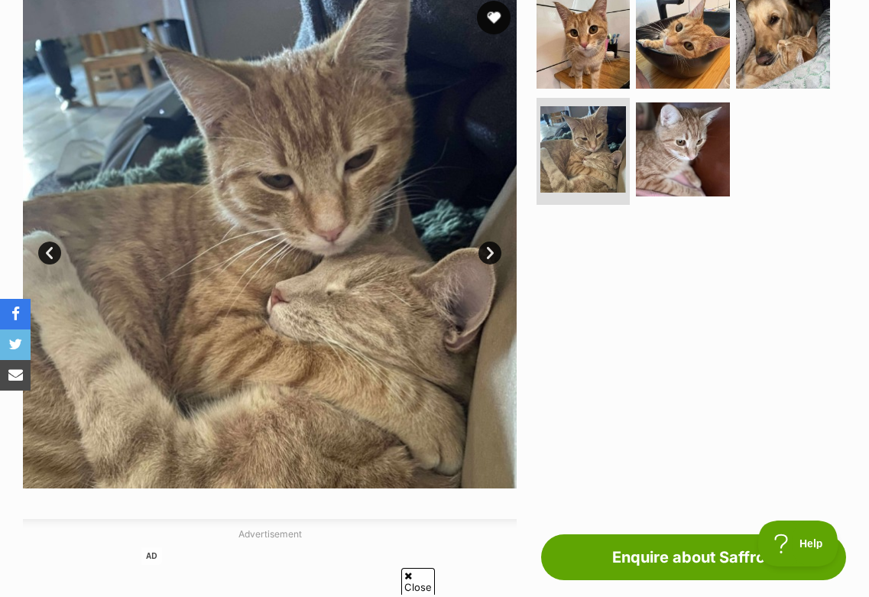
click at [502, 14] on button "favourite" at bounding box center [494, 18] width 34 height 34
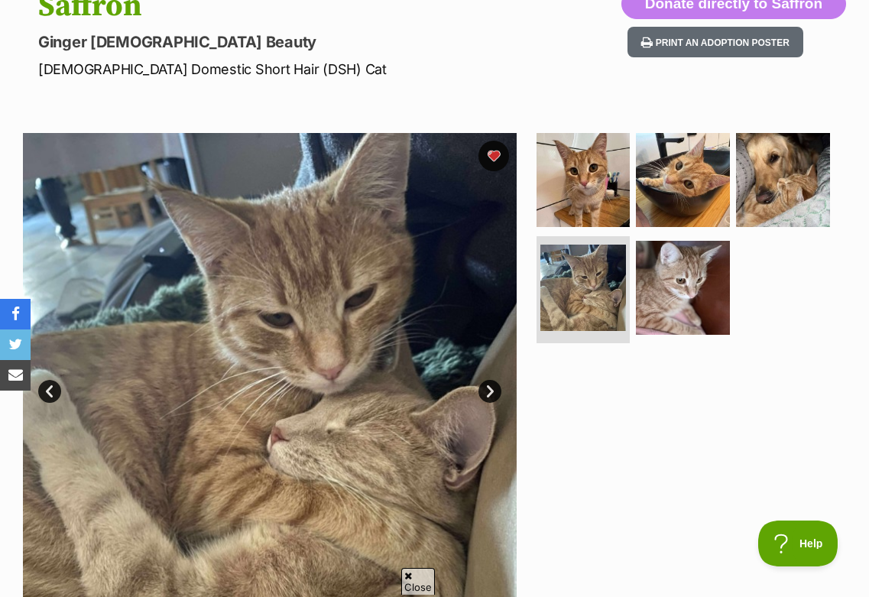
scroll to position [191, 0]
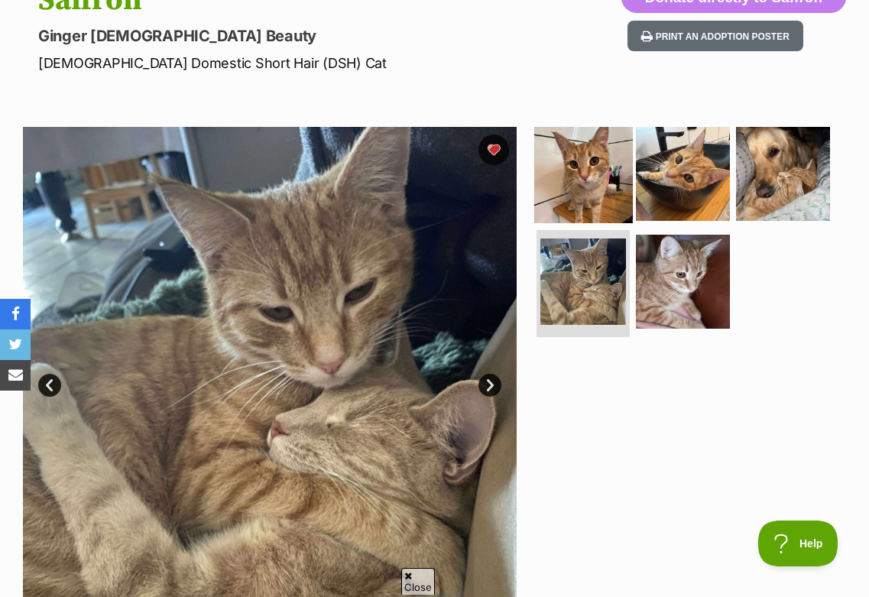
click at [573, 207] on img at bounding box center [583, 174] width 99 height 99
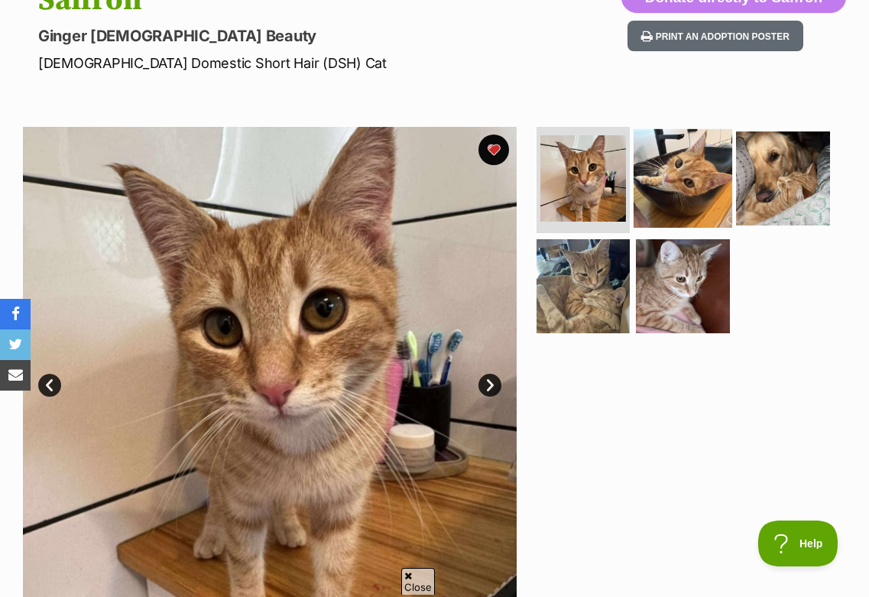
click at [689, 157] on img at bounding box center [683, 178] width 99 height 99
